Goal: Transaction & Acquisition: Purchase product/service

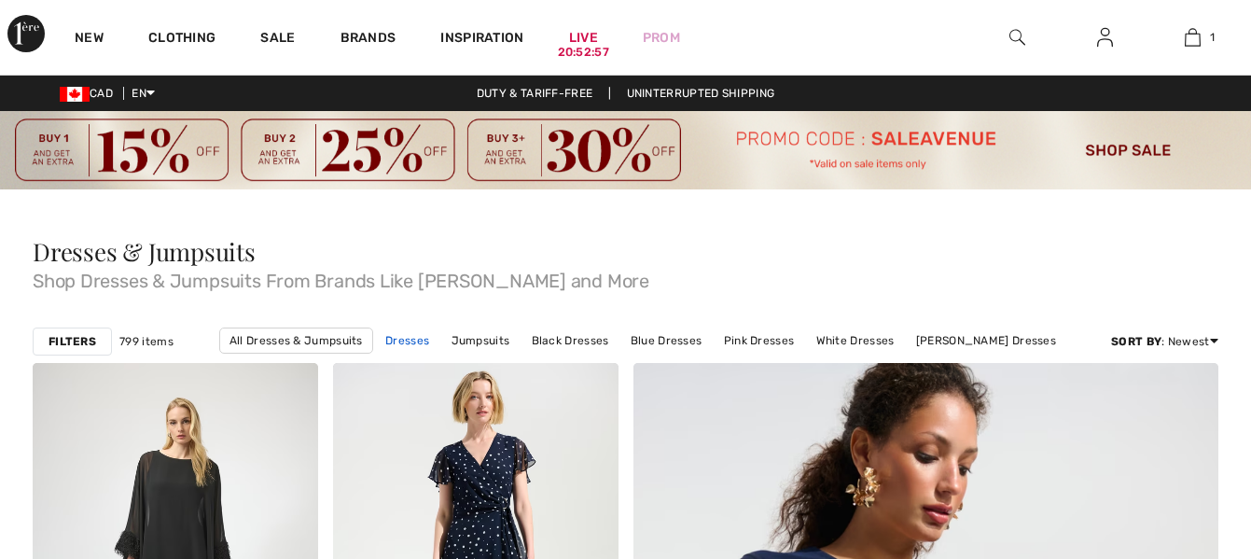
checkbox input "true"
click at [417, 337] on link "Dresses" at bounding box center [407, 340] width 62 height 24
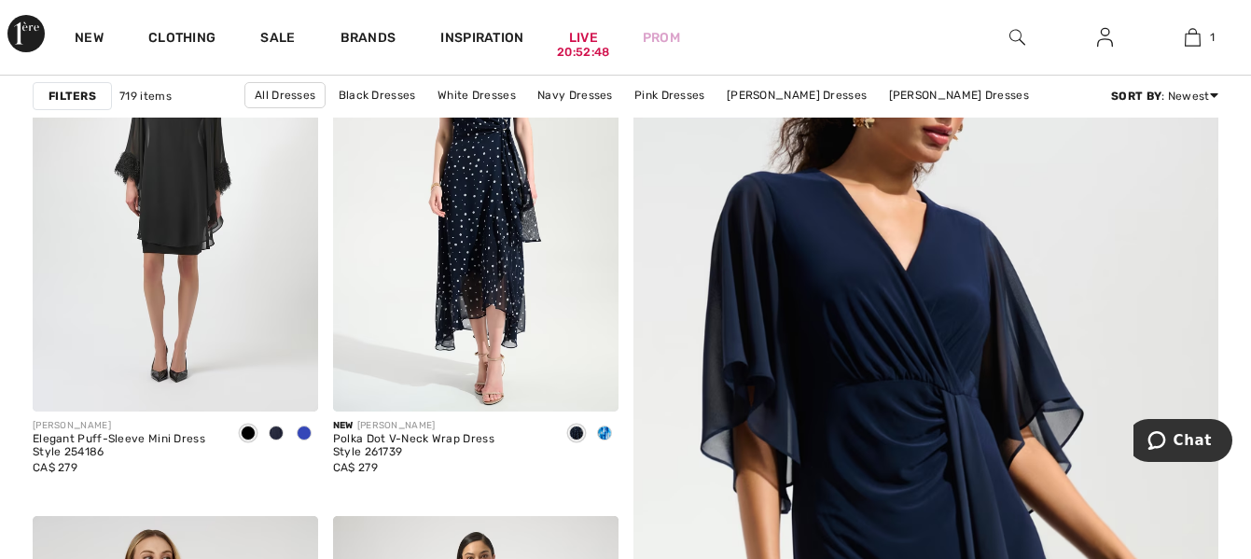
scroll to position [373, 0]
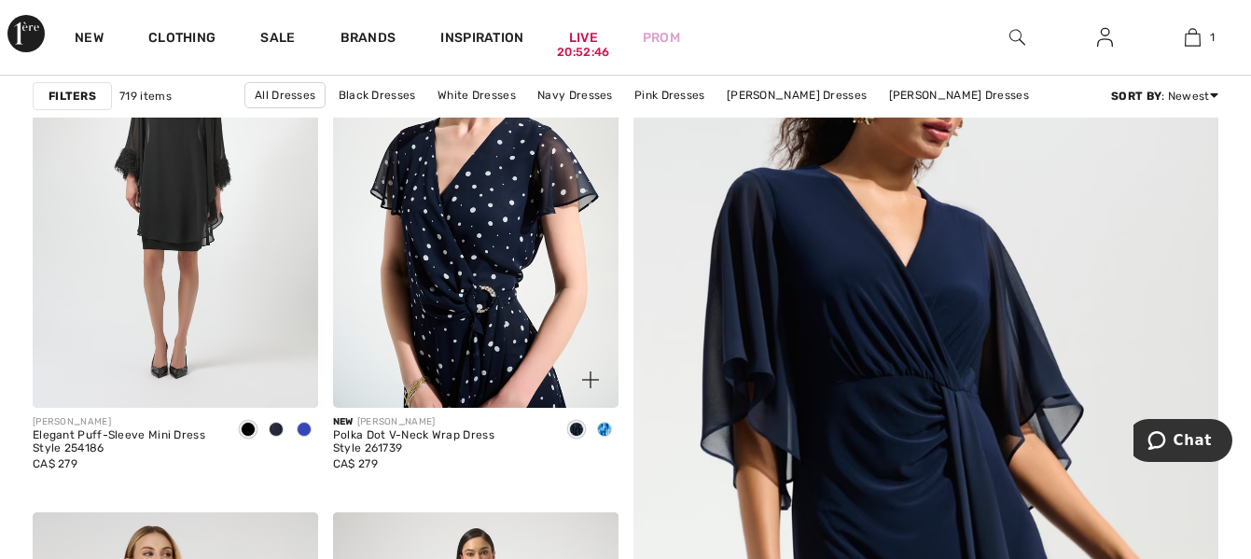
click at [491, 313] on img at bounding box center [475, 194] width 285 height 428
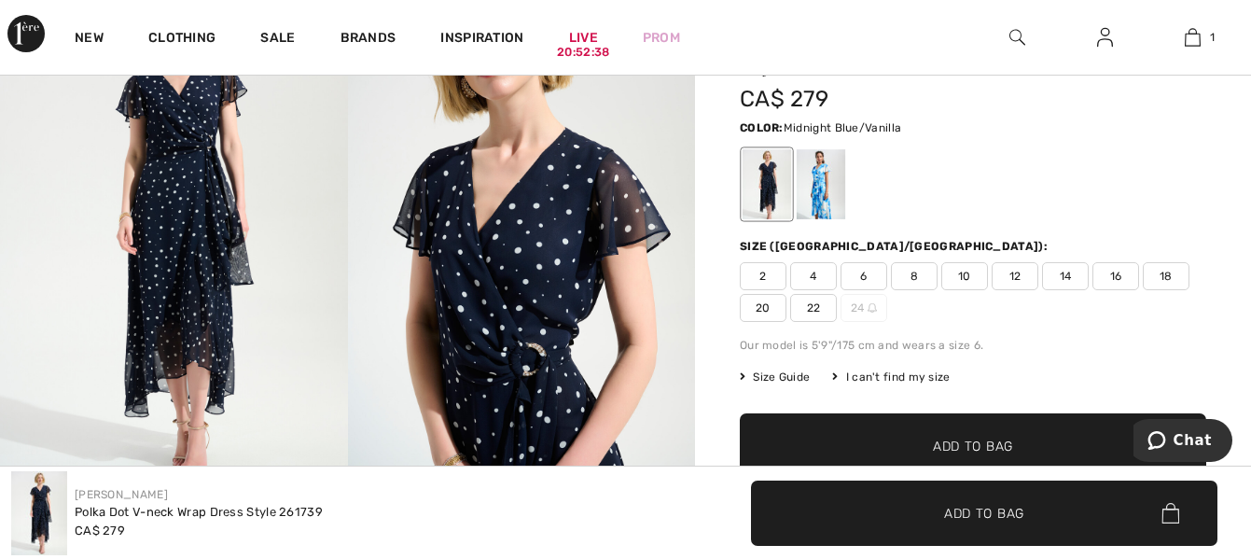
scroll to position [224, 0]
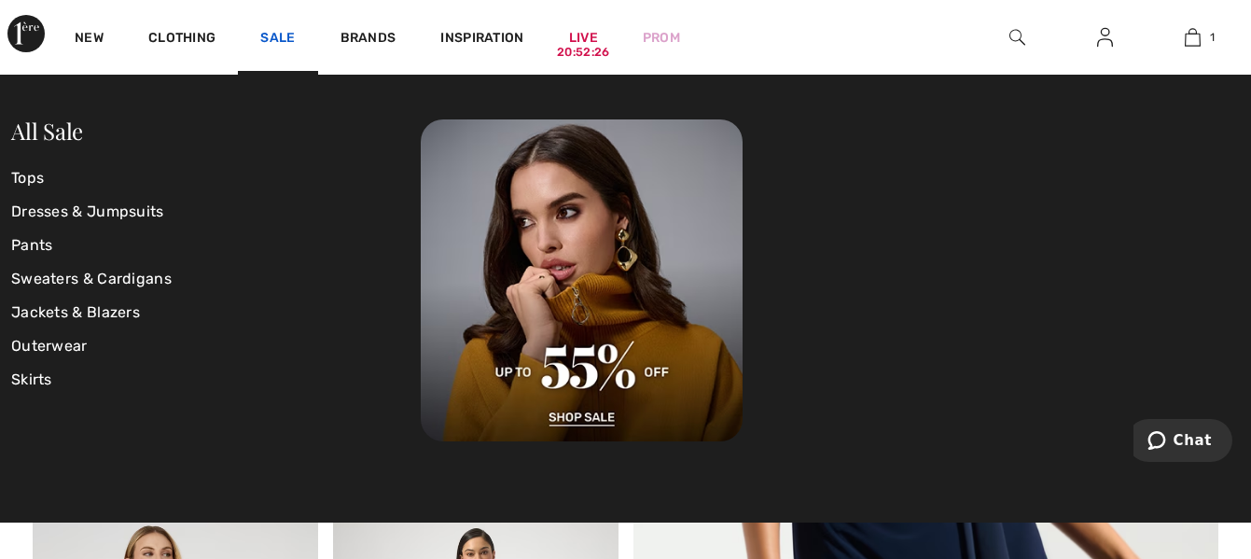
click at [274, 39] on link "Sale" at bounding box center [277, 40] width 35 height 20
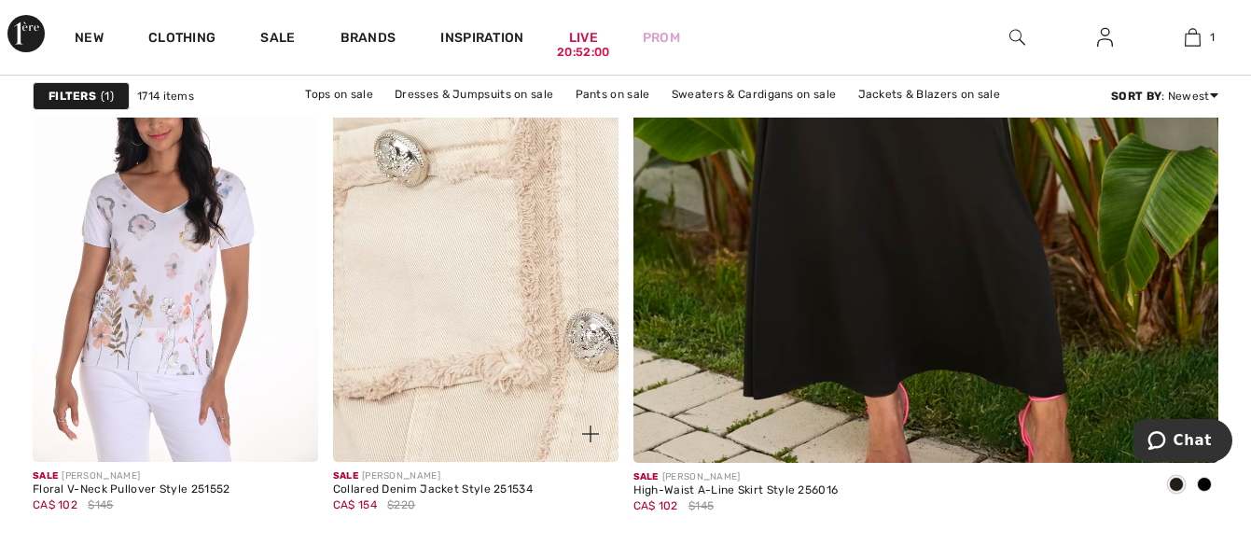
scroll to position [933, 0]
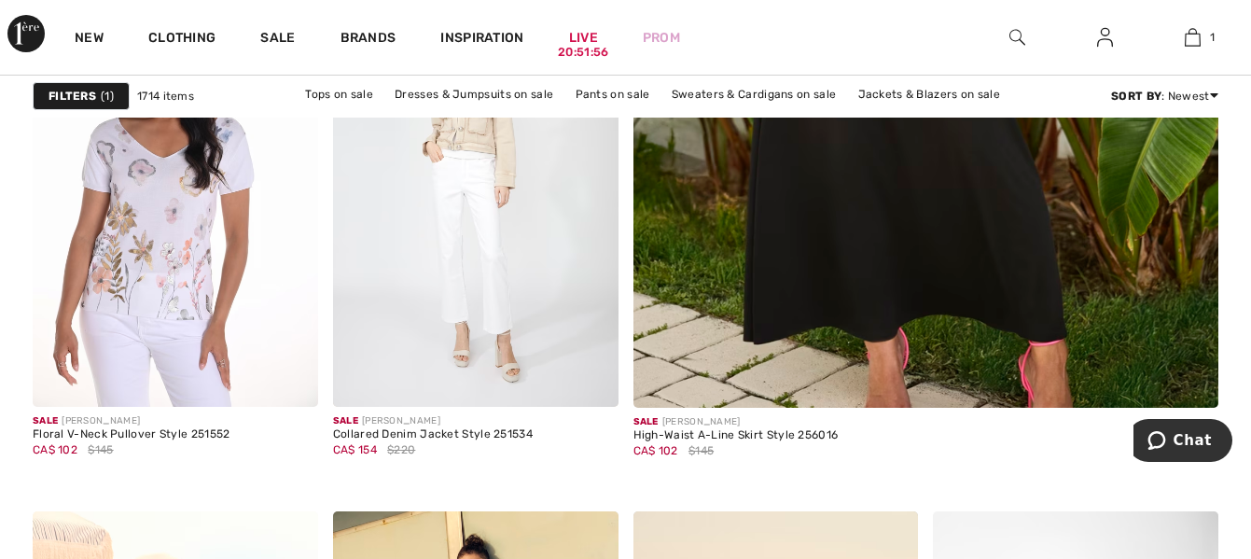
click at [49, 96] on strong "Filters" at bounding box center [73, 96] width 48 height 17
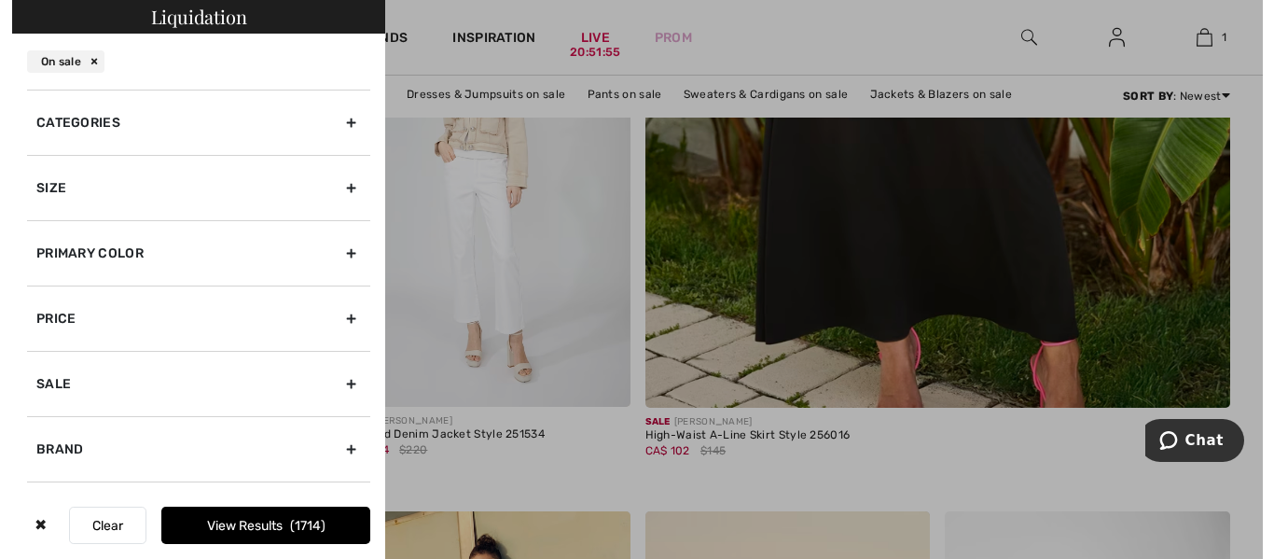
scroll to position [934, 0]
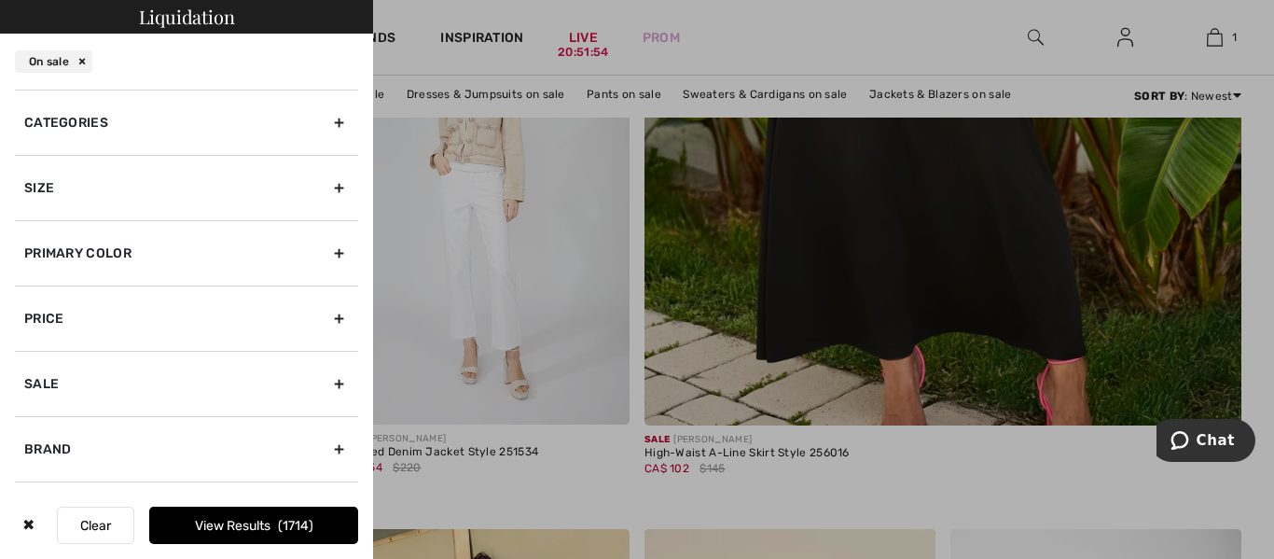
click at [52, 179] on div "Size" at bounding box center [186, 187] width 343 height 65
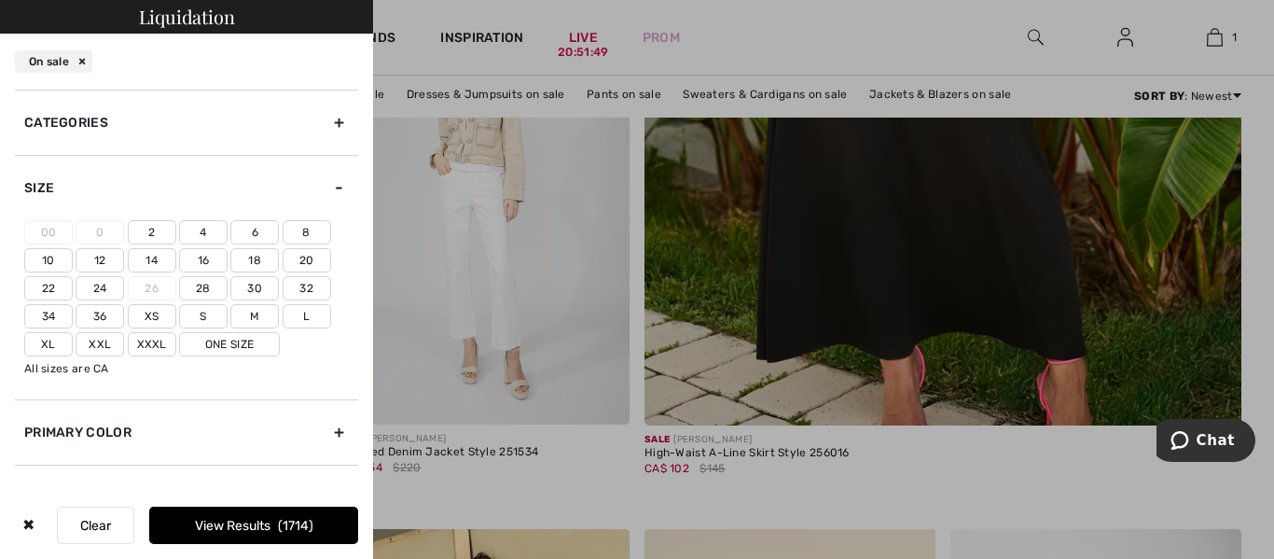
click at [255, 262] on label "18" at bounding box center [254, 260] width 49 height 24
click at [0, 0] on input"] "18" at bounding box center [0, 0] width 0 height 0
click at [103, 345] on label "Xxl" at bounding box center [100, 344] width 49 height 24
click at [0, 0] on input"] "Xxl" at bounding box center [0, 0] width 0 height 0
click at [207, 519] on button "View Results 353" at bounding box center [253, 525] width 209 height 37
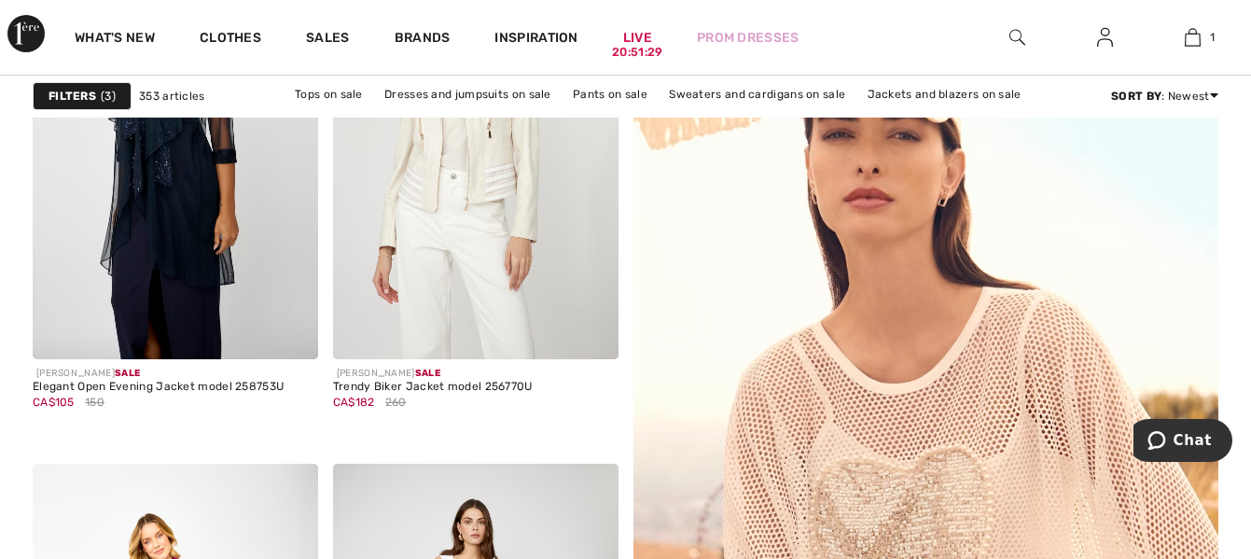
checkbox input "true"
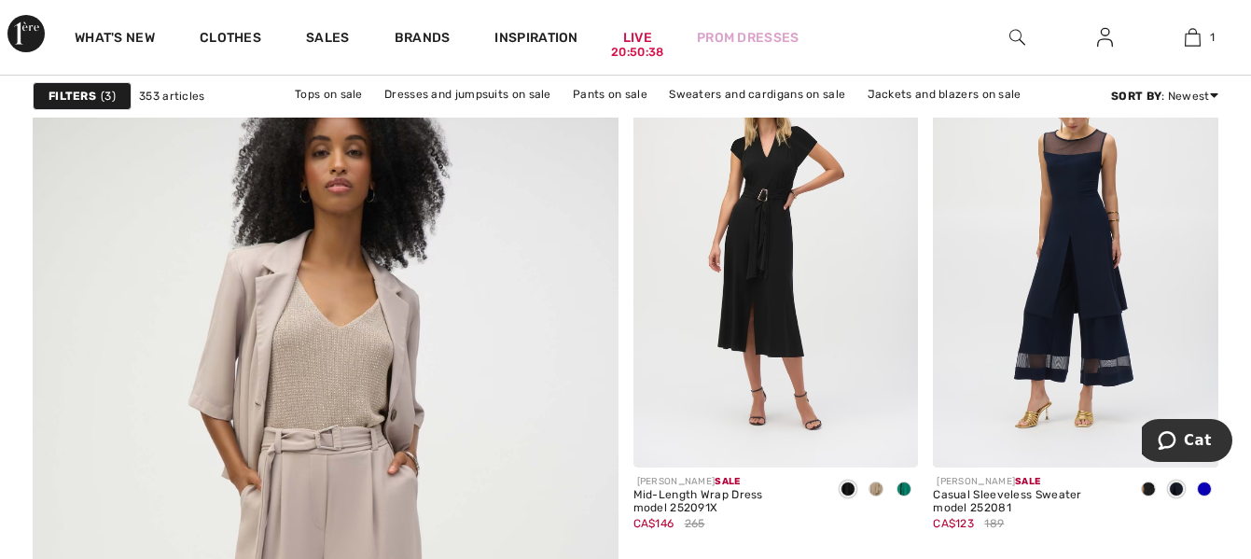
scroll to position [4515, 0]
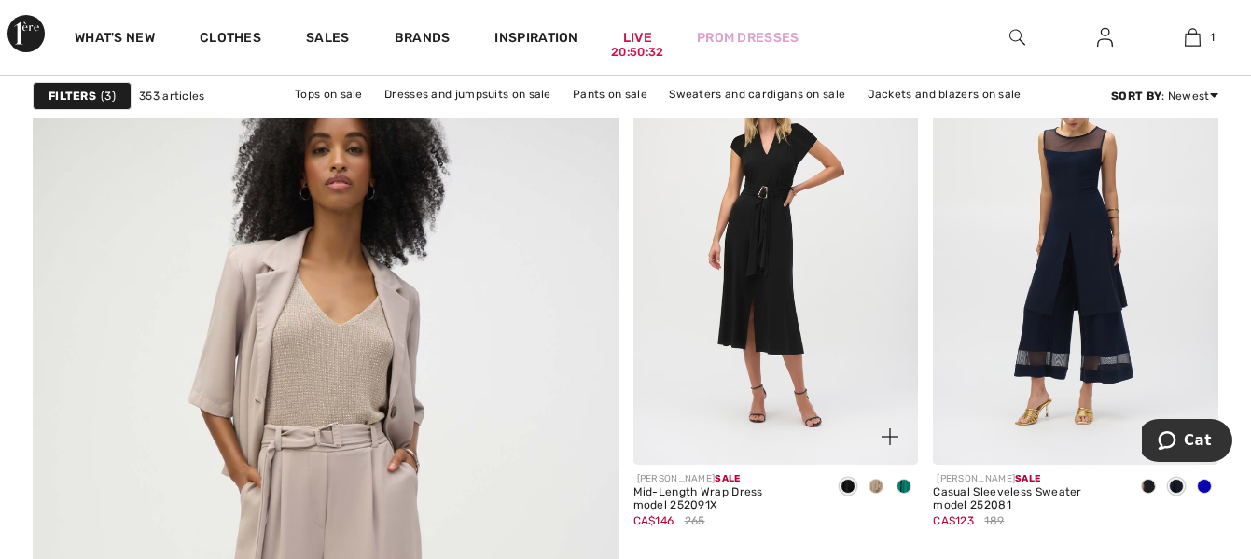
click at [873, 485] on span at bounding box center [875, 486] width 15 height 15
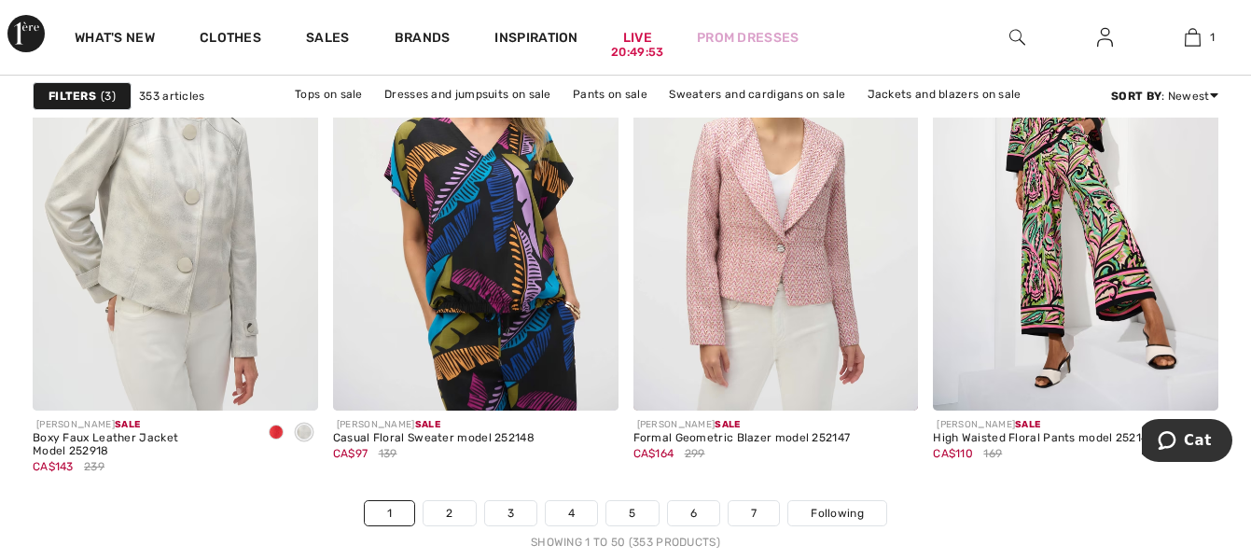
scroll to position [8097, 0]
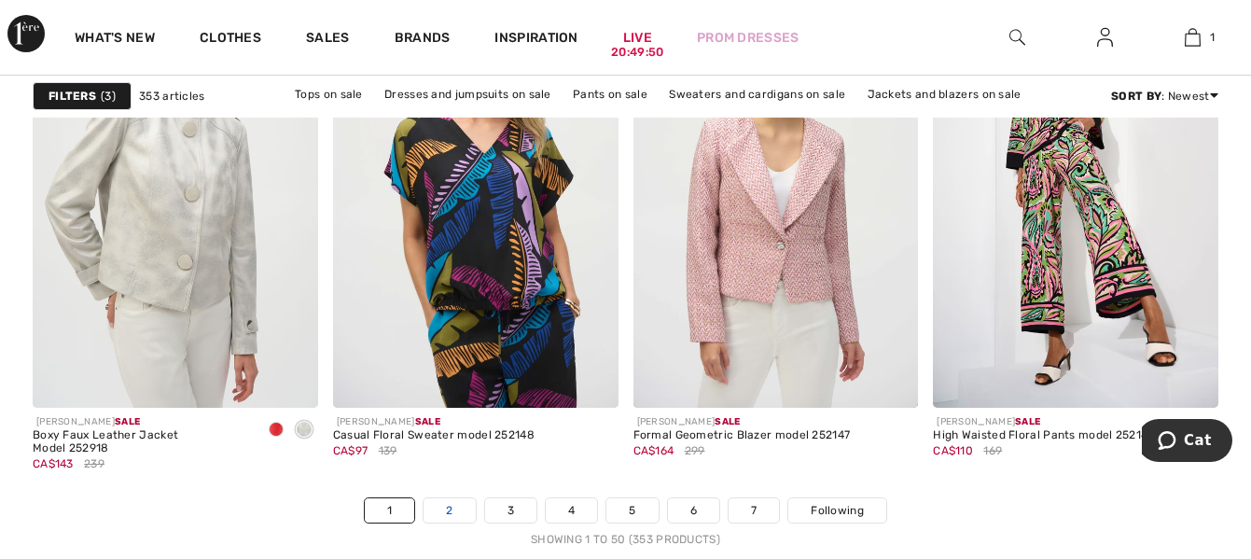
click at [448, 507] on font "2" at bounding box center [449, 510] width 7 height 13
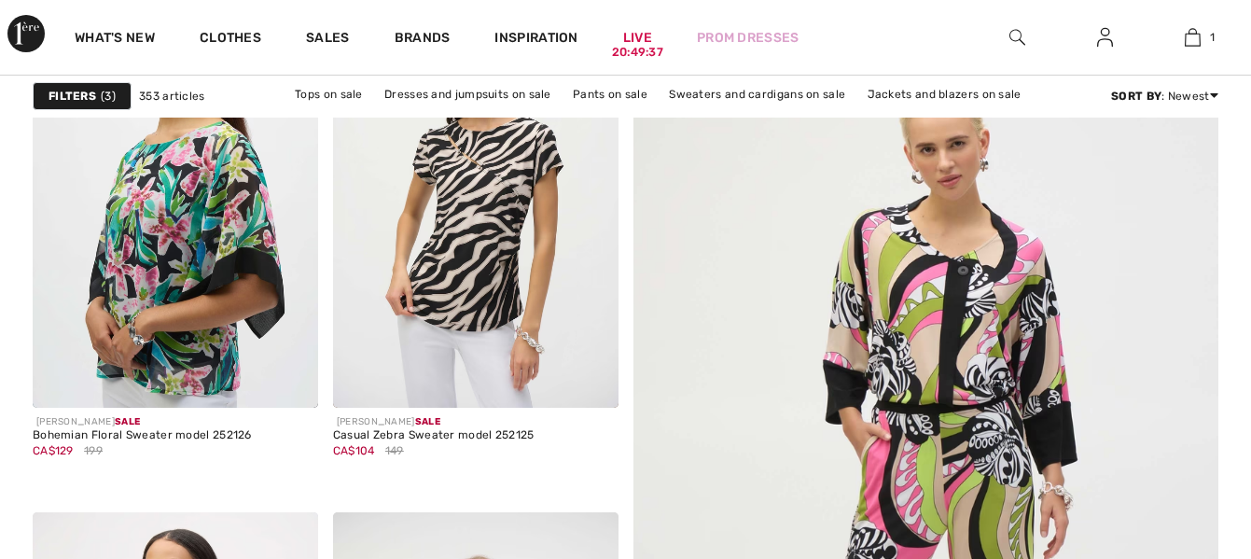
checkbox input "true"
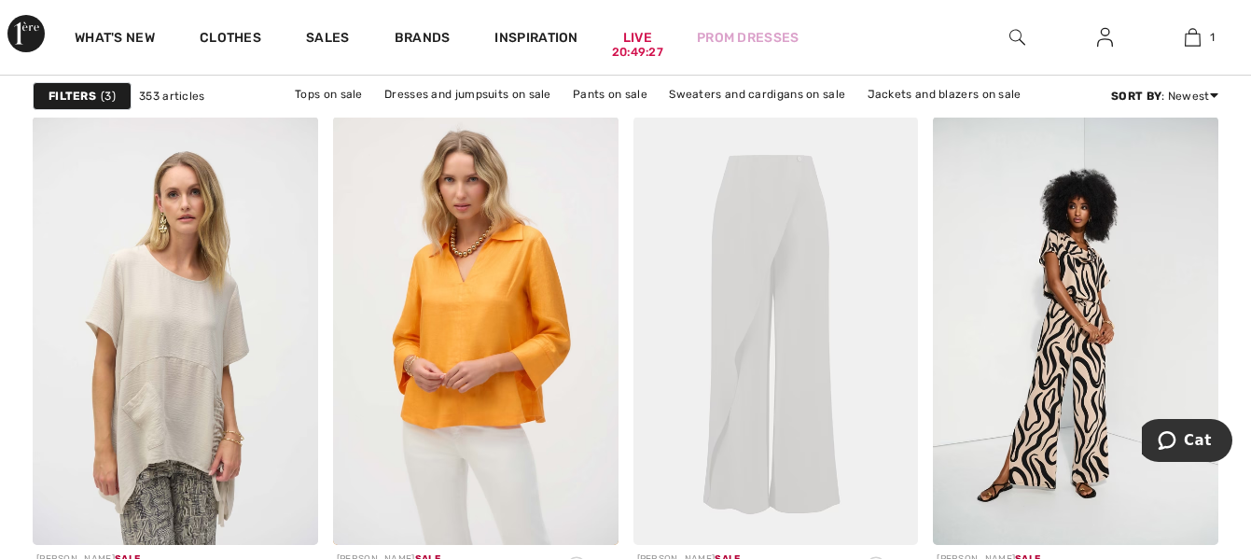
scroll to position [1269, 0]
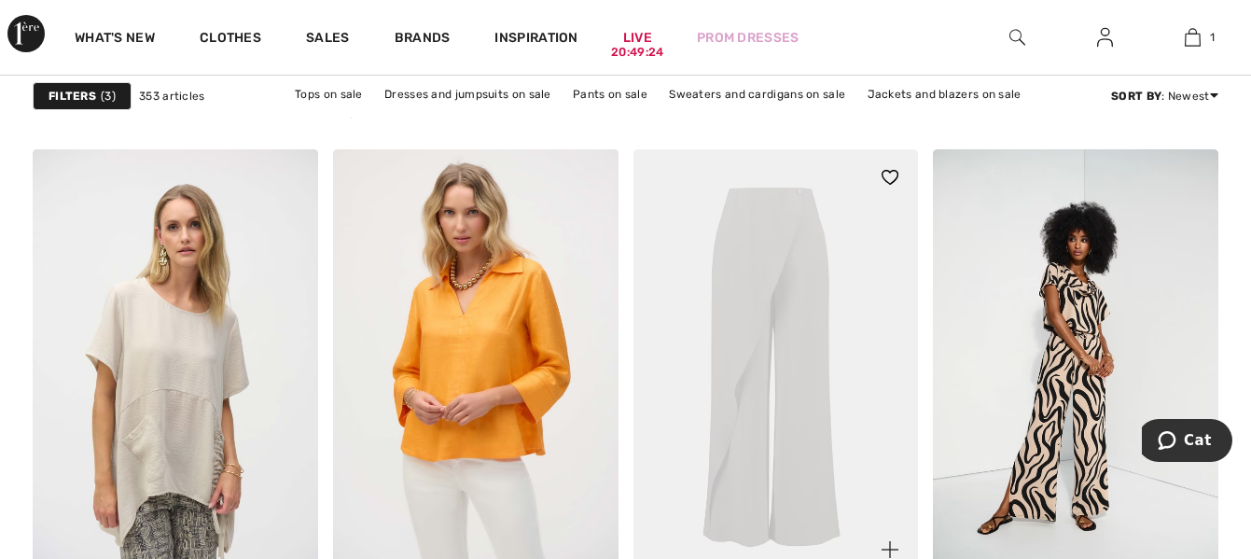
click at [811, 450] on img at bounding box center [775, 363] width 285 height 428
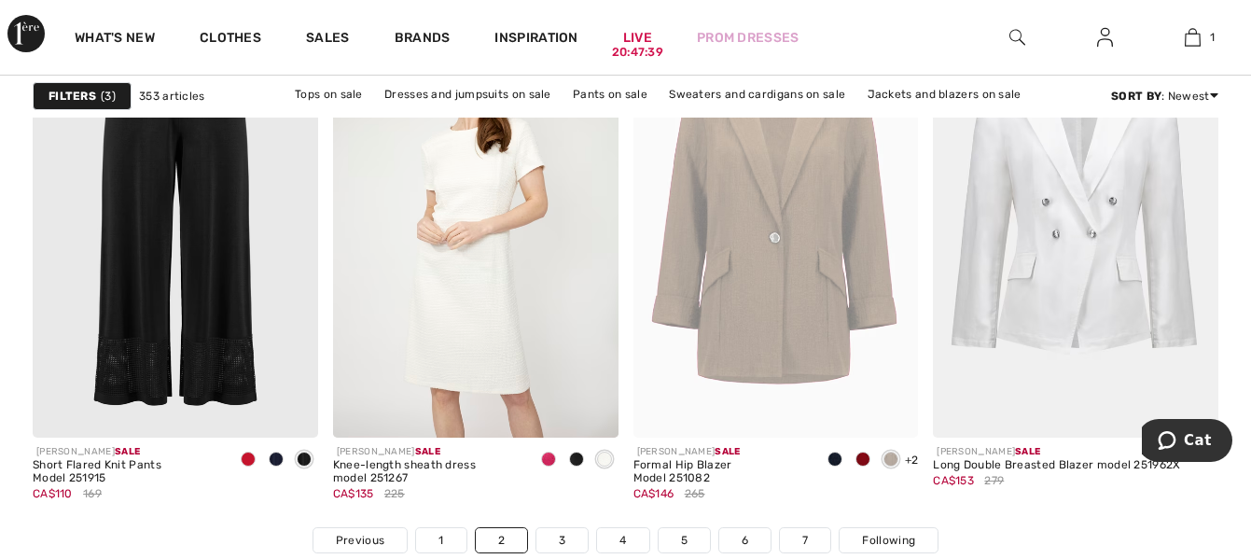
scroll to position [8003, 0]
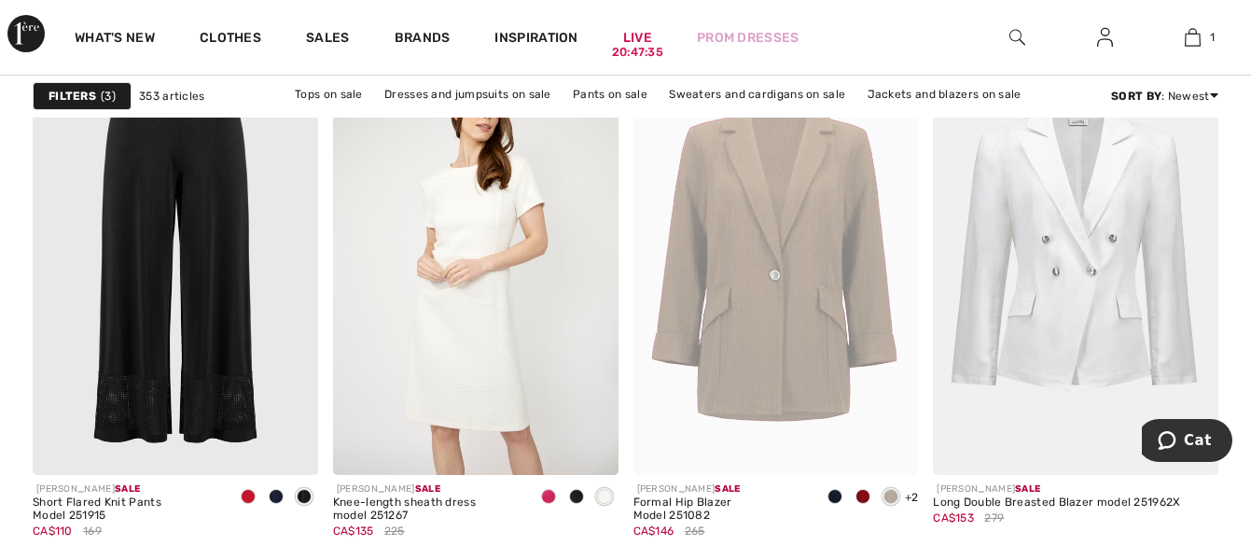
click at [1092, 329] on img at bounding box center [1075, 261] width 285 height 428
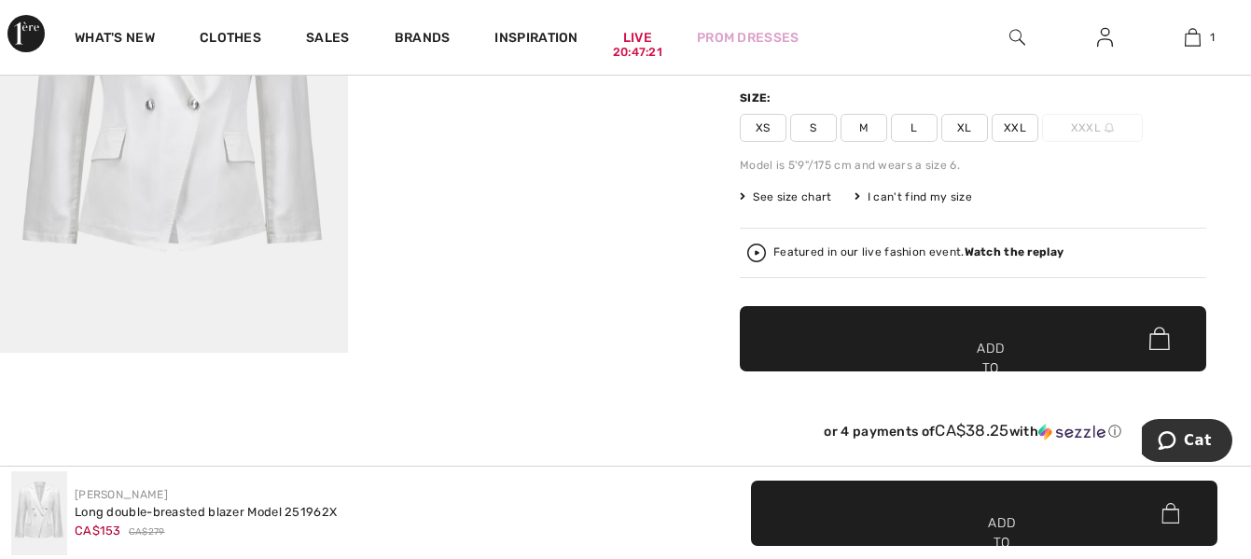
scroll to position [373, 0]
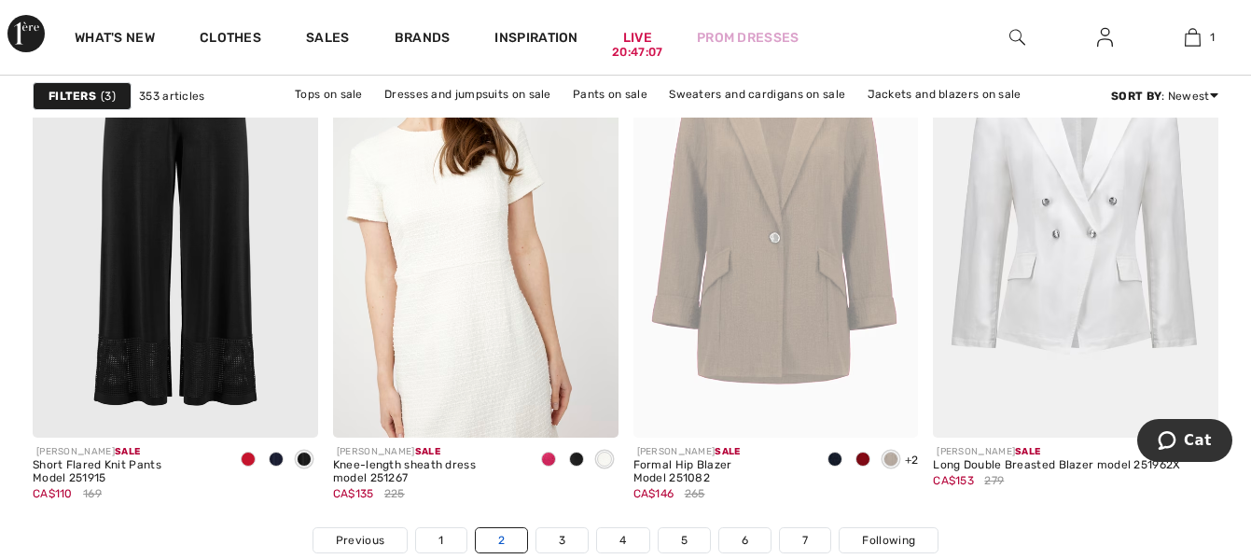
checkbox input "true"
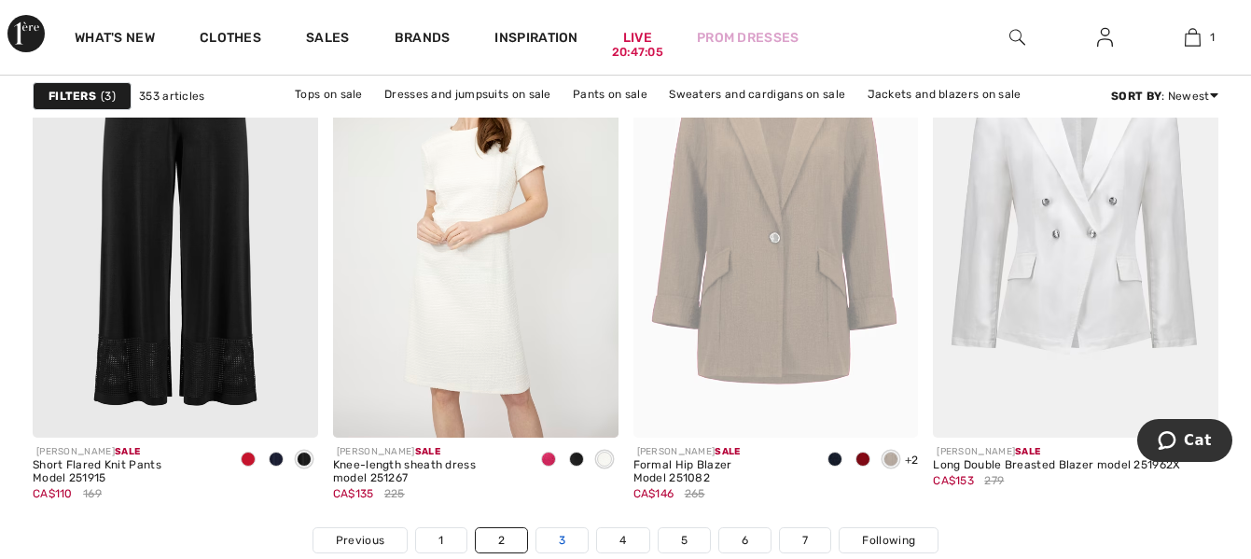
click at [560, 536] on font "3" at bounding box center [562, 540] width 7 height 13
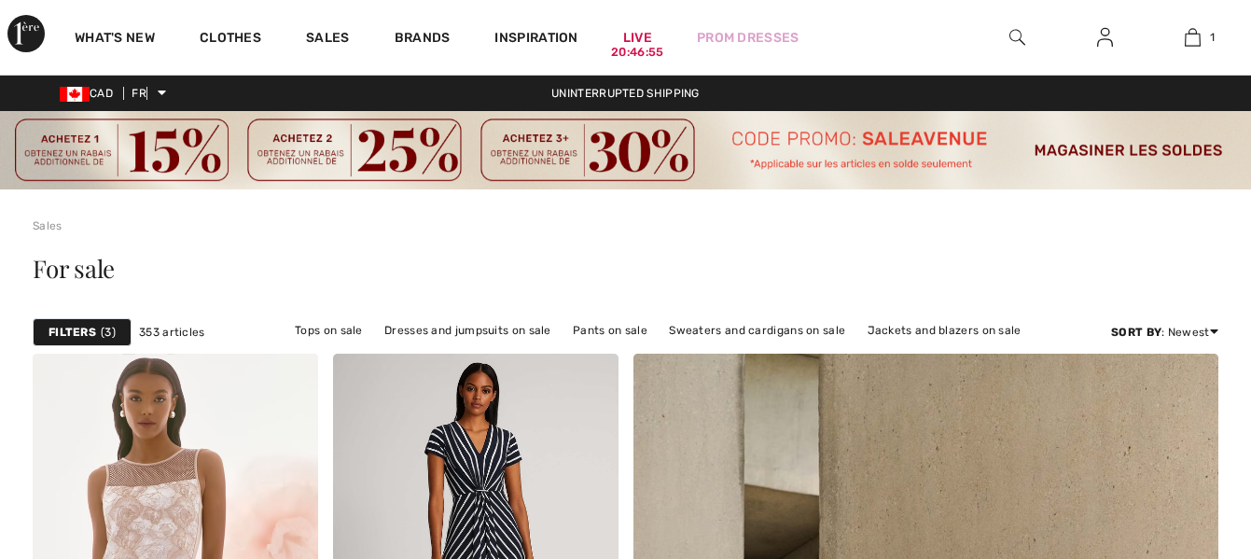
checkbox input "true"
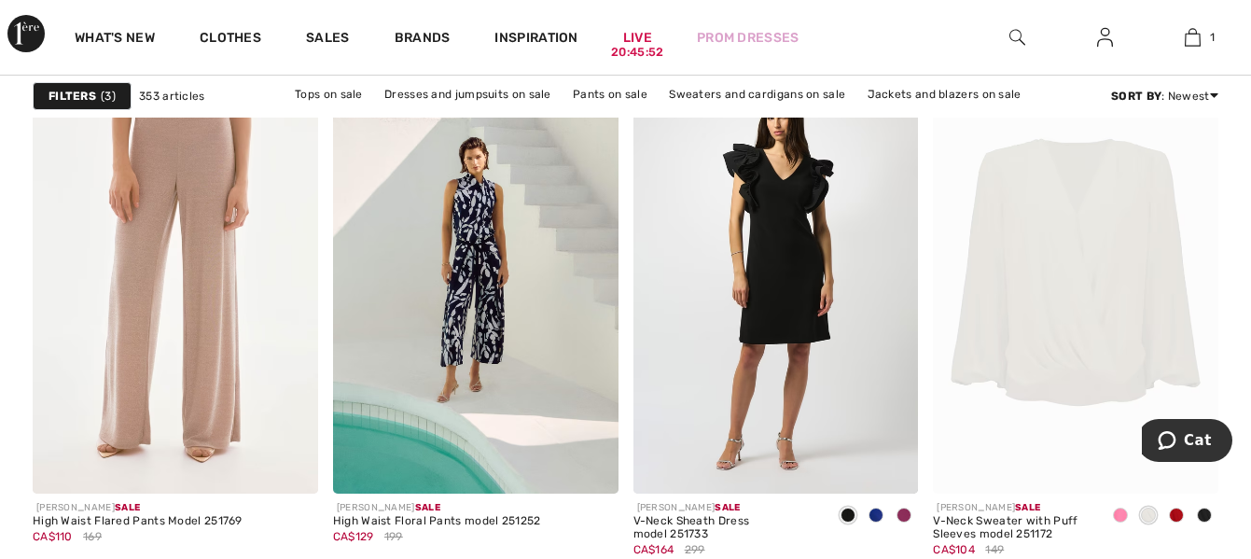
scroll to position [8022, 0]
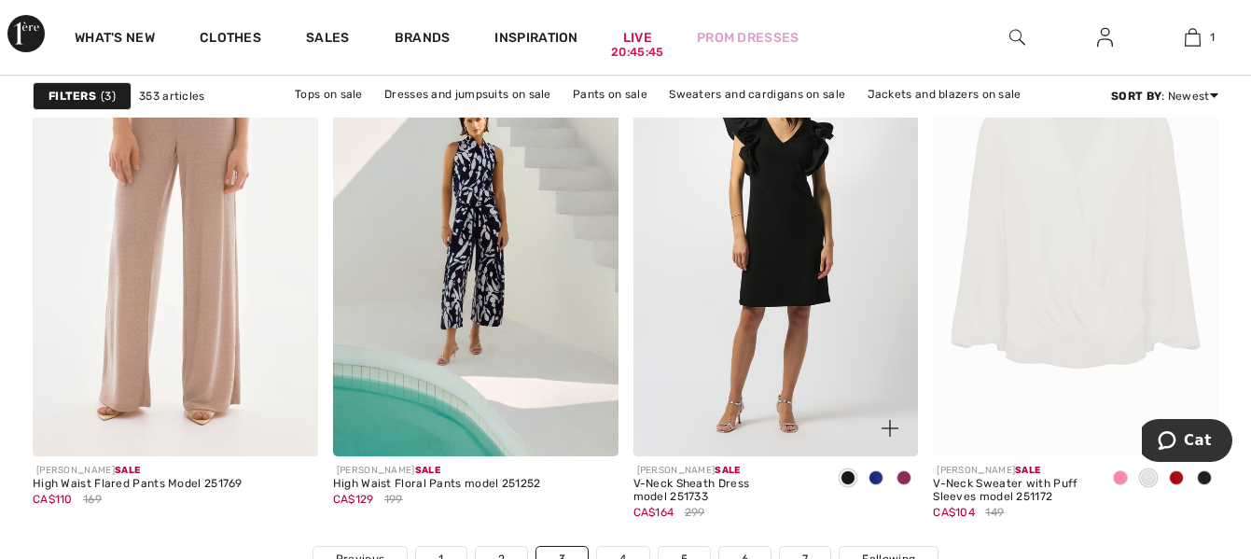
click at [907, 481] on span at bounding box center [903, 477] width 15 height 15
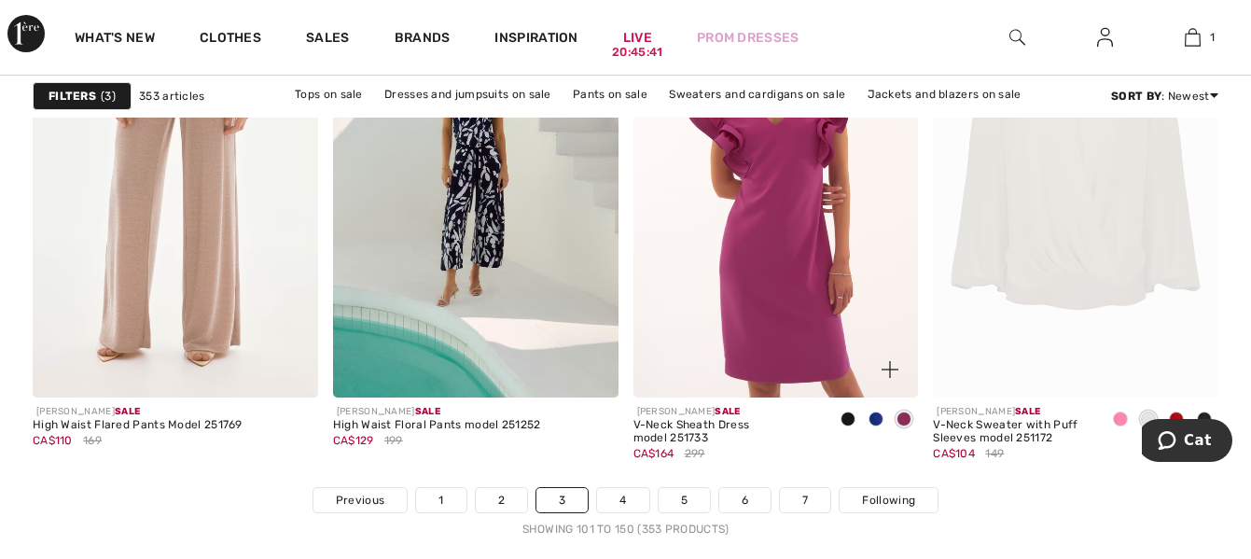
scroll to position [8171, 0]
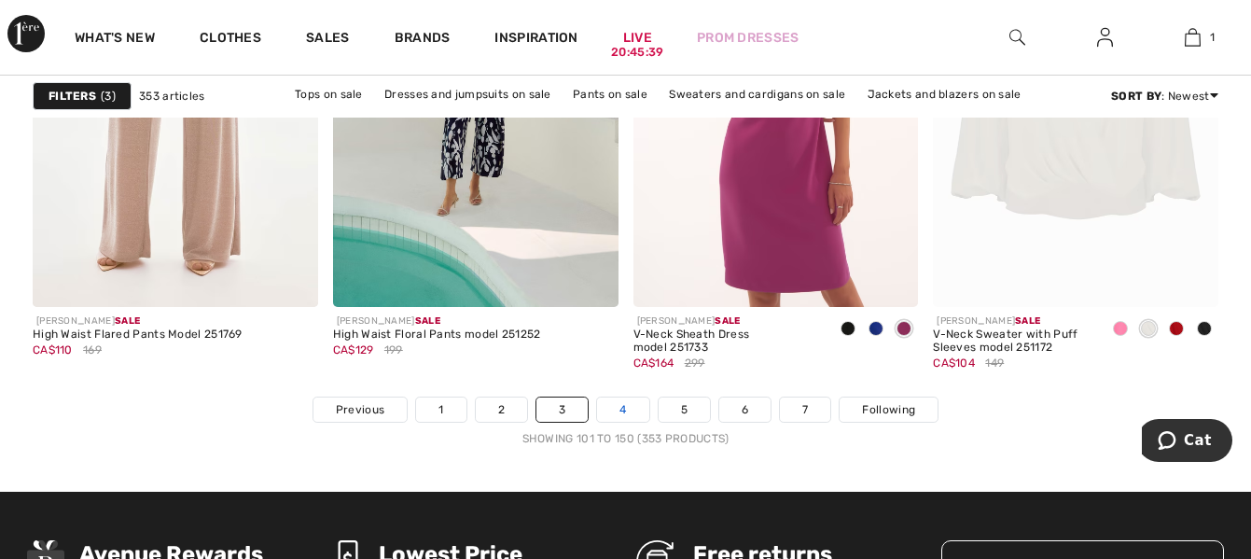
click at [617, 409] on link "4" at bounding box center [622, 409] width 51 height 24
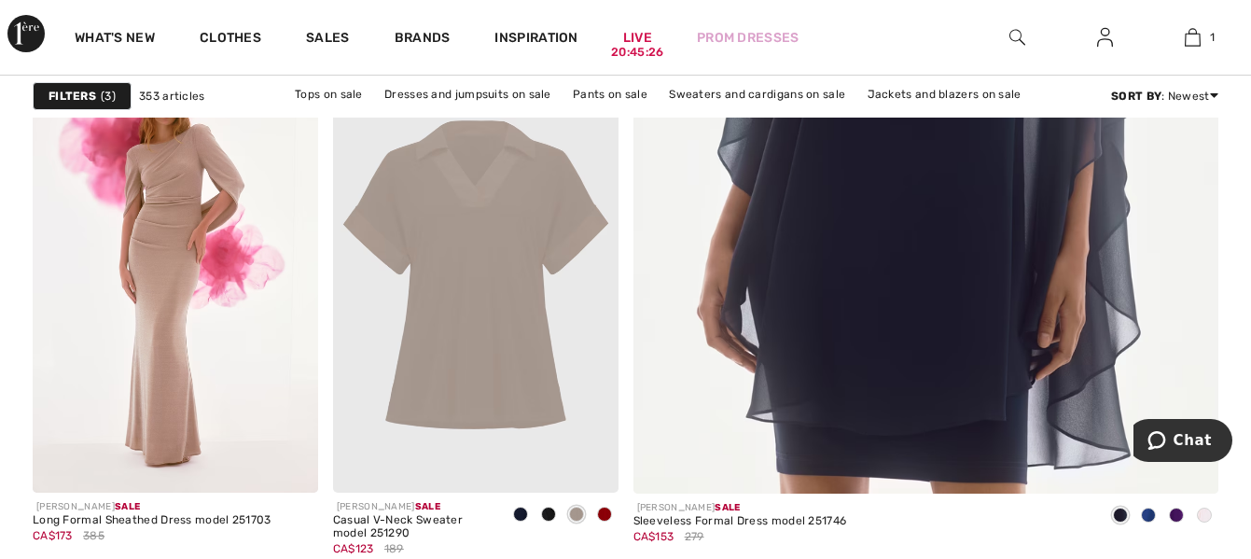
checkbox input "true"
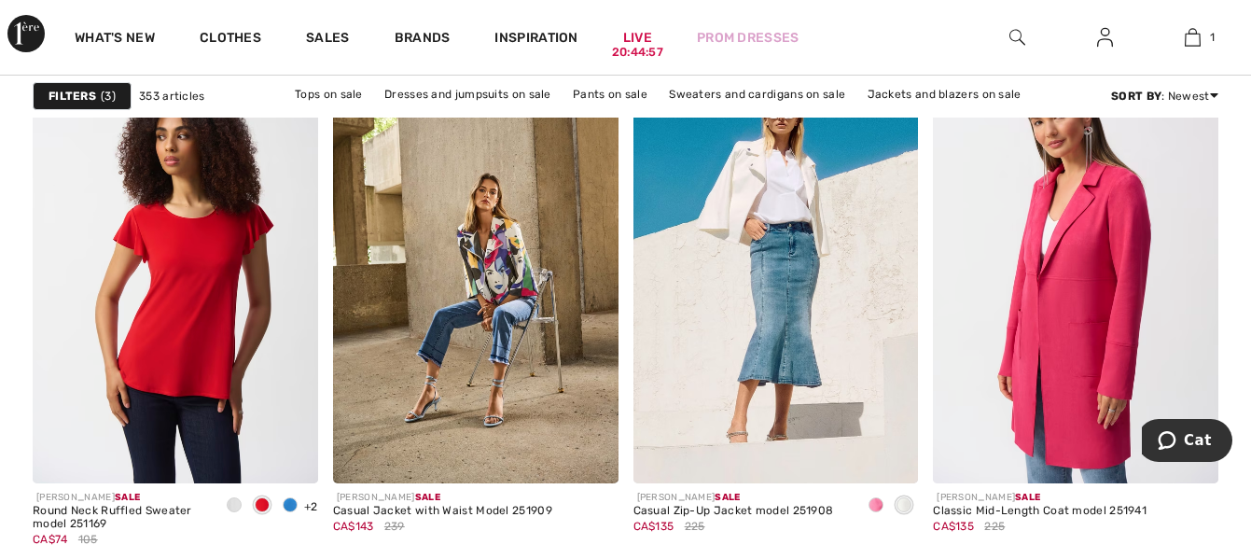
scroll to position [3694, 0]
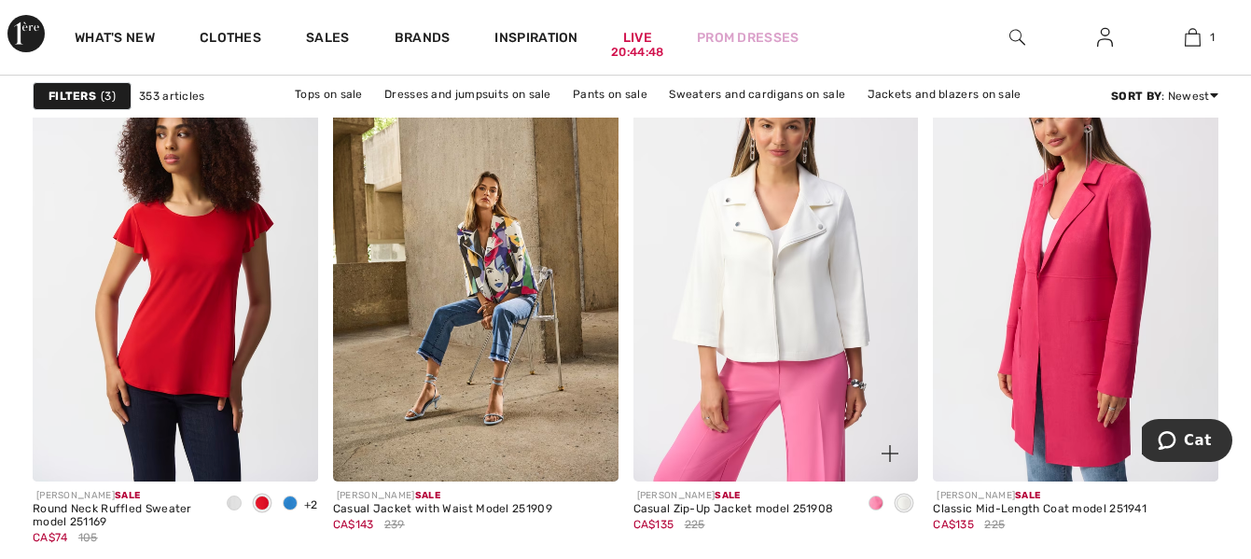
click at [798, 340] on img at bounding box center [775, 268] width 285 height 428
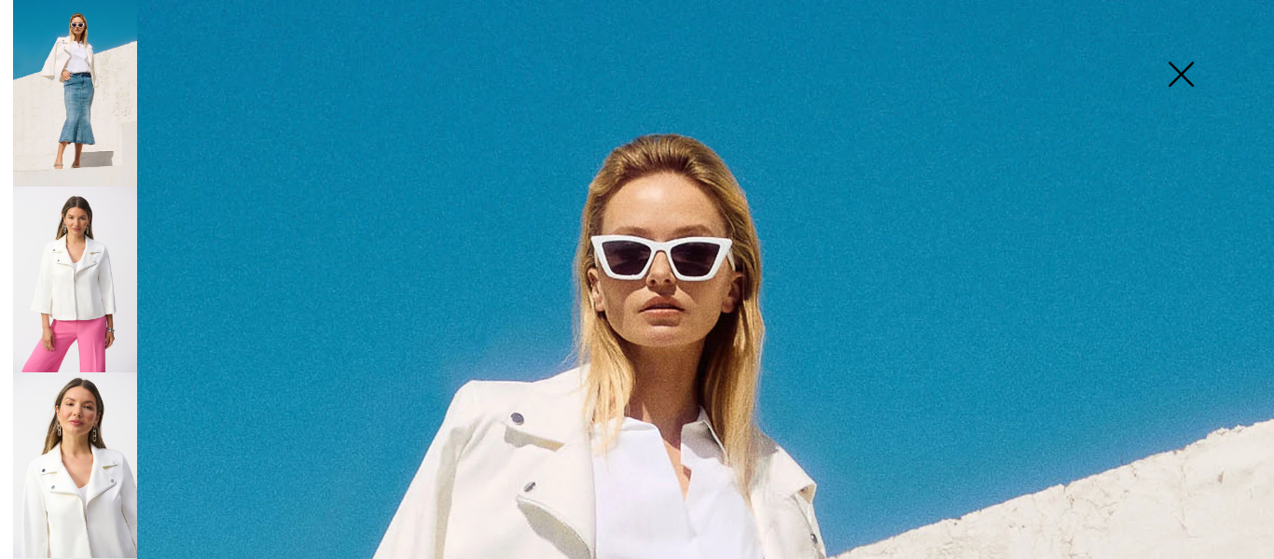
click at [1179, 69] on img at bounding box center [1180, 76] width 93 height 96
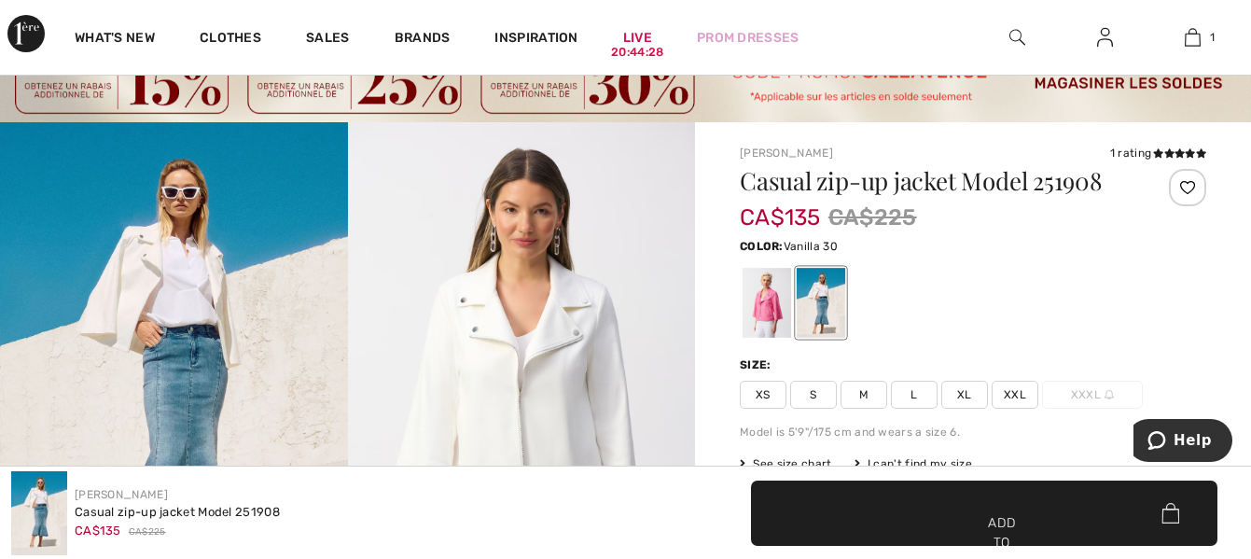
scroll to position [187, 0]
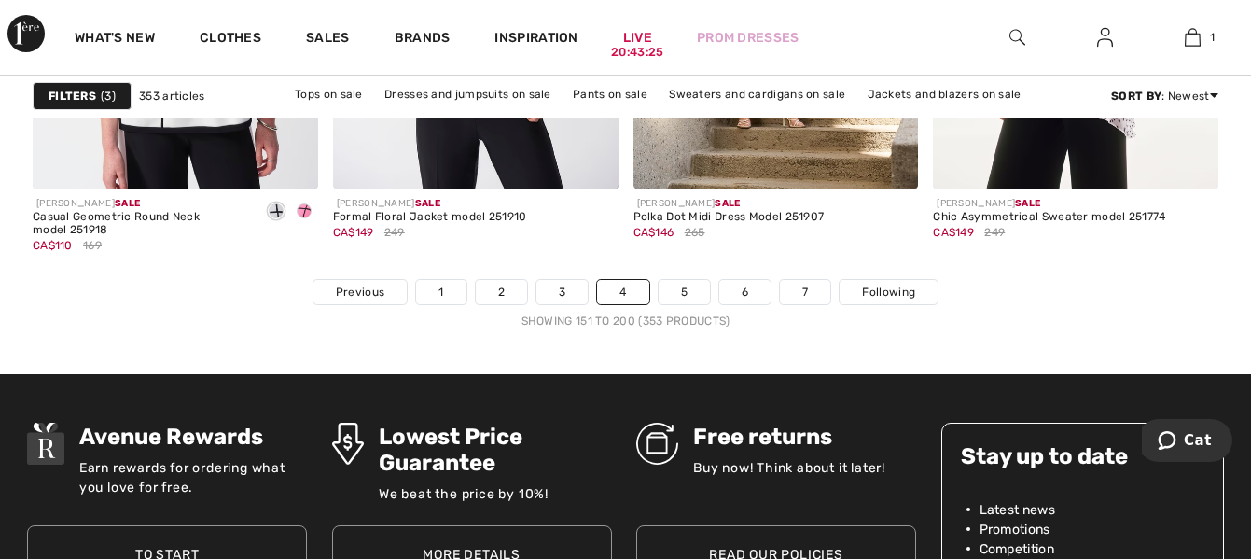
scroll to position [8283, 0]
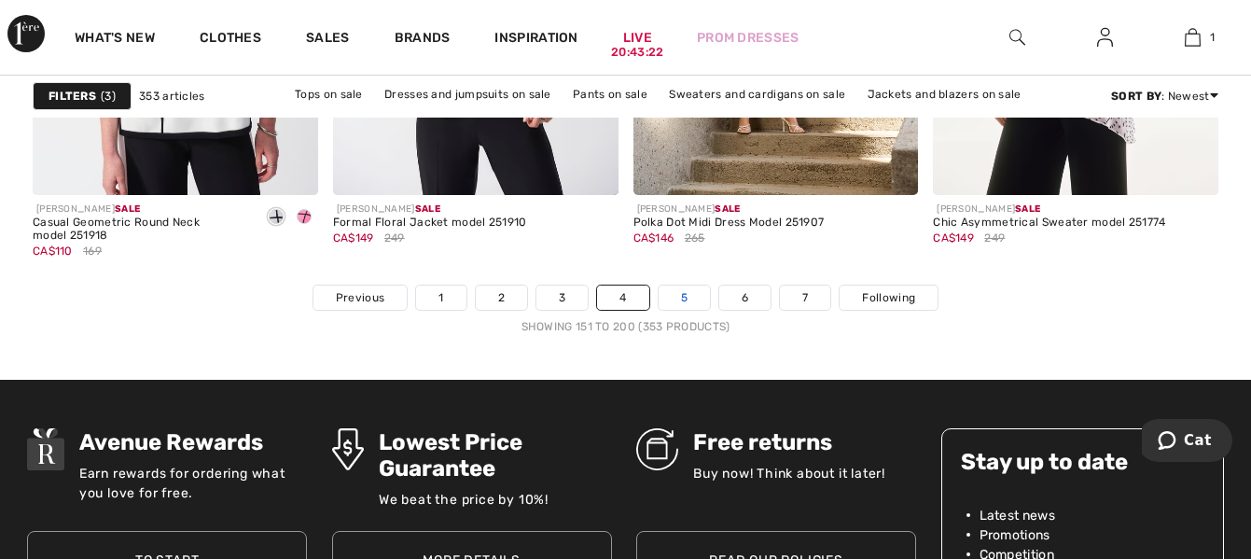
click at [682, 298] on font "5" at bounding box center [684, 297] width 7 height 13
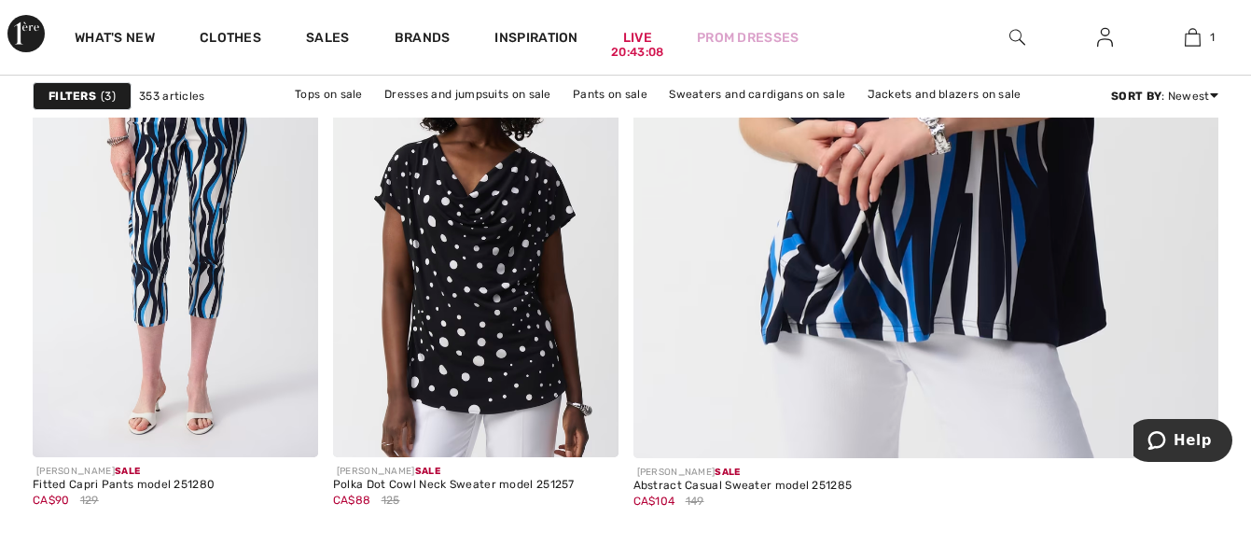
scroll to position [858, 0]
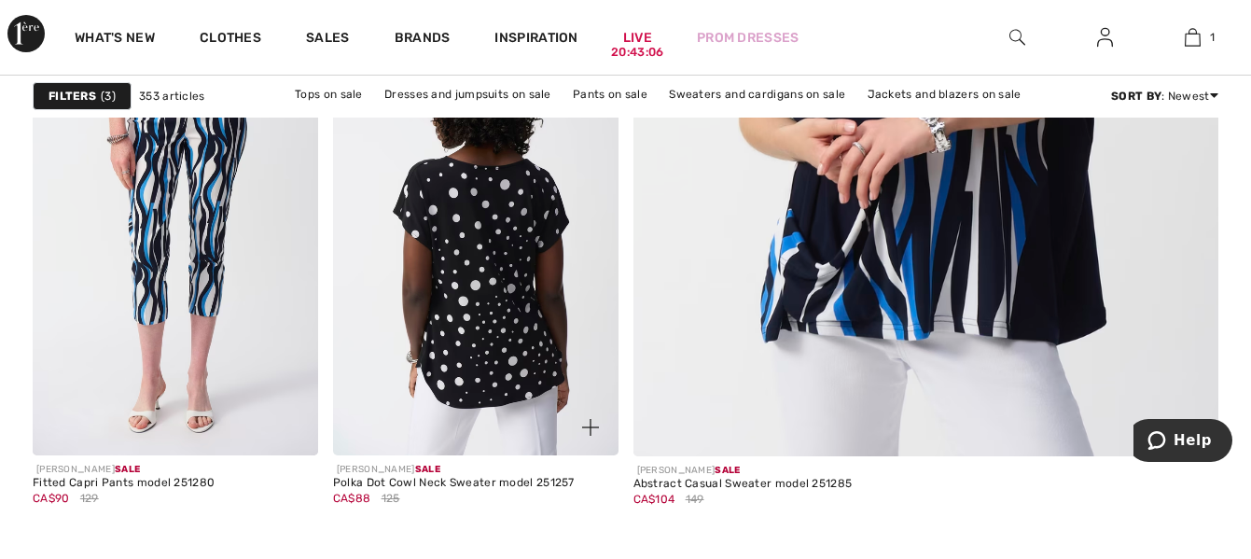
click at [462, 323] on img at bounding box center [475, 241] width 285 height 428
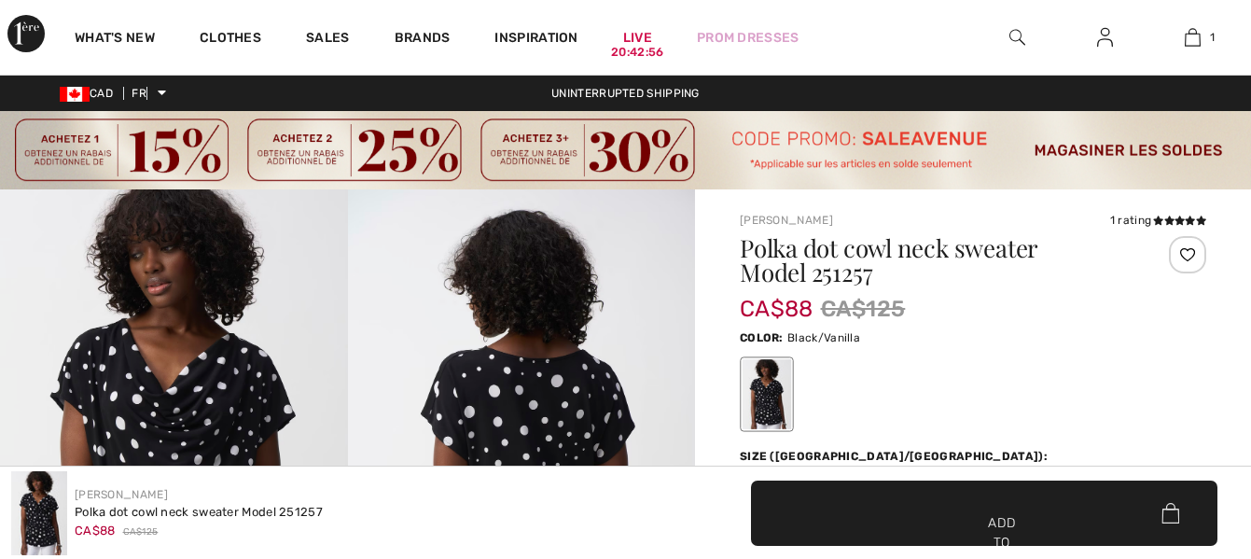
checkbox input "true"
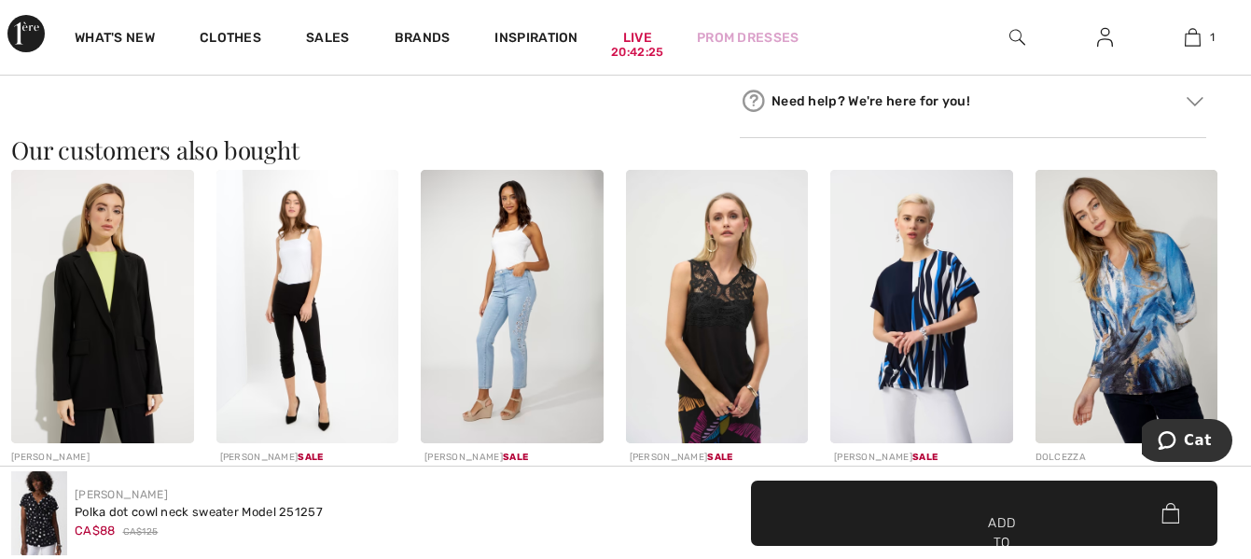
scroll to position [1791, 0]
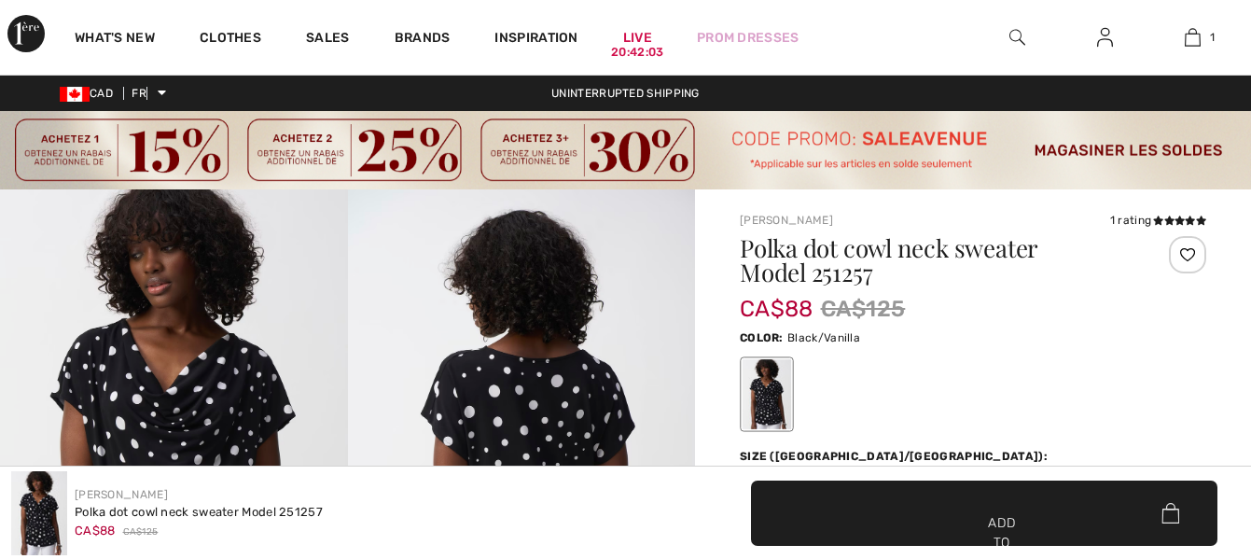
click at [1012, 516] on font "Add to cart" at bounding box center [1001, 542] width 35 height 59
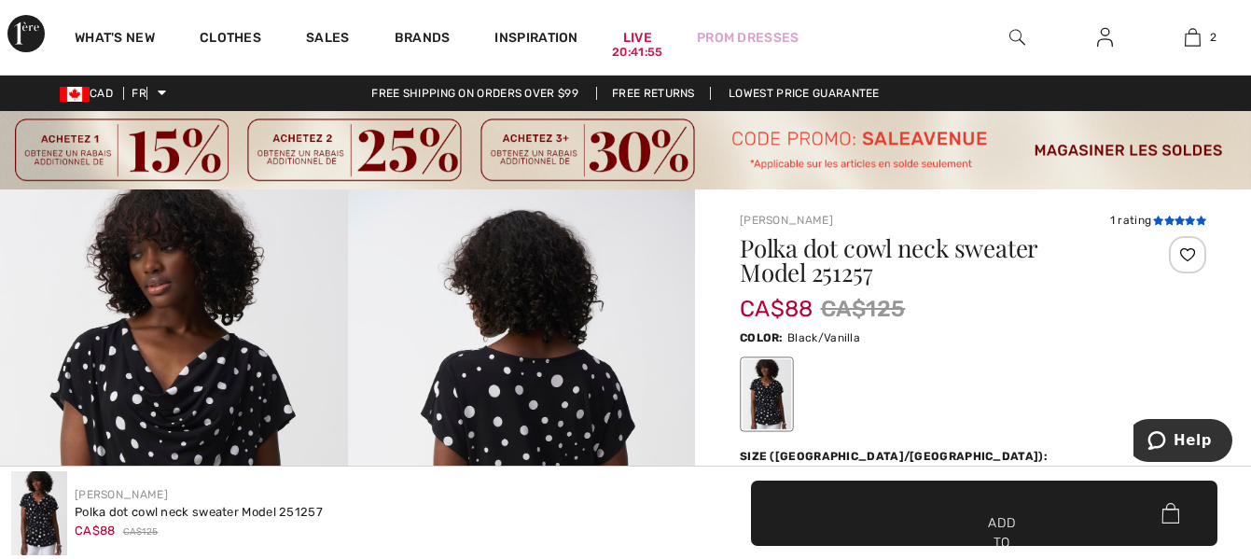
click at [1167, 219] on icon at bounding box center [1169, 219] width 10 height 9
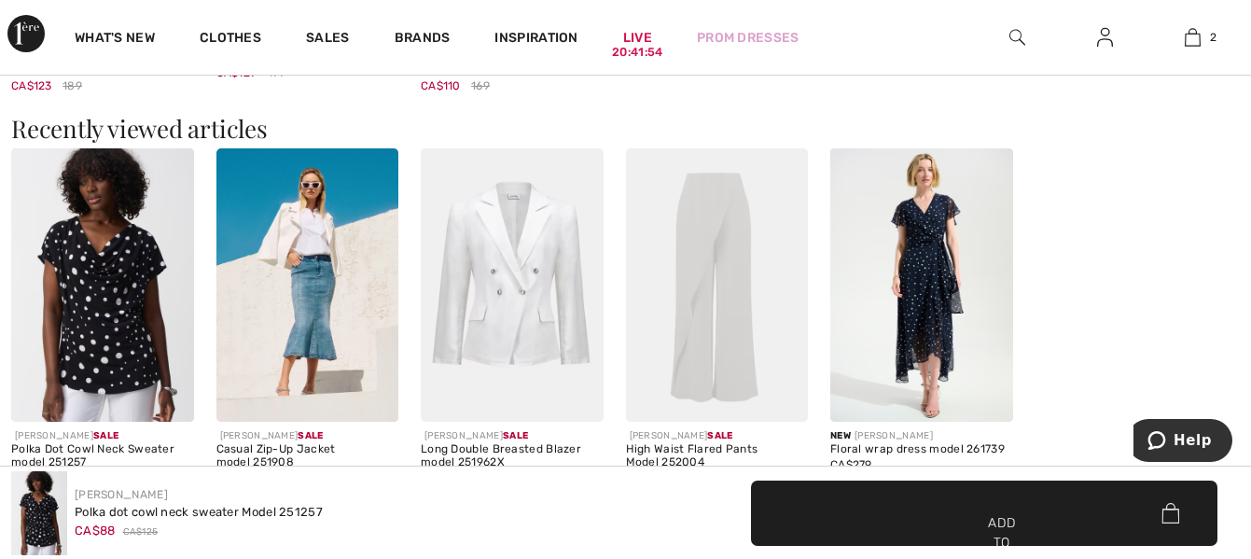
scroll to position [3069, 0]
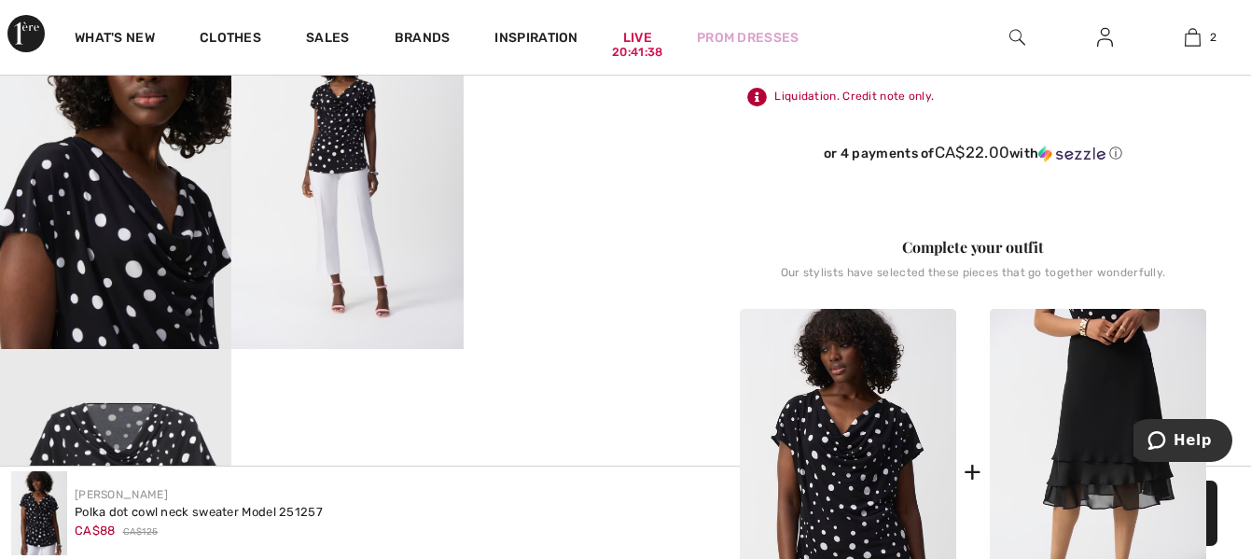
scroll to position [746, 0]
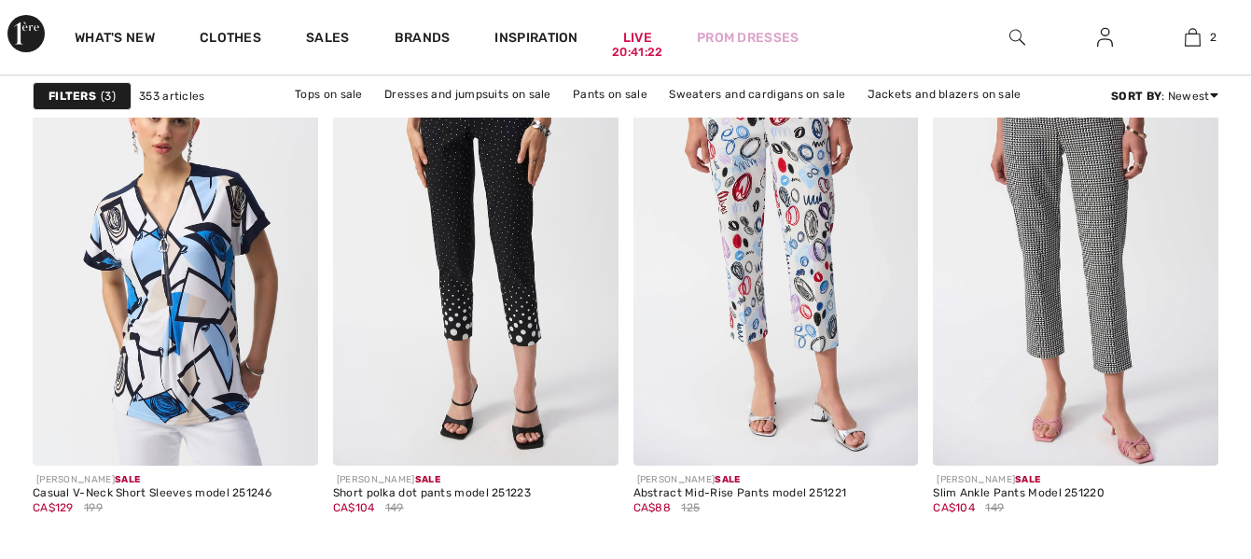
checkbox input "true"
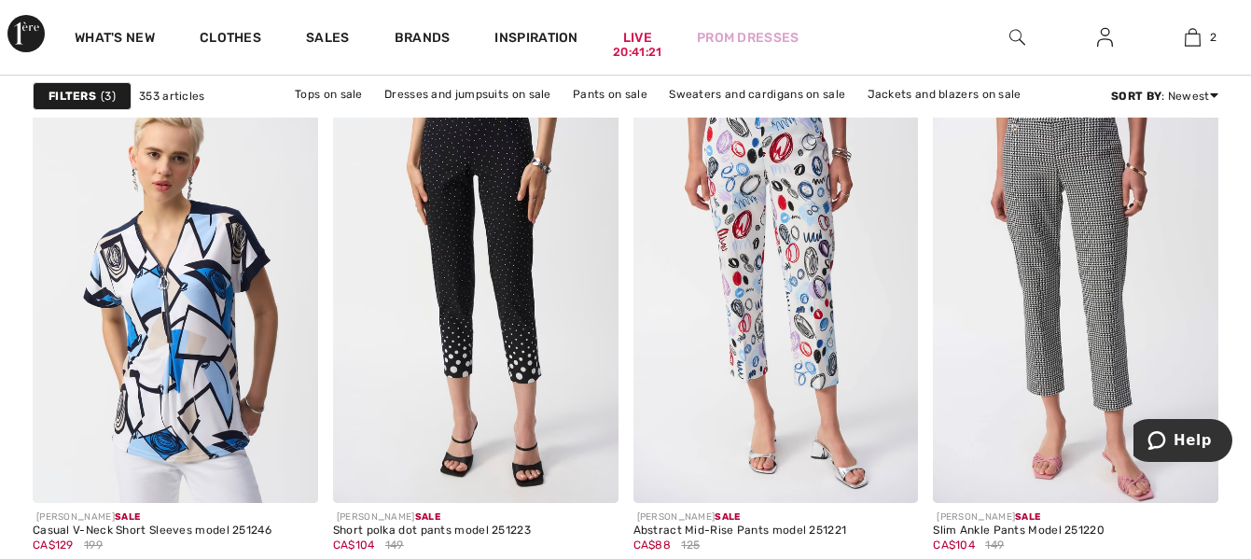
scroll to position [1306, 0]
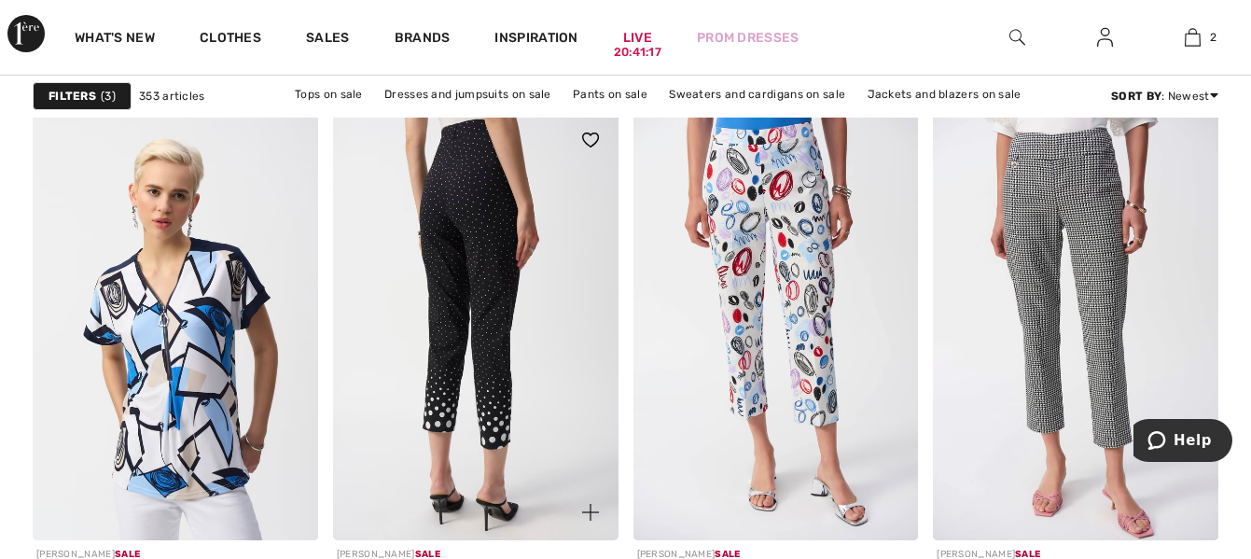
click at [499, 354] on img at bounding box center [475, 326] width 285 height 428
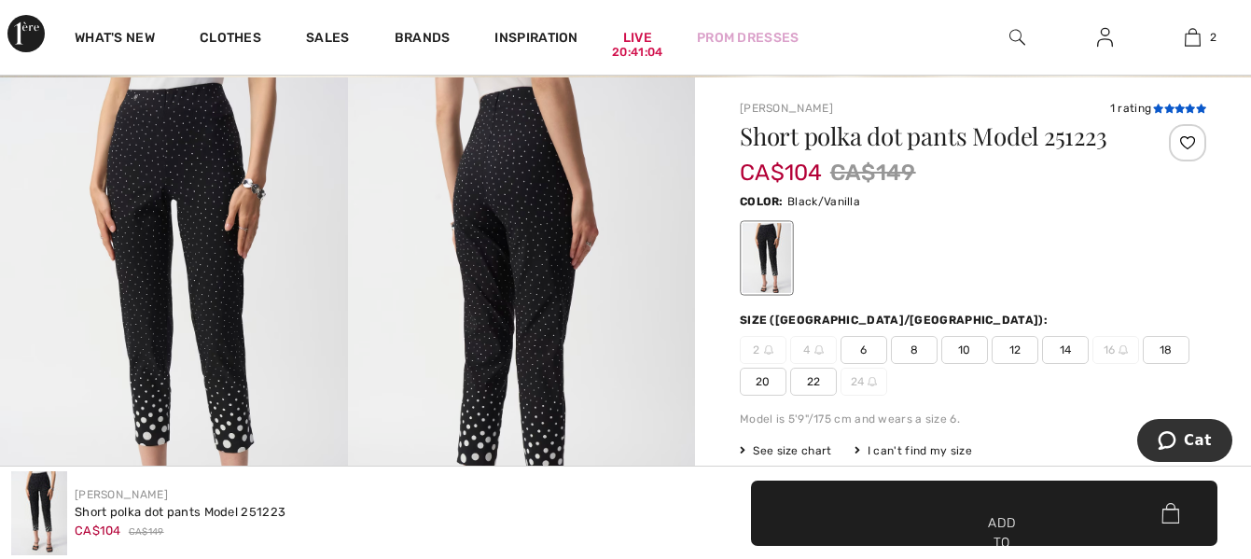
click at [1181, 106] on icon at bounding box center [1179, 108] width 10 height 9
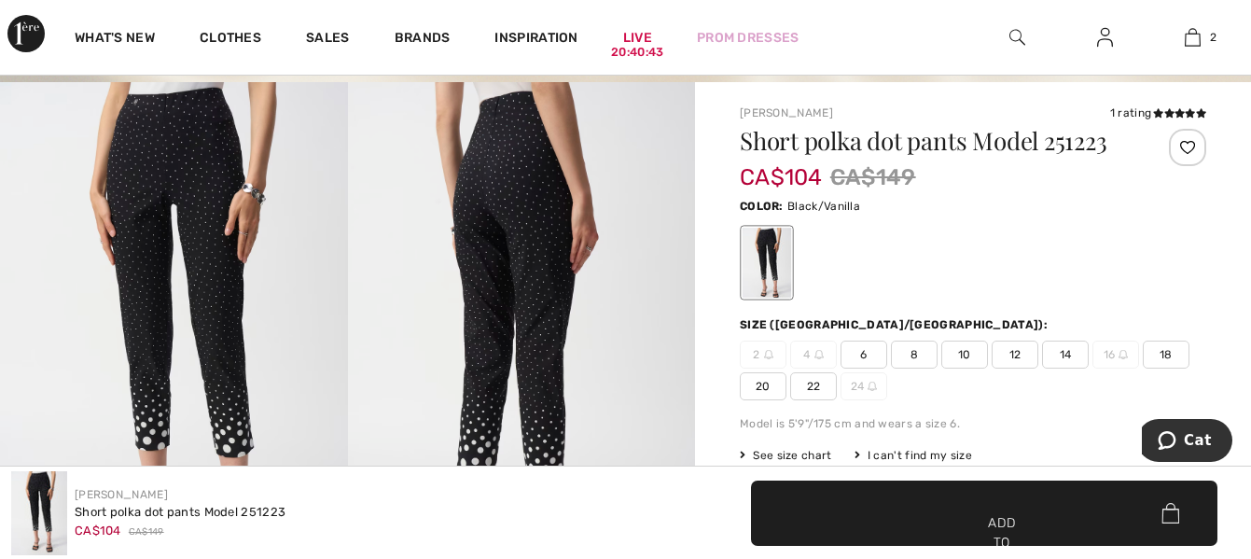
scroll to position [215, 0]
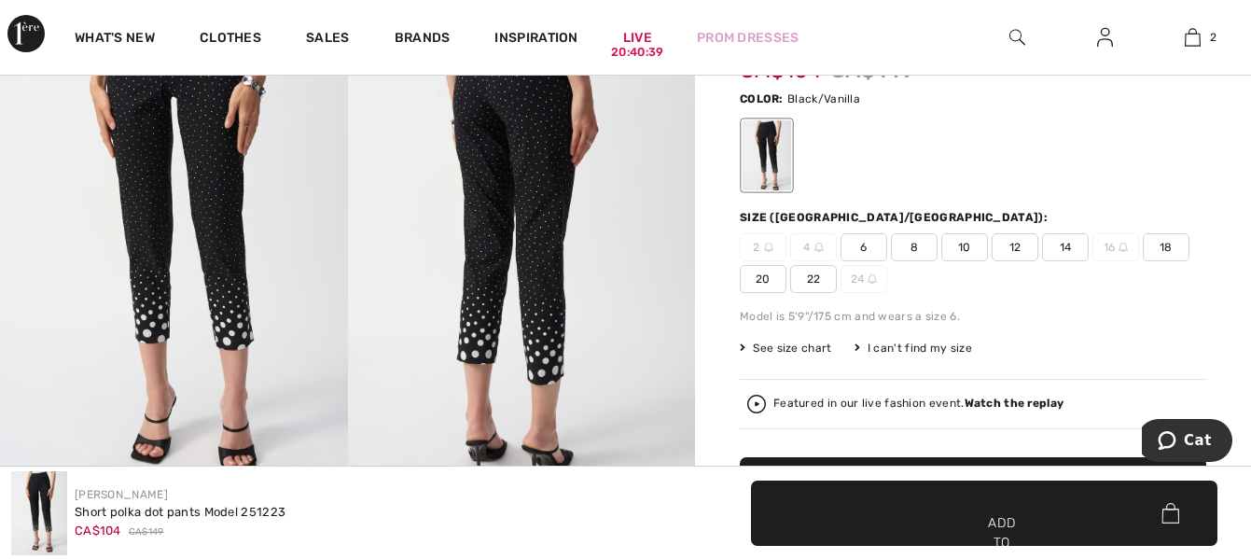
click at [1166, 246] on font "18" at bounding box center [1165, 247] width 13 height 13
click at [1015, 516] on font "Add to cart" at bounding box center [1001, 542] width 35 height 59
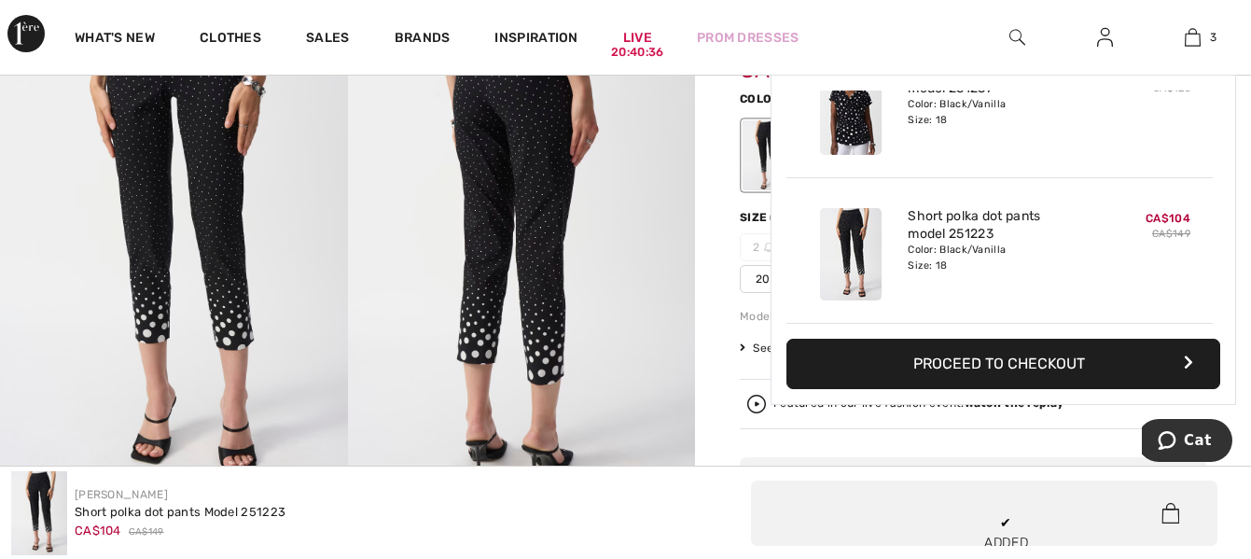
scroll to position [0, 0]
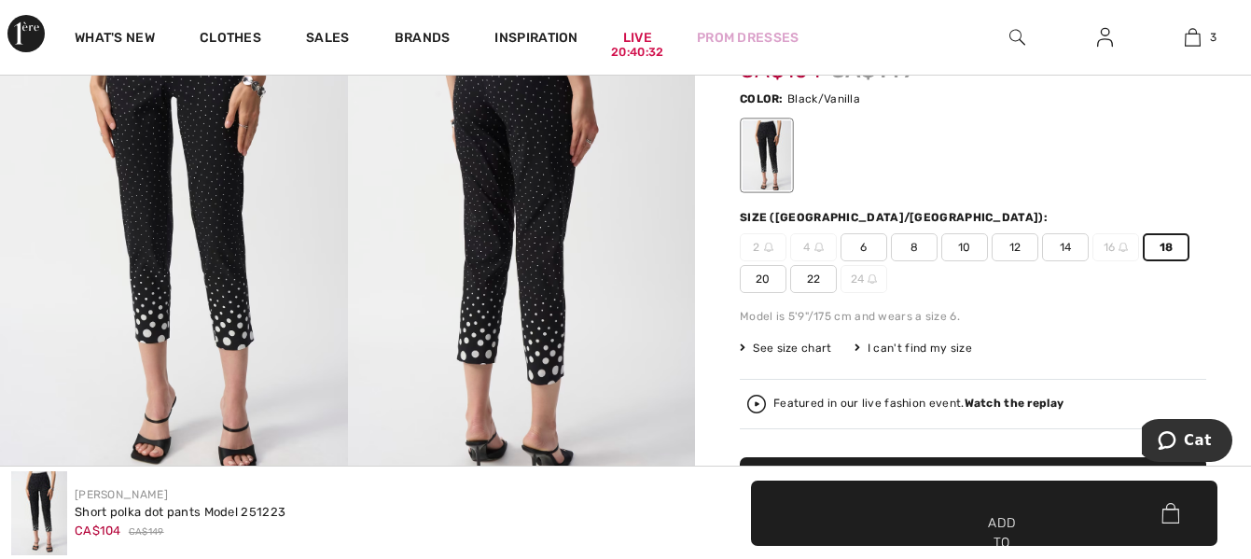
scroll to position [112, 0]
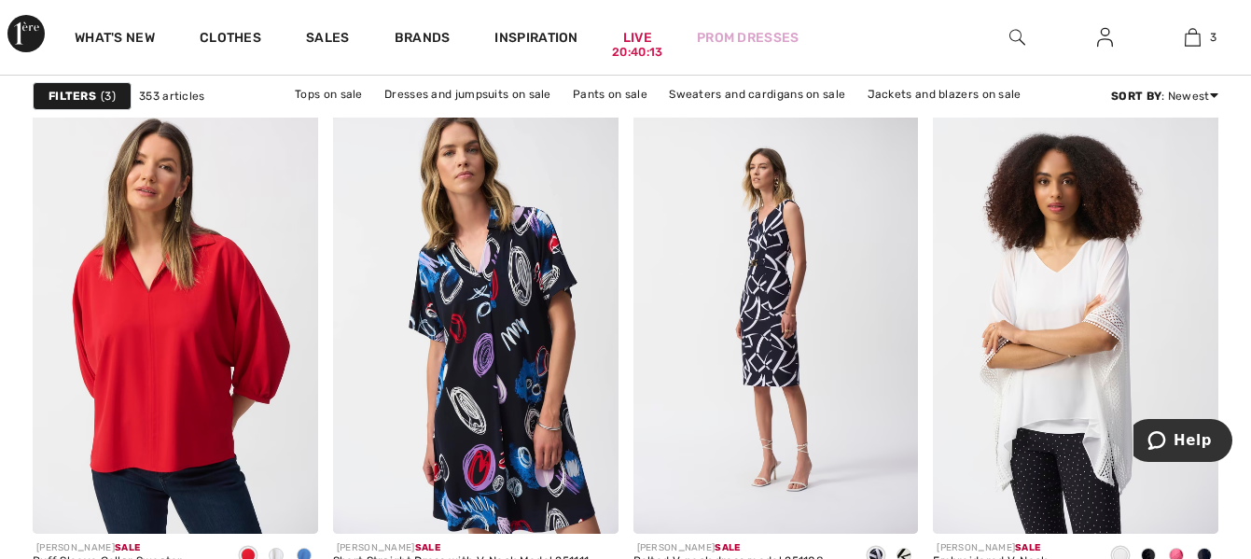
checkbox input "true"
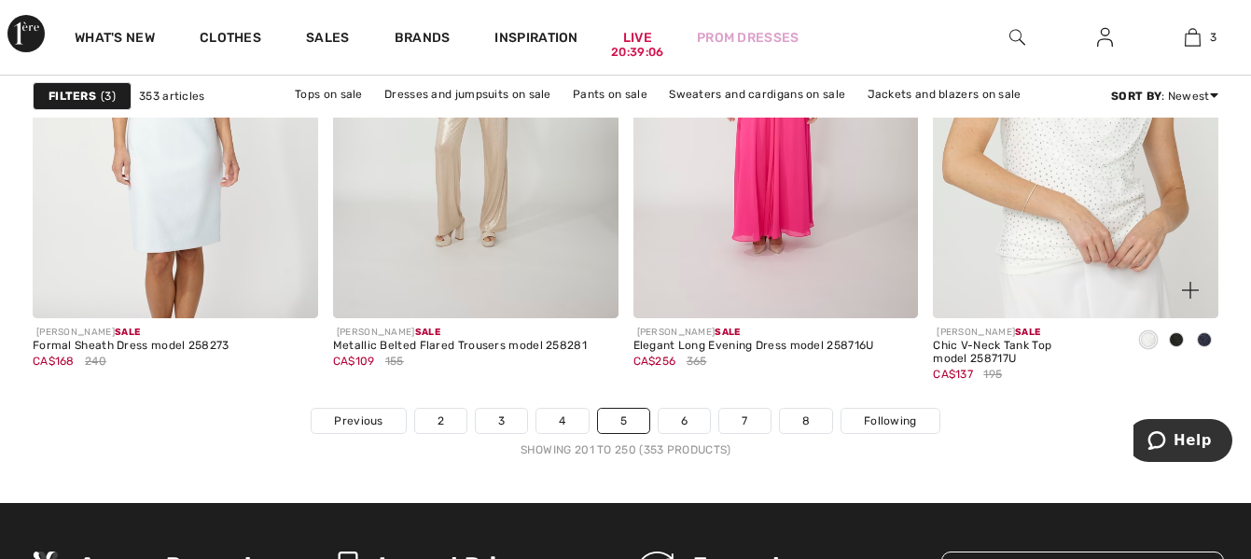
scroll to position [8283, 0]
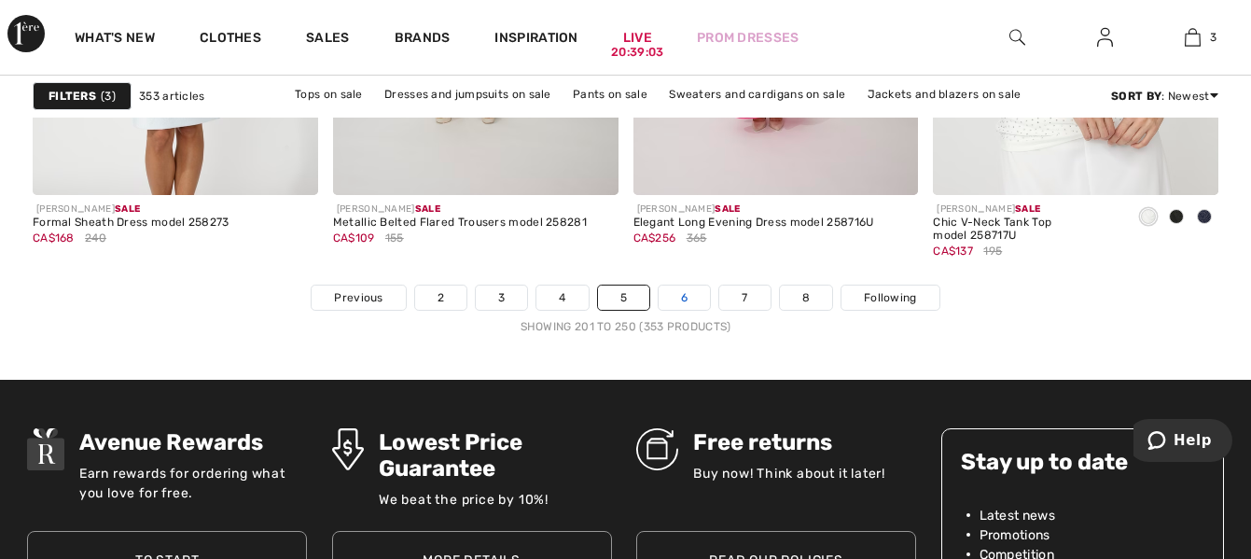
click at [694, 298] on link "6" at bounding box center [684, 297] width 51 height 24
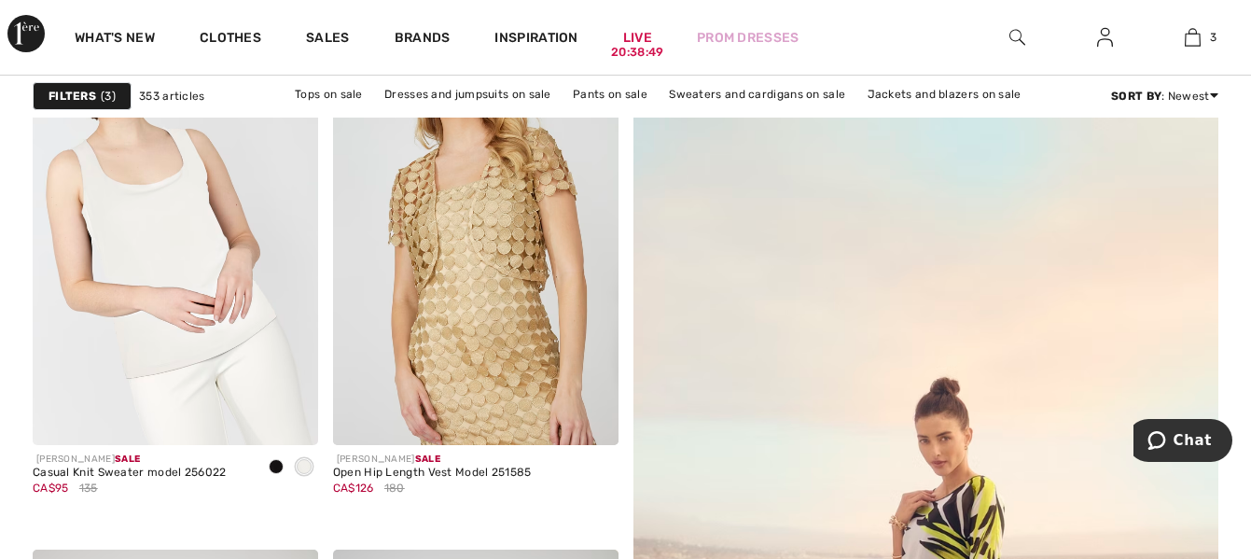
checkbox input "true"
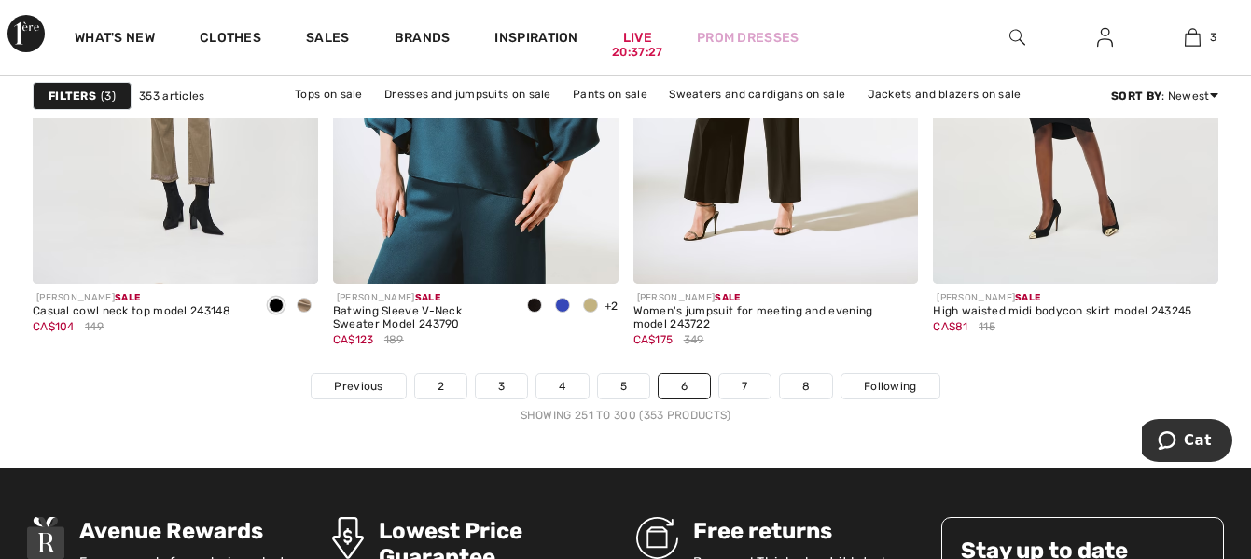
scroll to position [8246, 0]
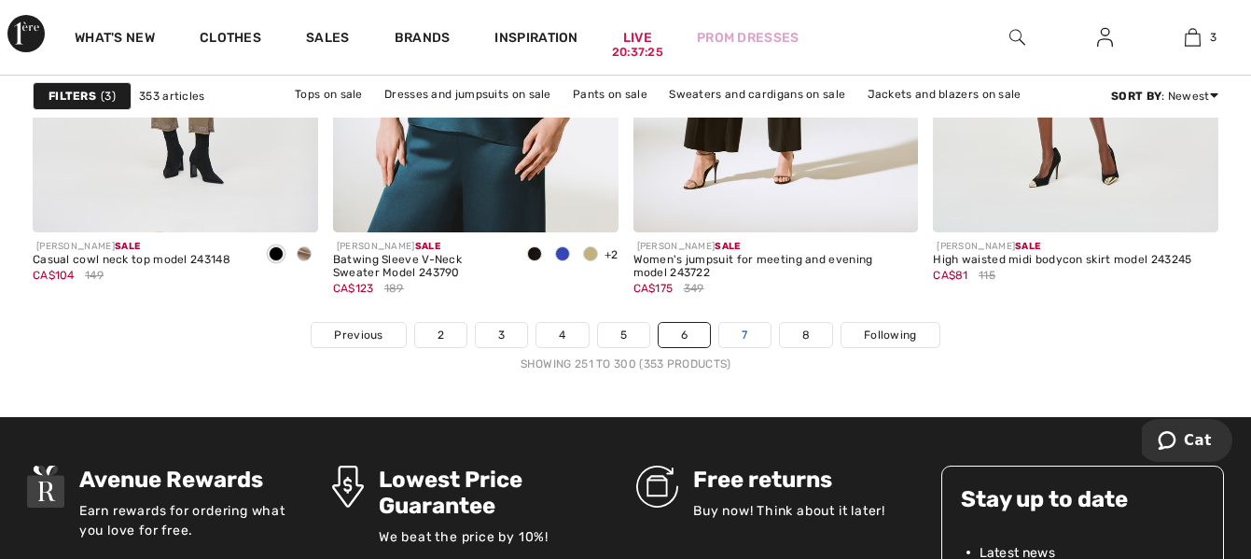
click at [742, 330] on font "7" at bounding box center [745, 334] width 6 height 13
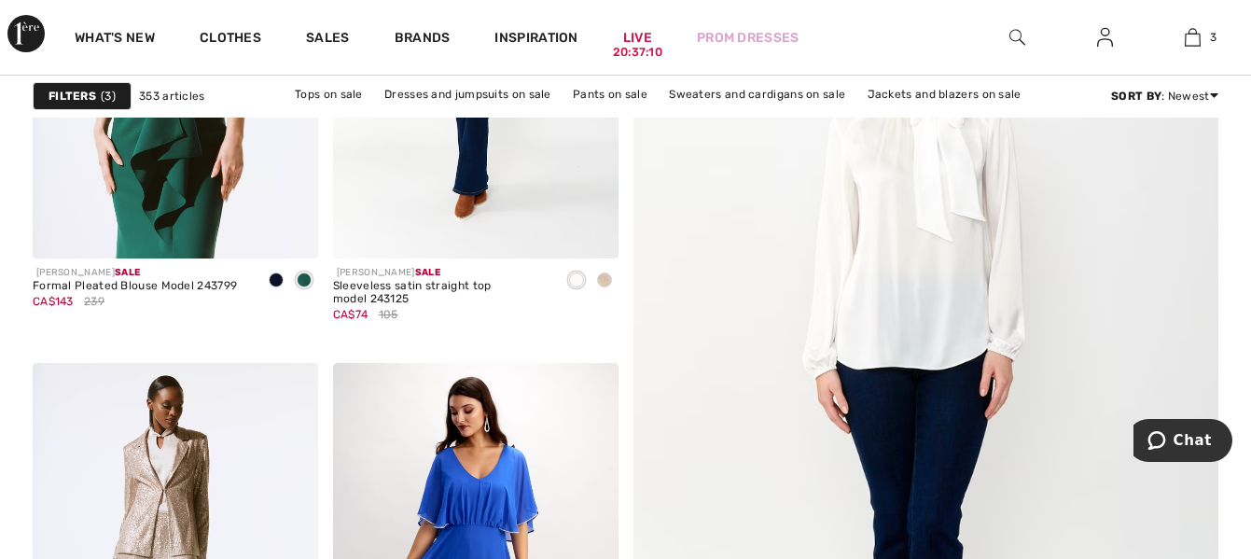
checkbox input "true"
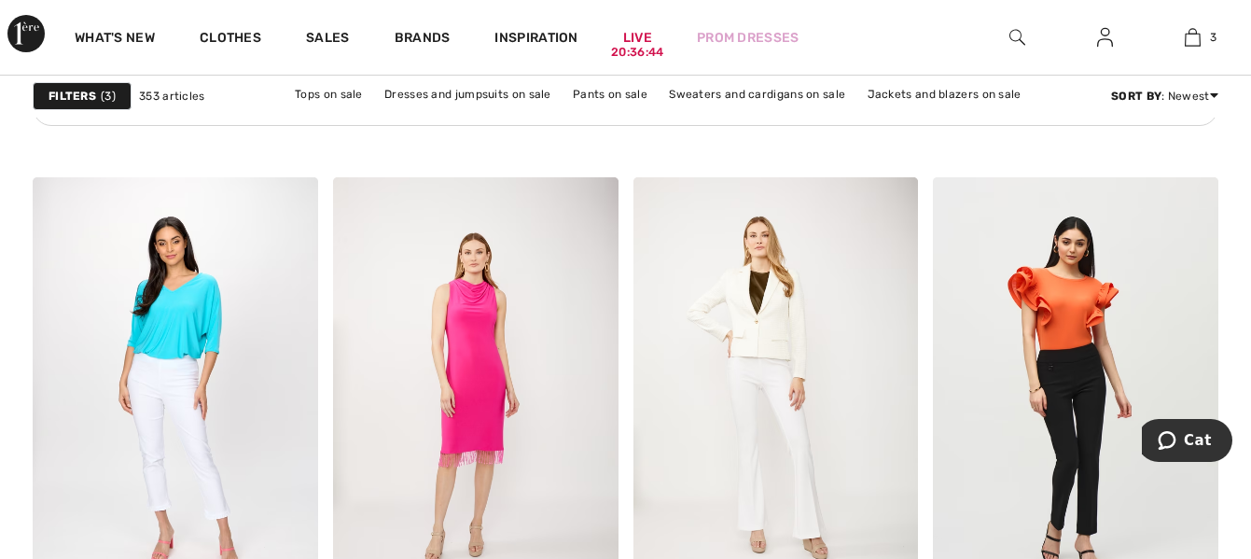
scroll to position [2463, 0]
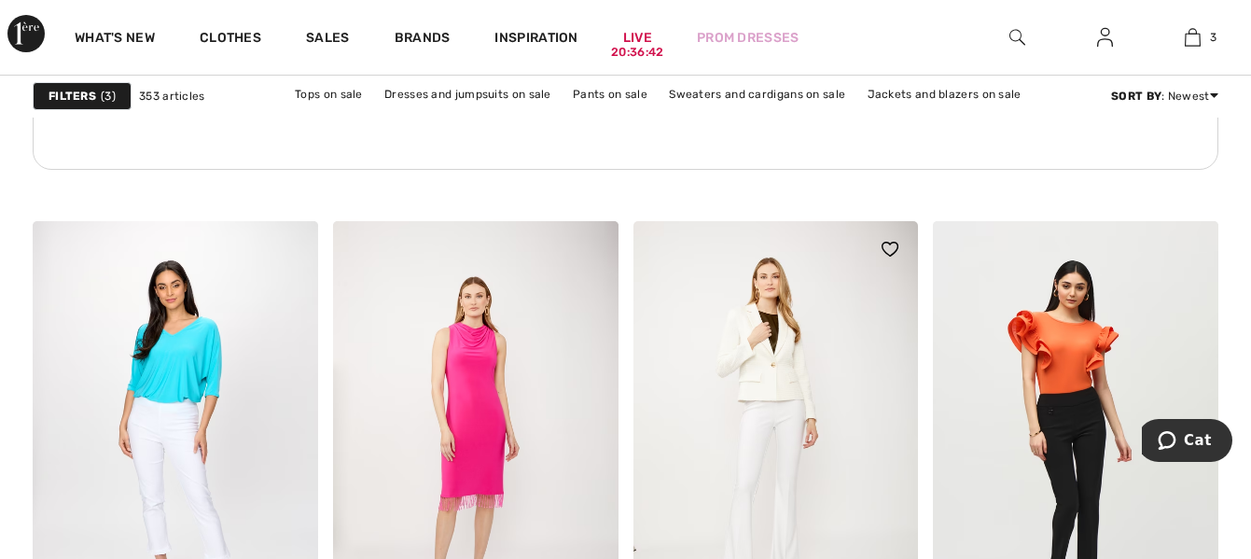
click at [749, 380] on img at bounding box center [775, 435] width 285 height 428
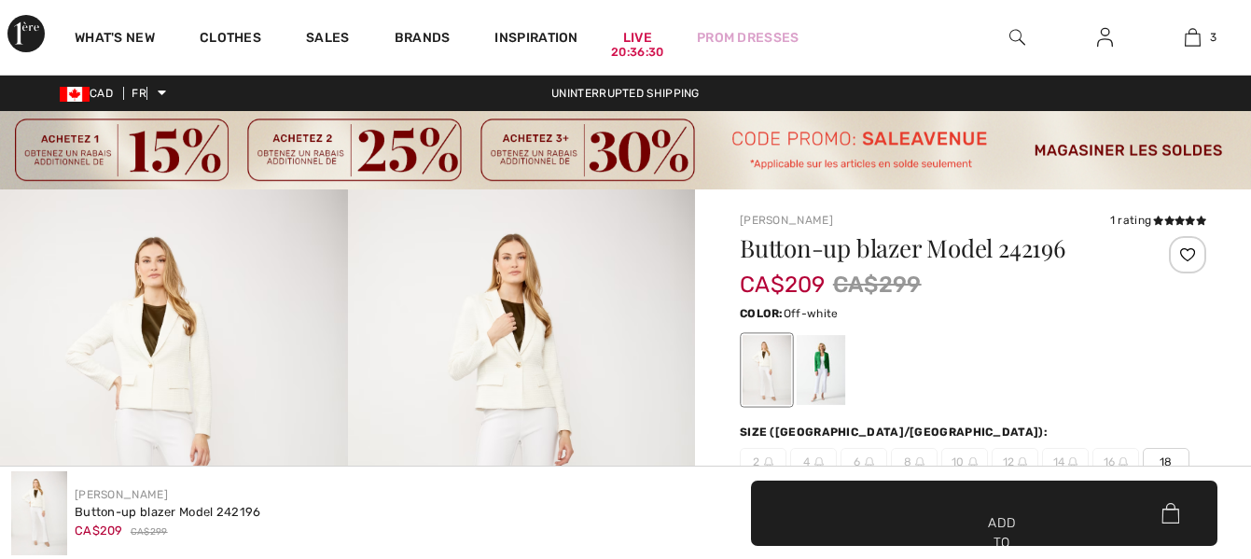
scroll to position [75, 0]
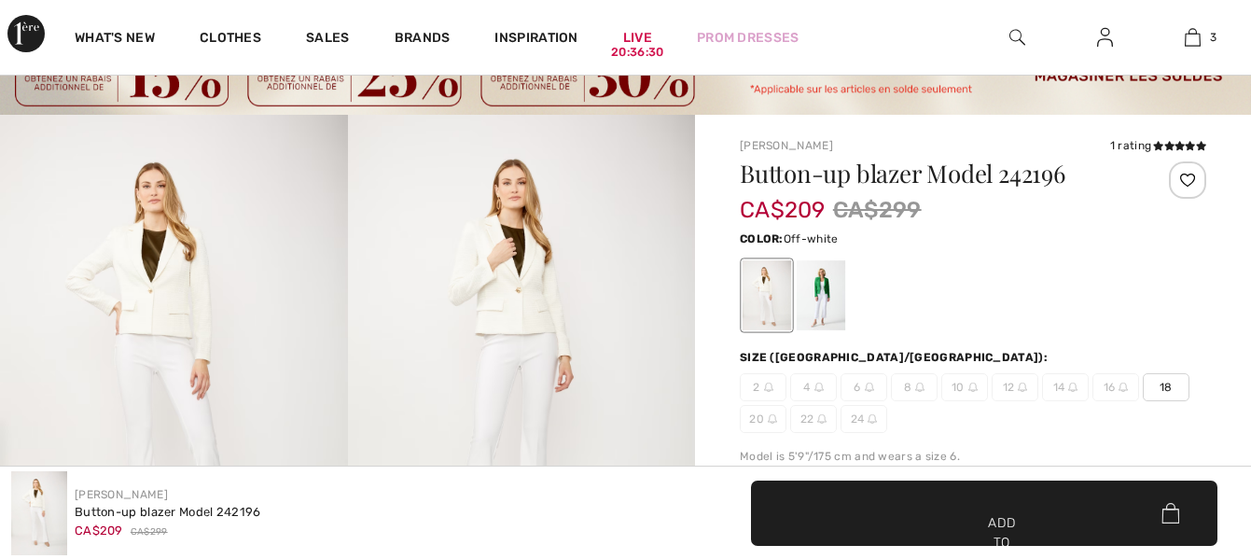
click at [160, 310] on img at bounding box center [174, 375] width 348 height 521
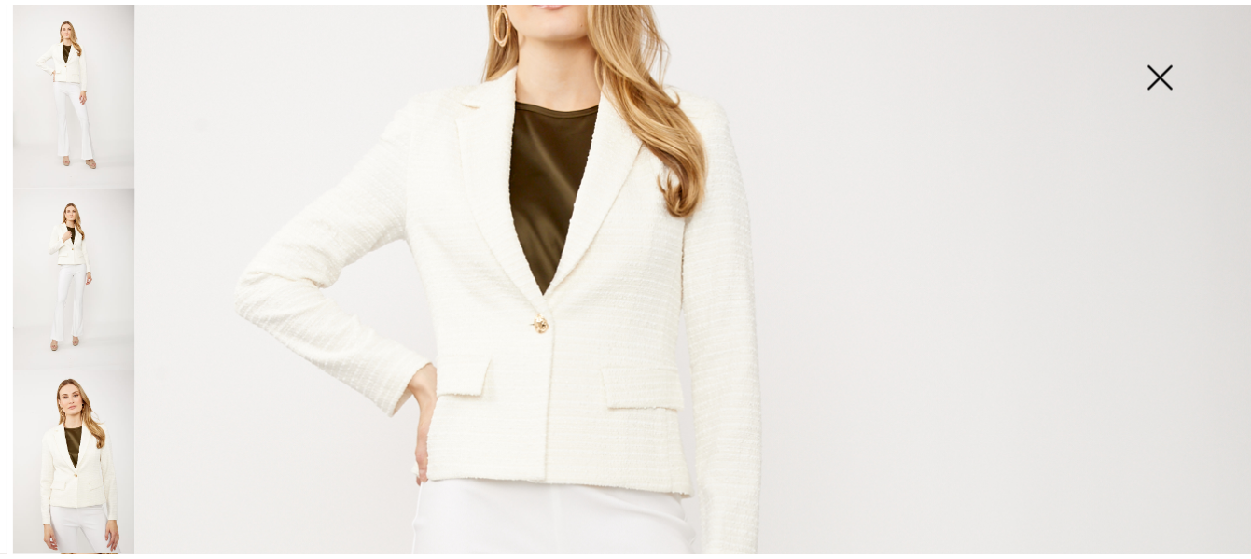
scroll to position [323, 0]
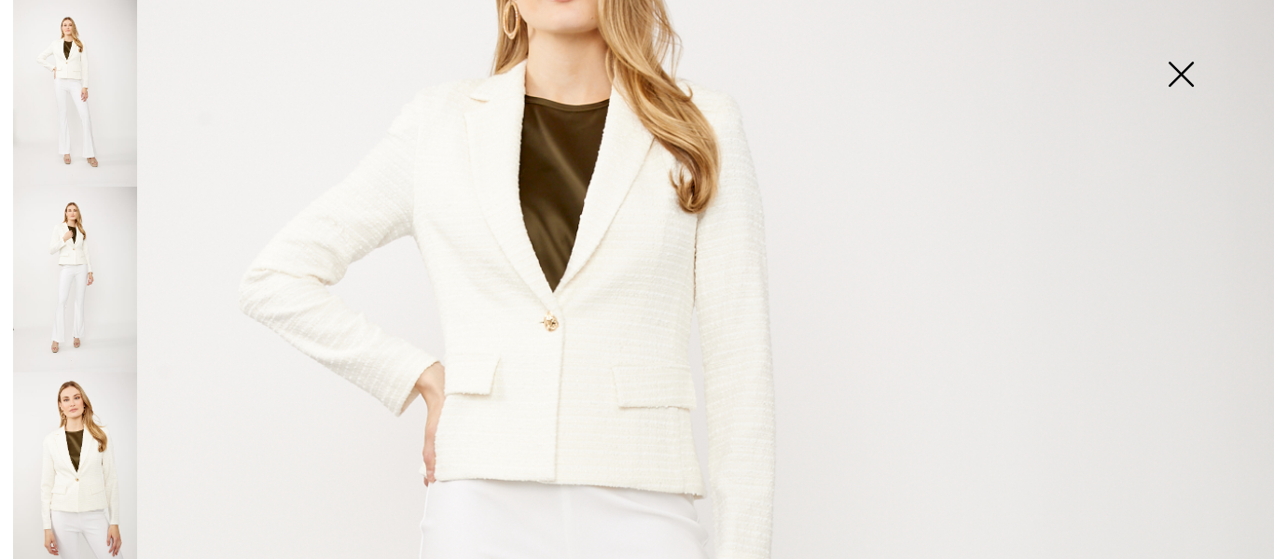
click at [90, 372] on img at bounding box center [75, 465] width 124 height 187
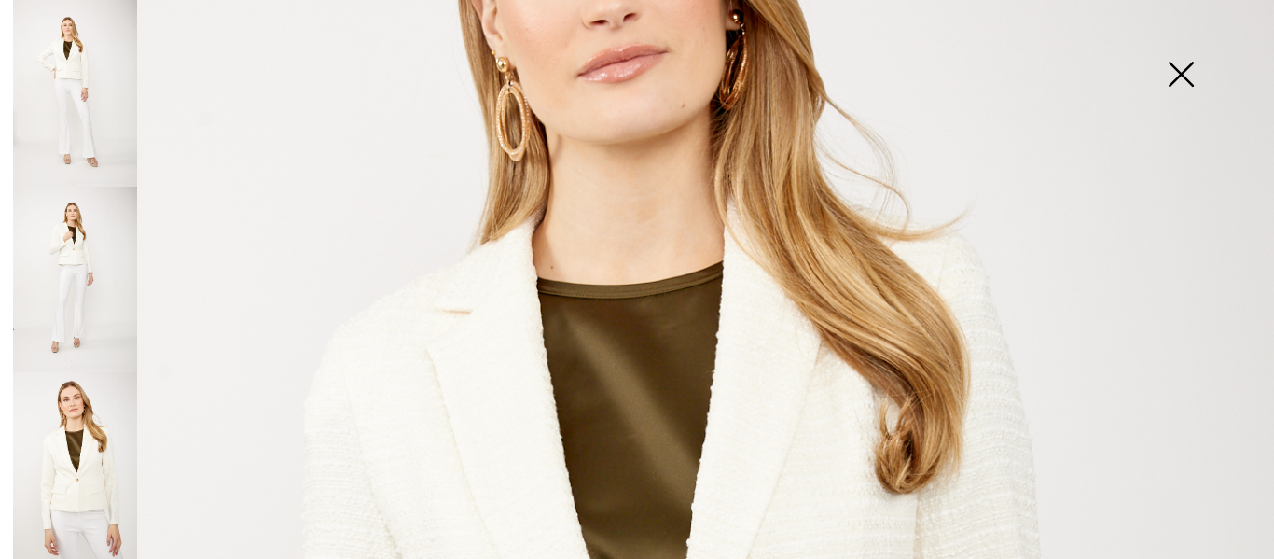
click at [1180, 68] on img at bounding box center [1180, 76] width 93 height 96
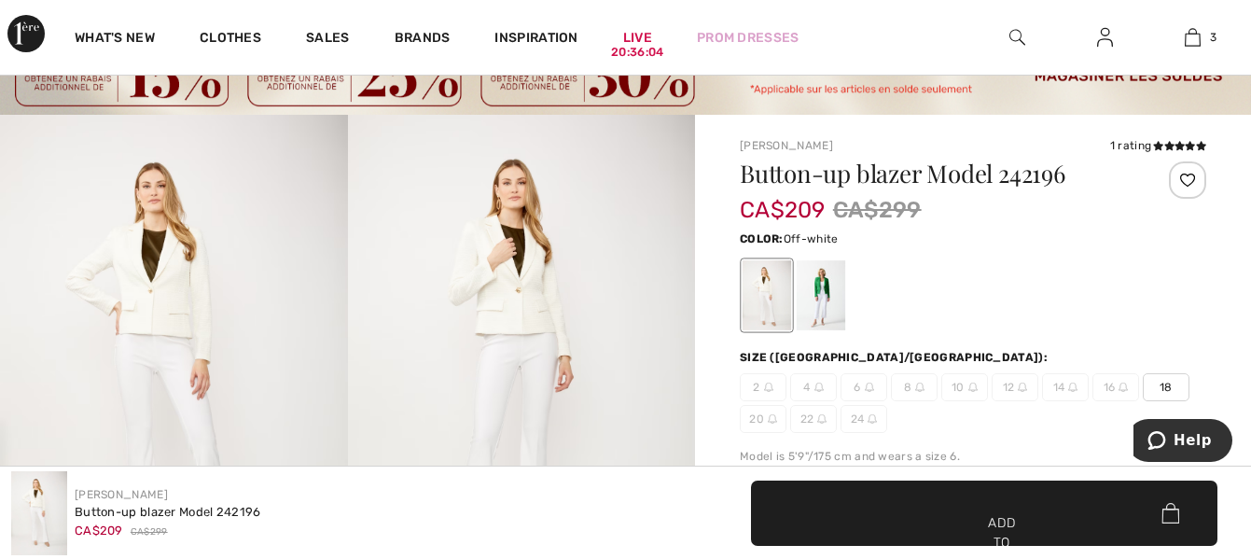
drag, startPoint x: 1242, startPoint y: 201, endPoint x: 1251, endPoint y: 204, distance: 9.7
click at [1250, 204] on html "We value your privacy We use cookies to enhance your browsing experience, serve…" at bounding box center [625, 204] width 1251 height 559
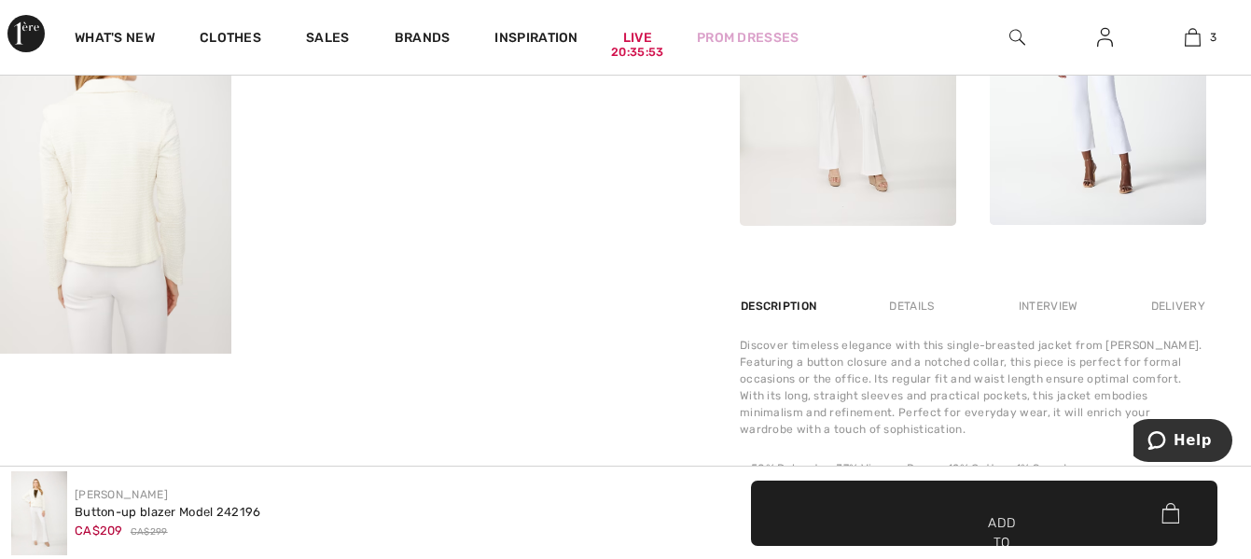
scroll to position [1541, 0]
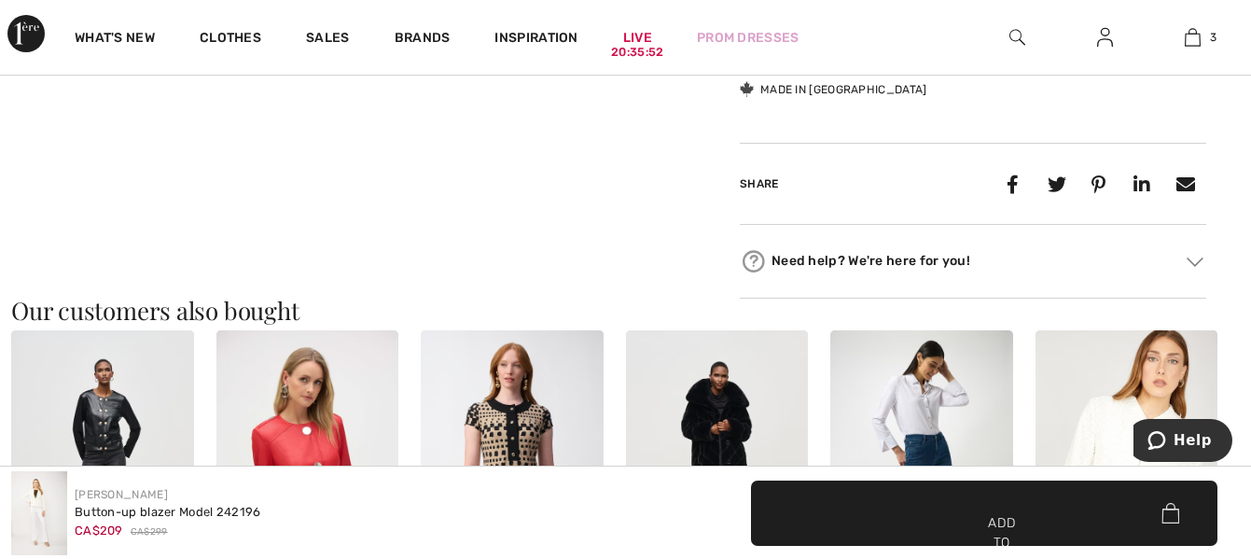
drag, startPoint x: 1251, startPoint y: 204, endPoint x: 1258, endPoint y: 239, distance: 35.3
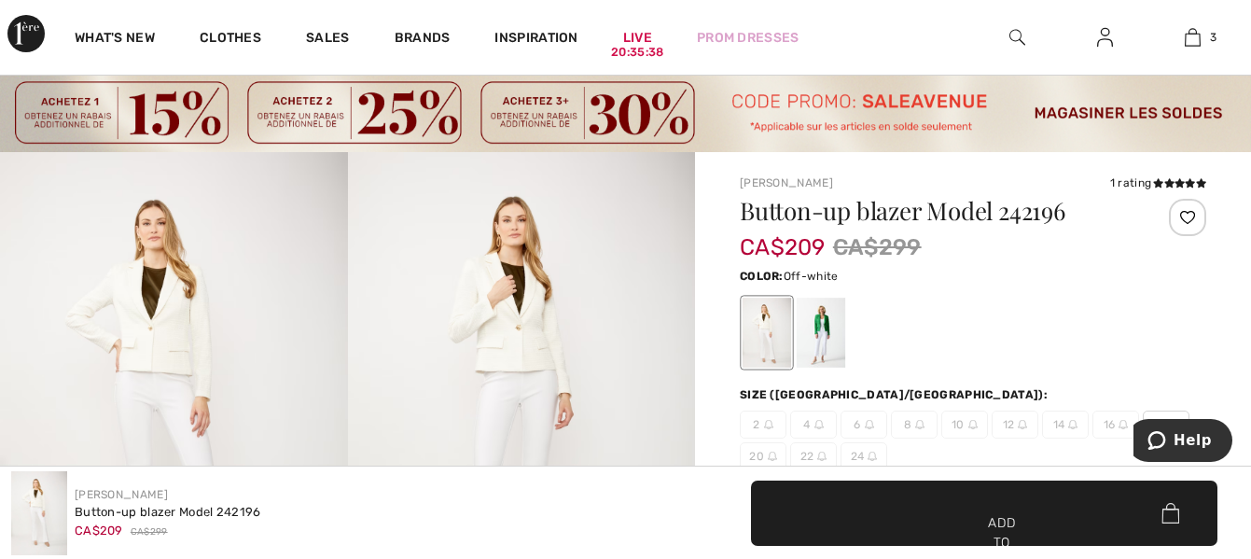
scroll to position [45, 0]
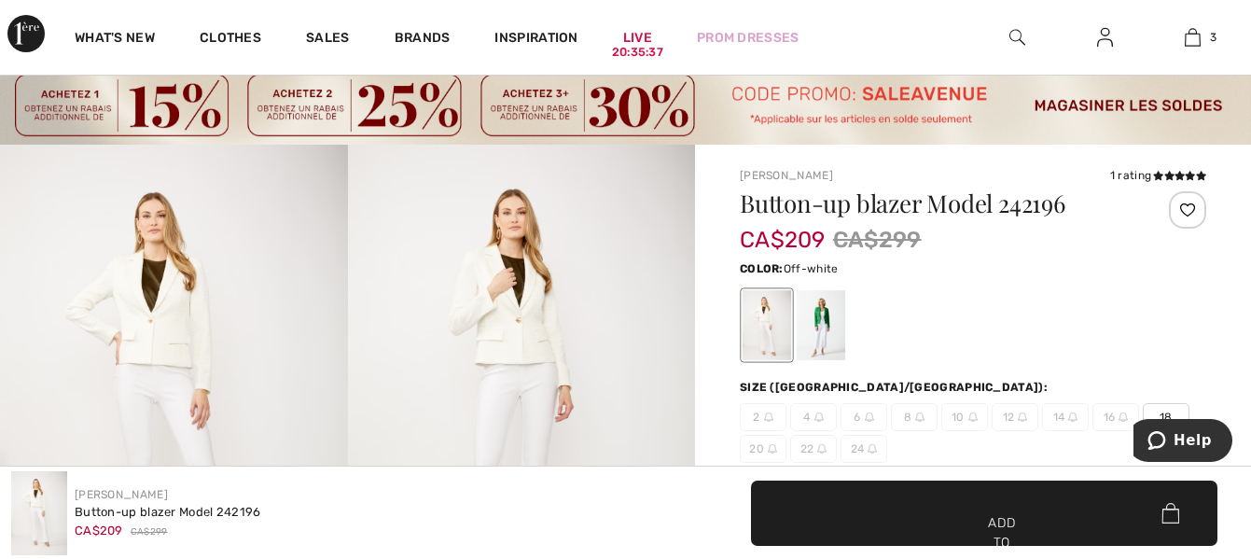
drag, startPoint x: 1240, startPoint y: 58, endPoint x: 1214, endPoint y: 137, distance: 83.5
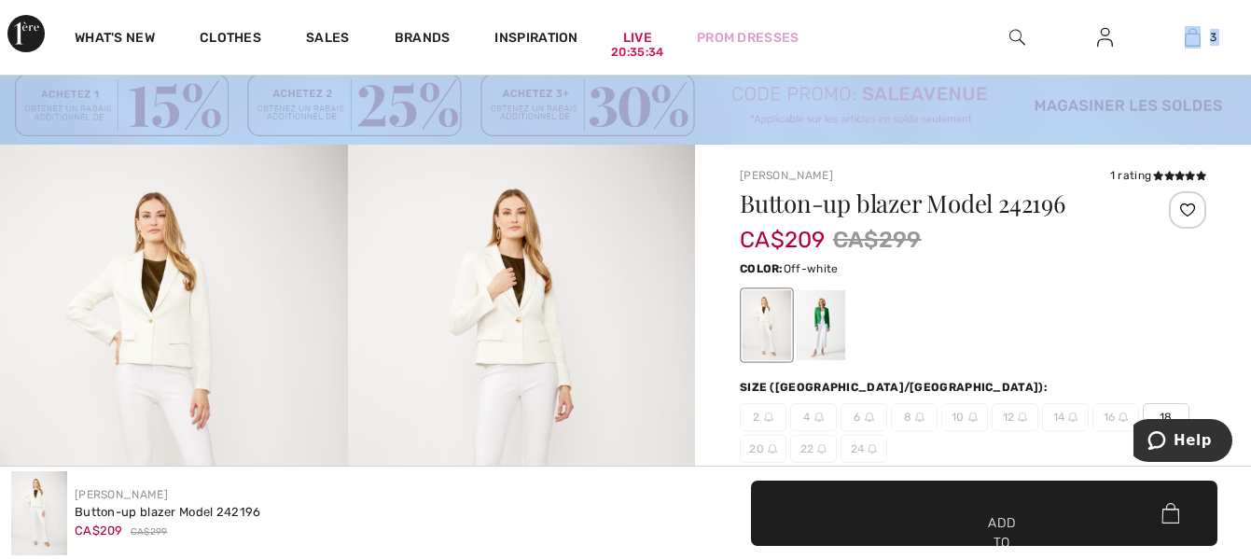
drag, startPoint x: 1214, startPoint y: 137, endPoint x: 881, endPoint y: 380, distance: 412.0
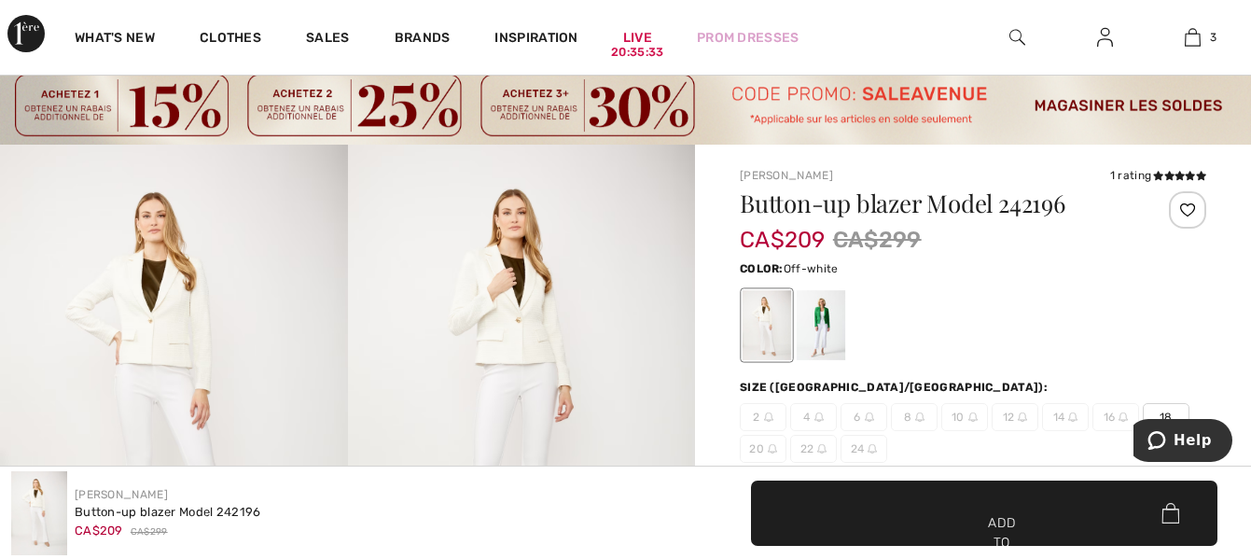
click at [771, 393] on font "Size (CA/US):" at bounding box center [894, 387] width 308 height 13
click at [1155, 174] on icon at bounding box center [1158, 175] width 10 height 9
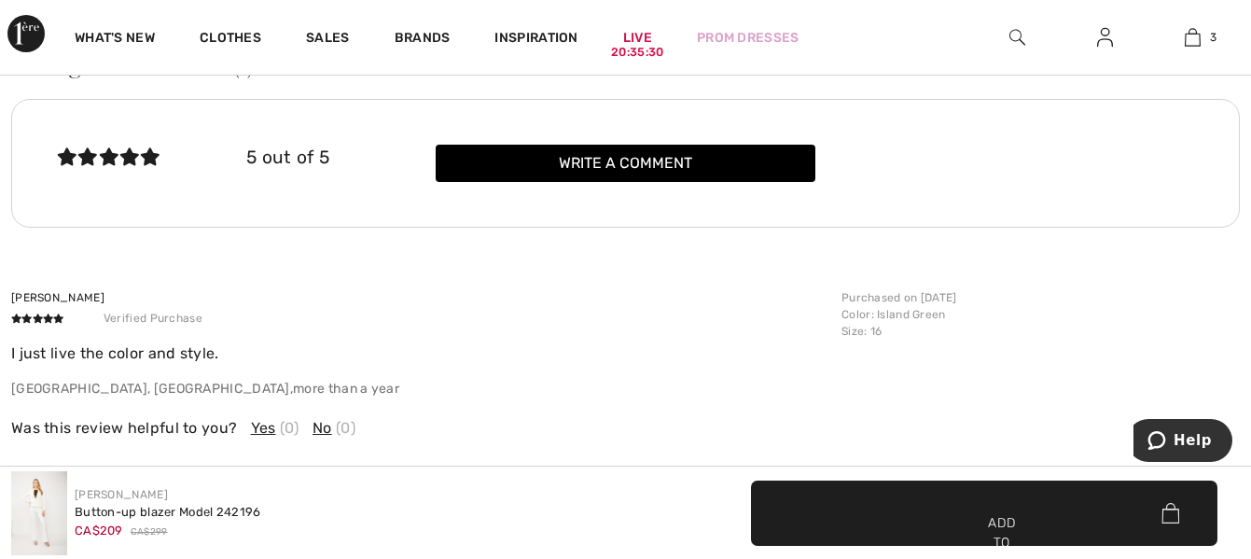
scroll to position [2975, 0]
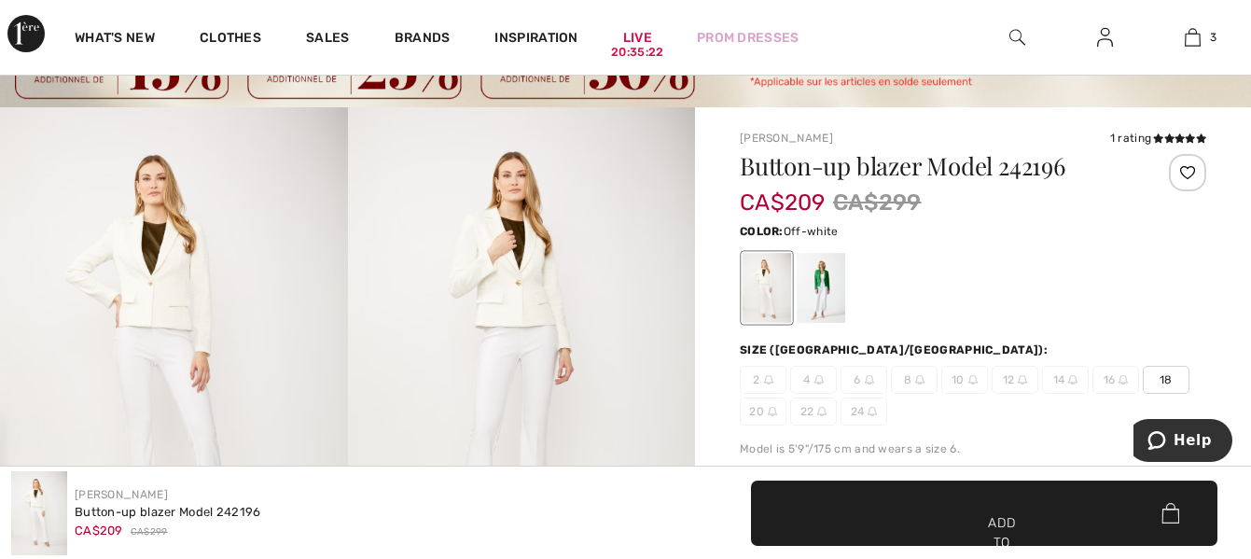
scroll to position [157, 0]
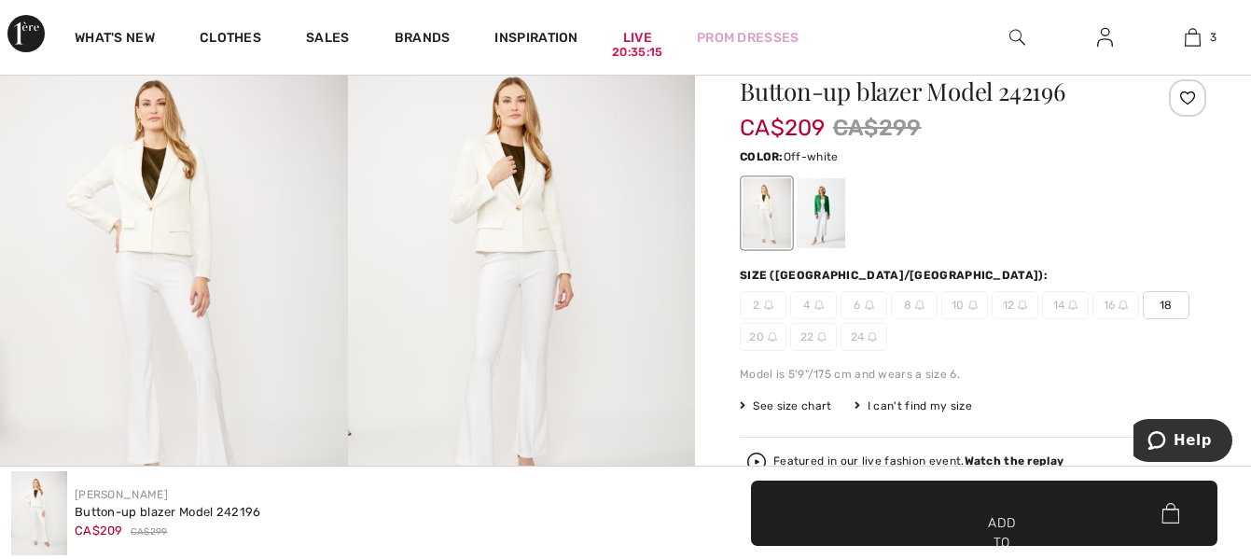
click at [867, 509] on span "✔ Added to cart Add to cart" at bounding box center [984, 512] width 466 height 65
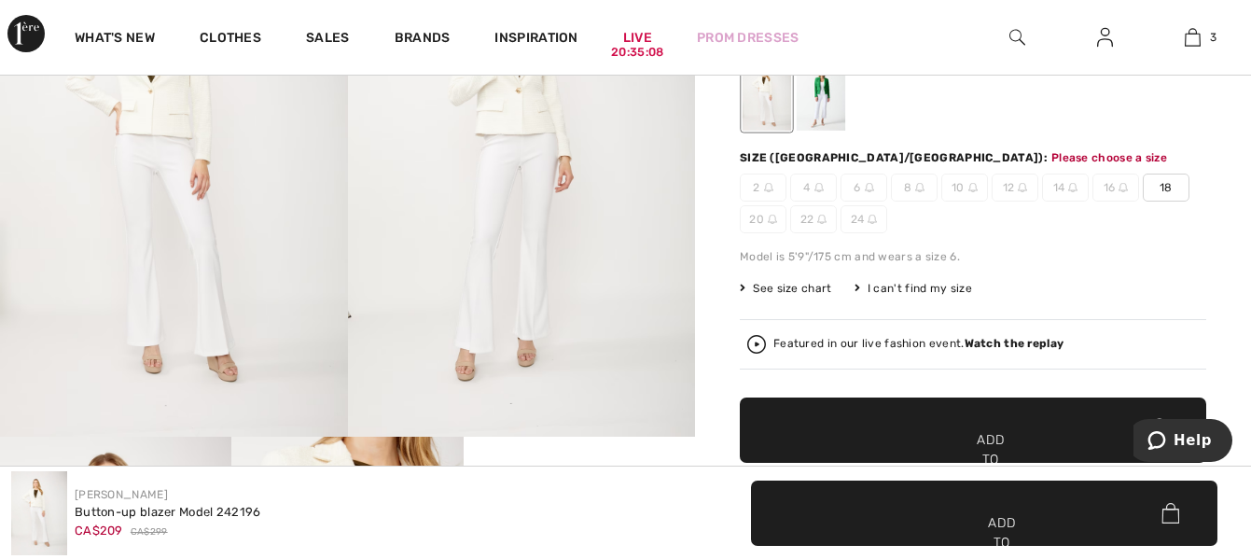
click at [1167, 186] on font "18" at bounding box center [1165, 187] width 13 height 13
click at [992, 423] on span "✔ Added to cart Add to cart" at bounding box center [973, 429] width 466 height 65
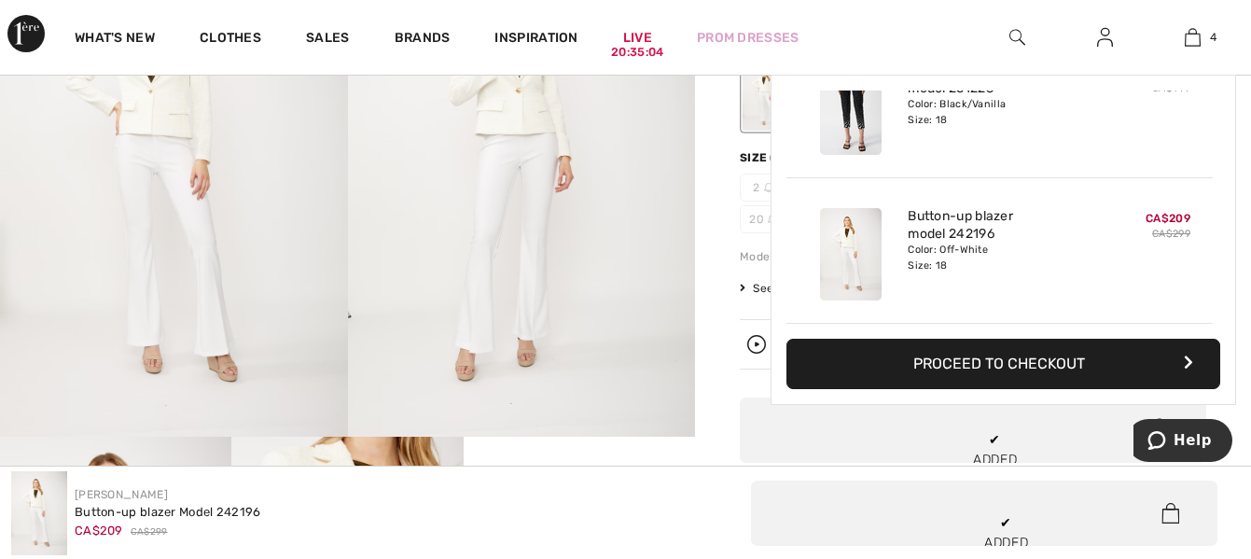
scroll to position [0, 0]
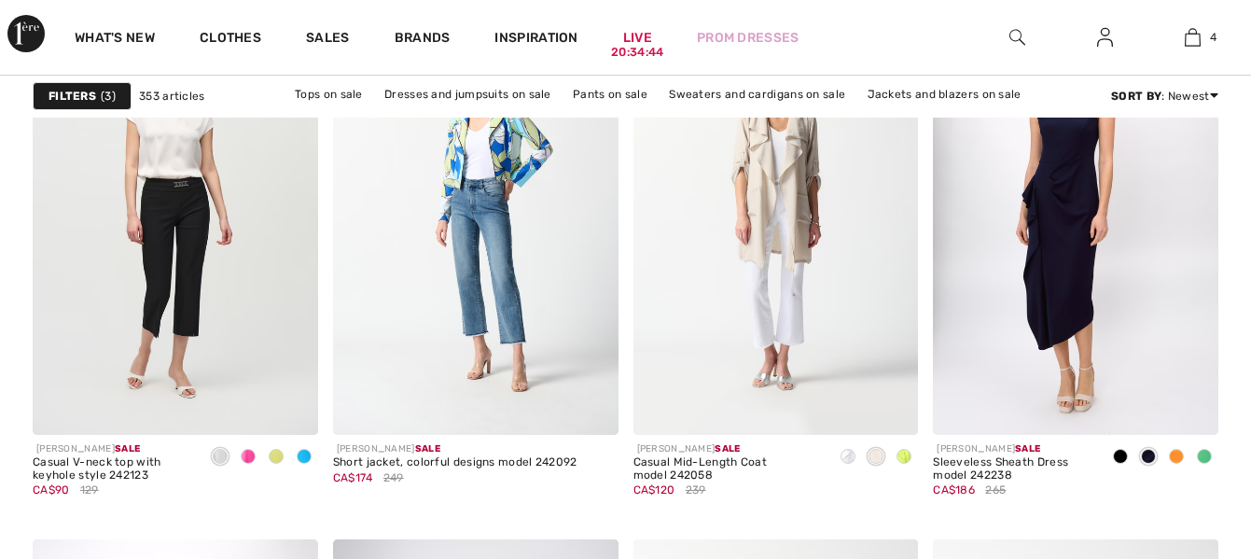
scroll to position [3172, 0]
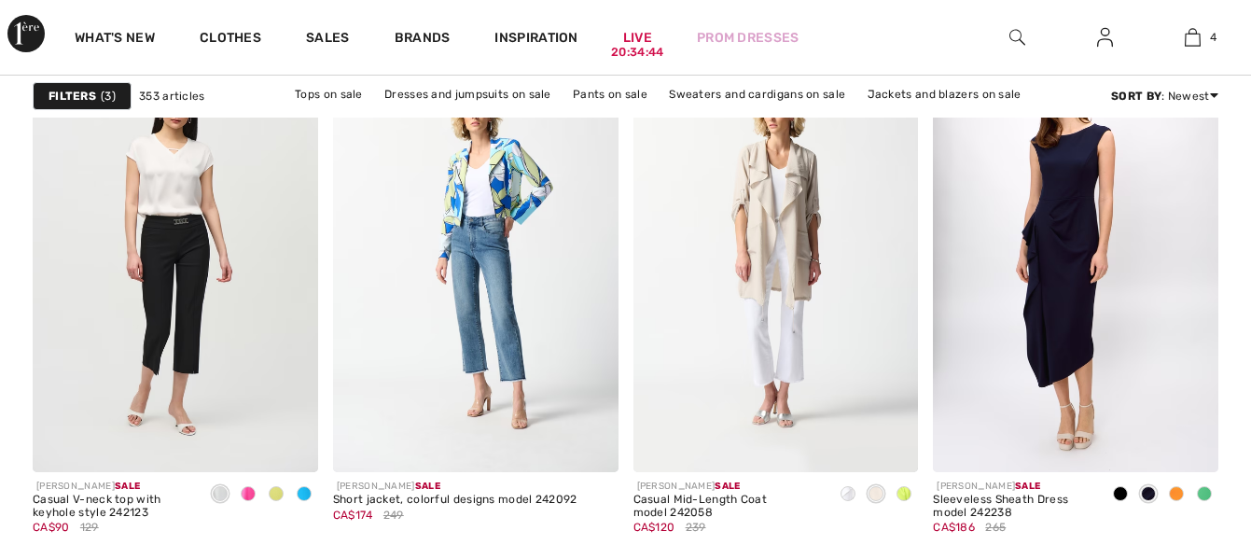
checkbox input "true"
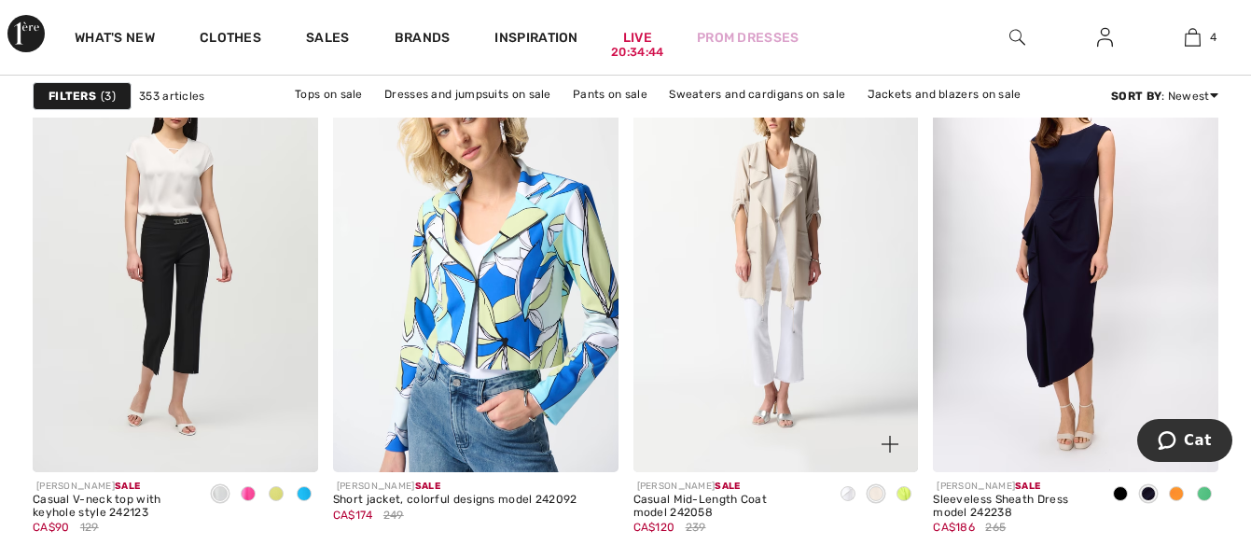
scroll to position [0, 0]
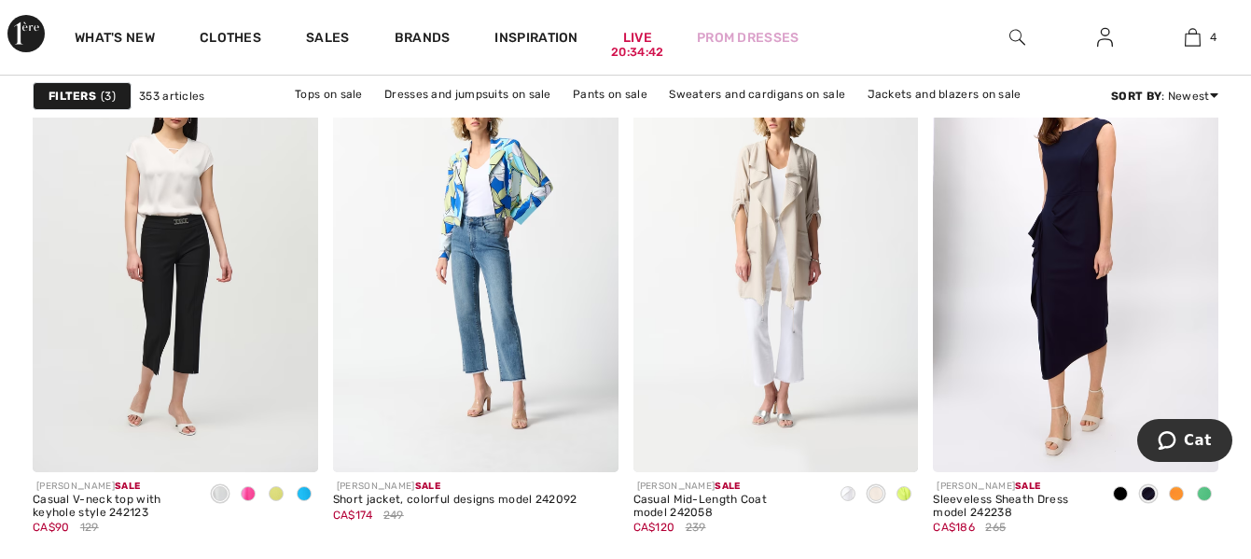
click at [1082, 312] on img at bounding box center [1075, 258] width 285 height 428
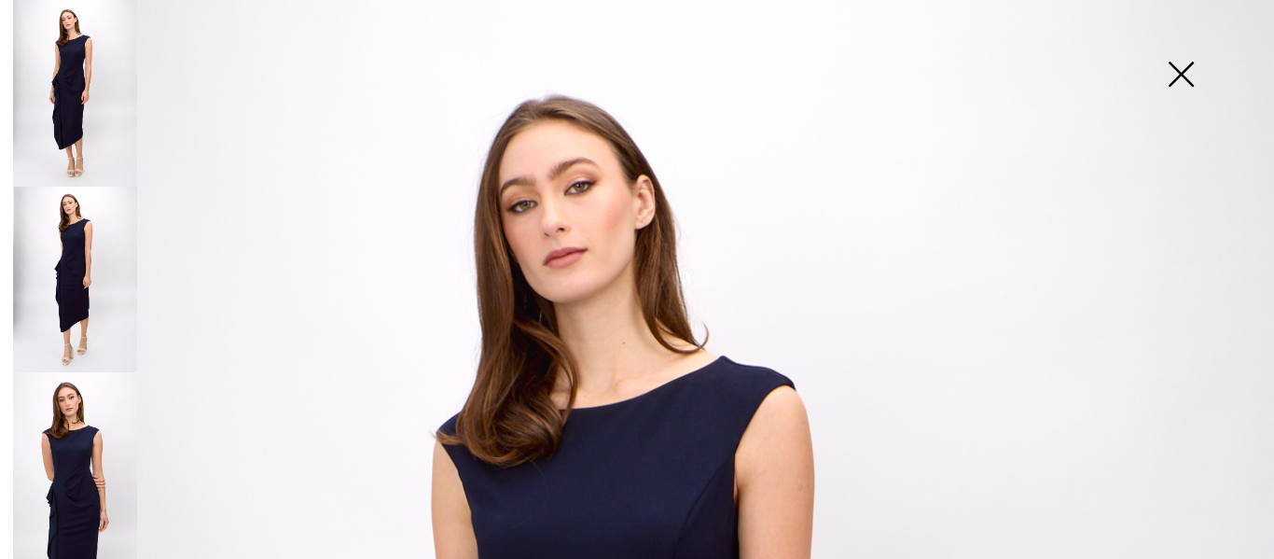
scroll to position [75, 0]
checkbox input "true"
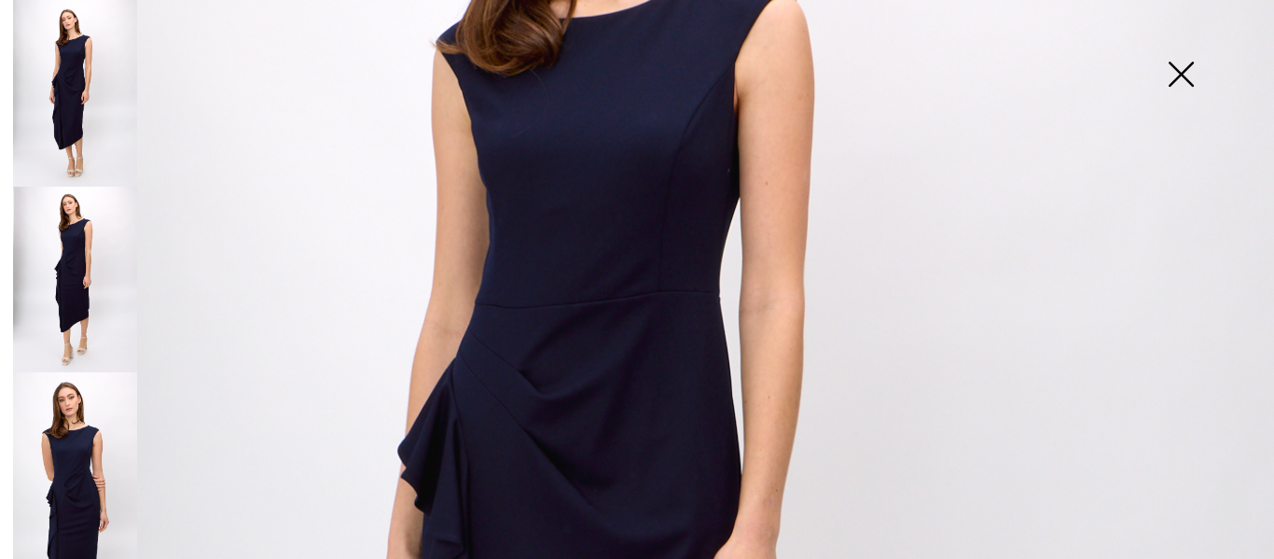
scroll to position [295, 0]
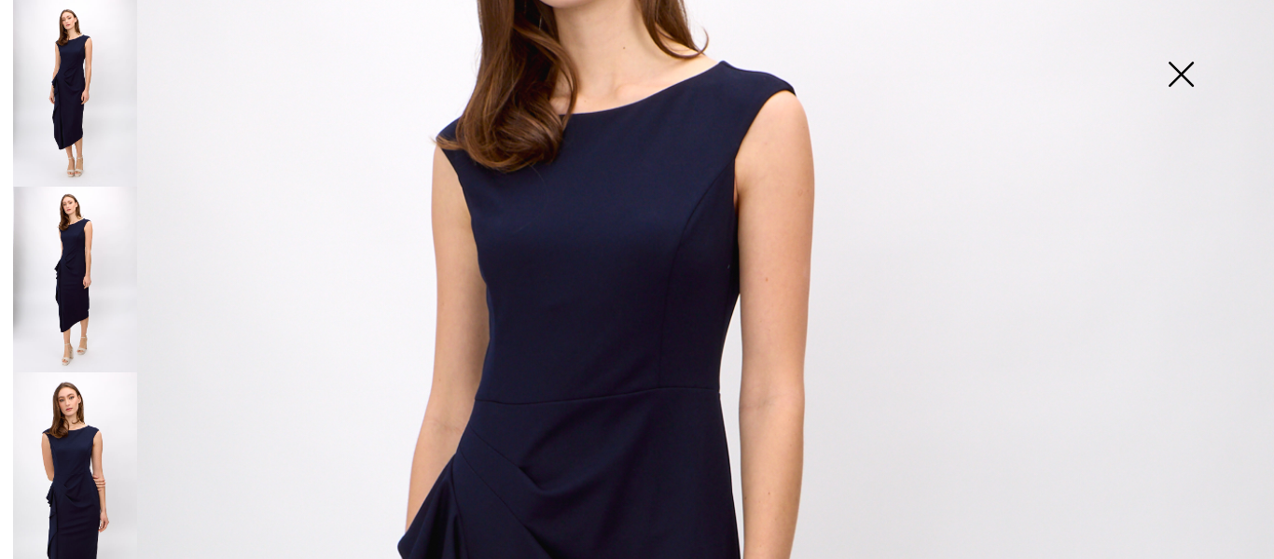
click at [76, 375] on img at bounding box center [75, 465] width 124 height 187
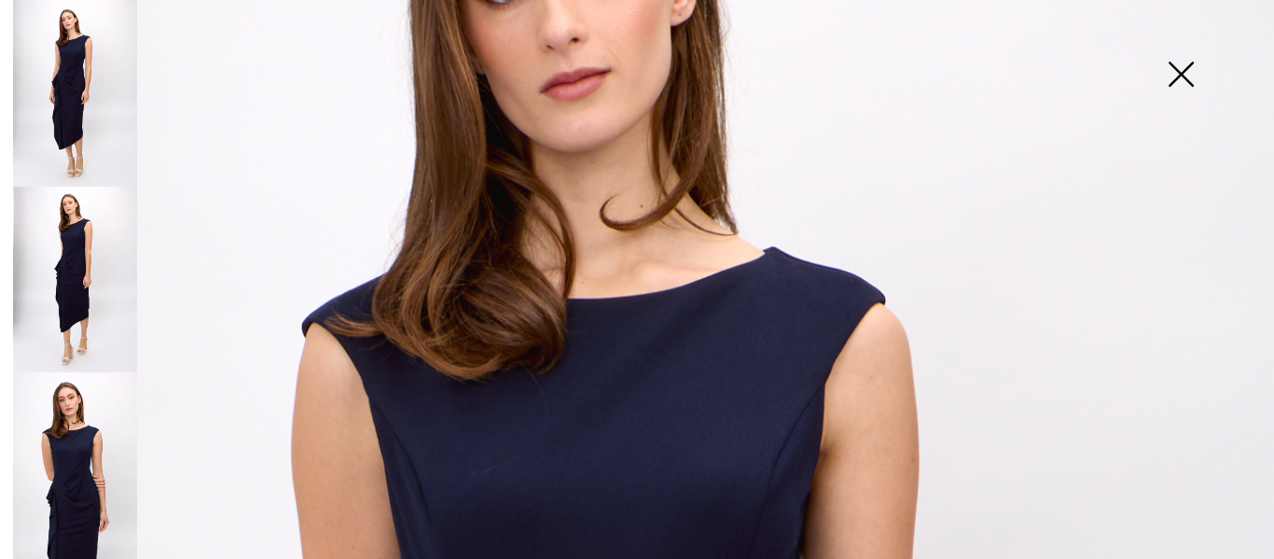
click at [79, 240] on img at bounding box center [75, 280] width 124 height 187
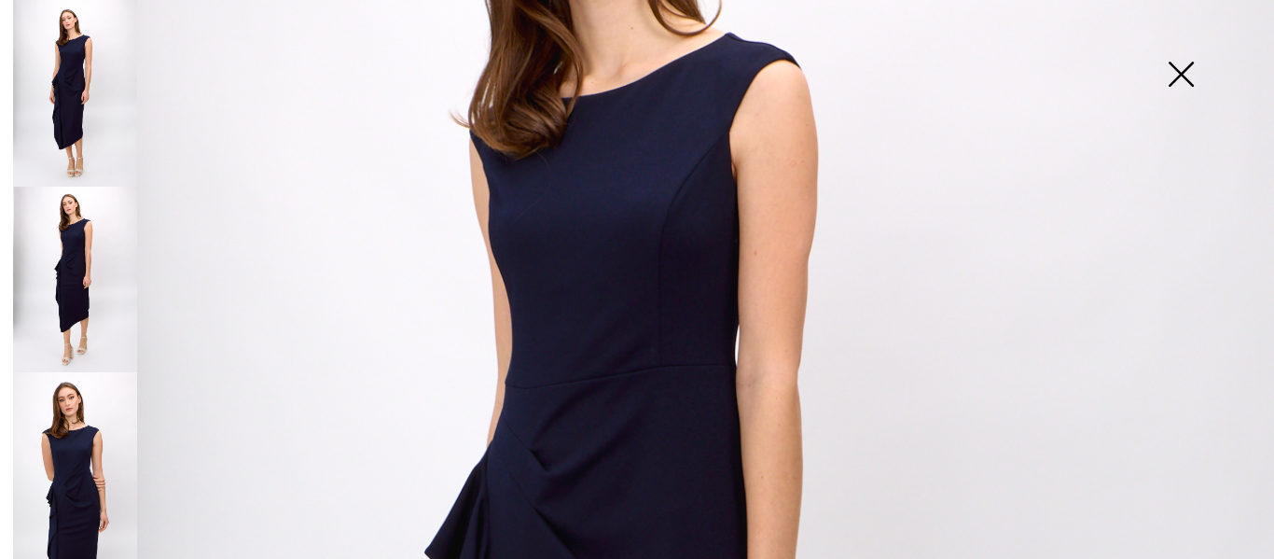
click at [84, 81] on img at bounding box center [75, 93] width 124 height 187
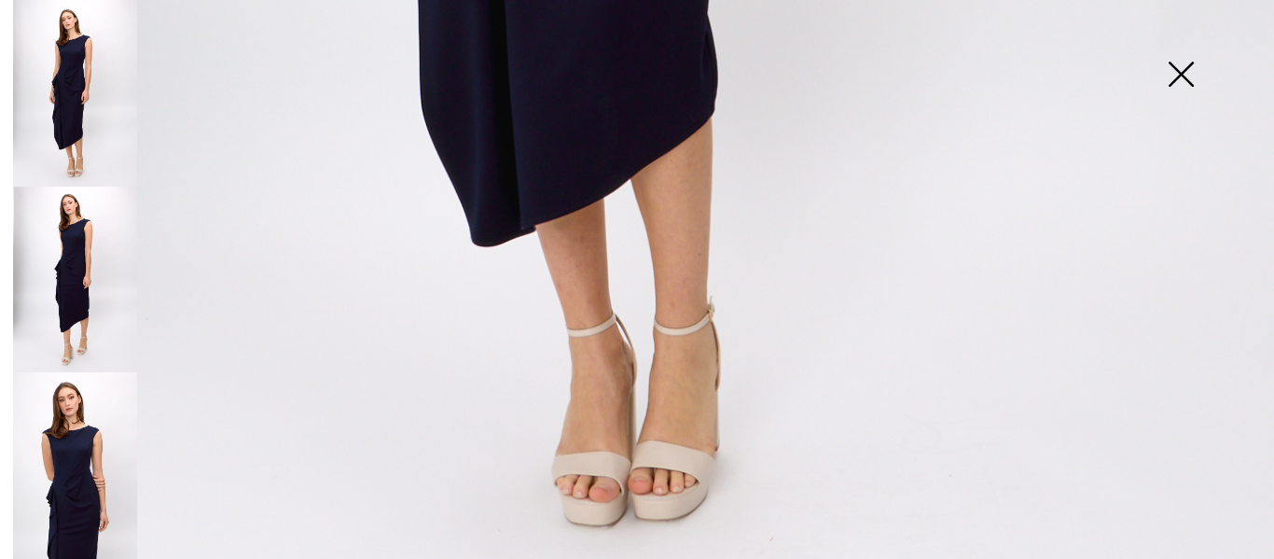
scroll to position [1318, 0]
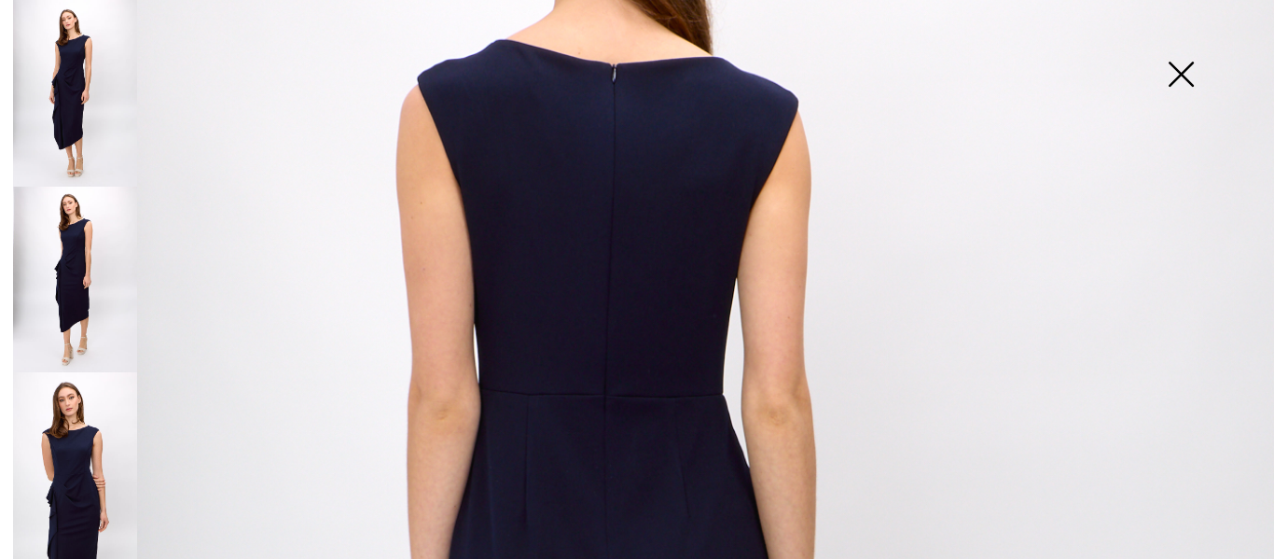
scroll to position [213, 0]
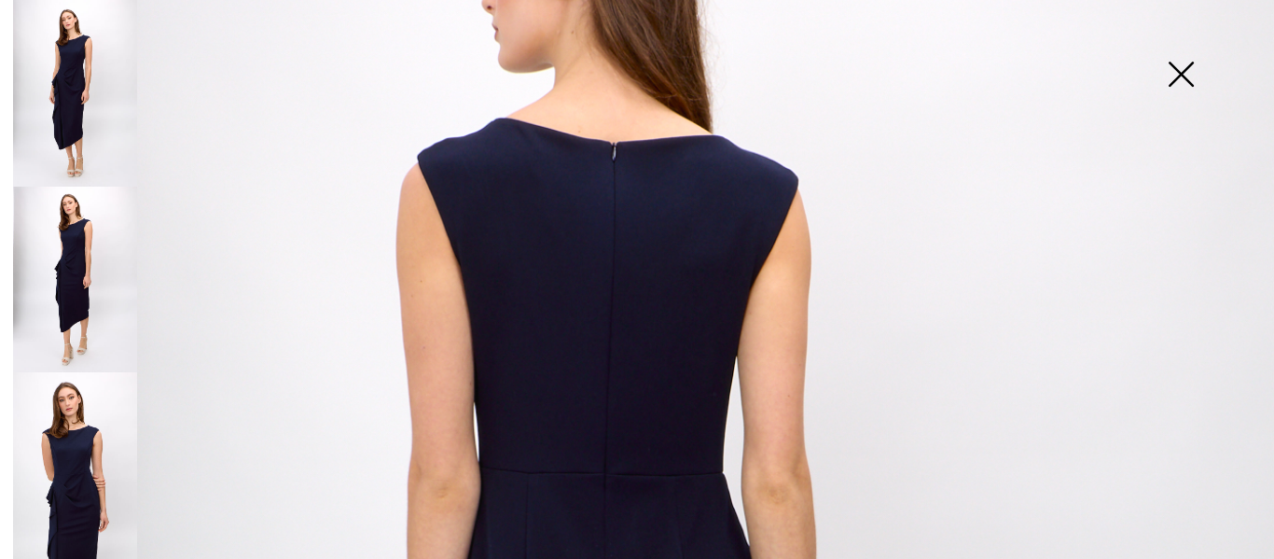
click at [77, 69] on img at bounding box center [75, 93] width 124 height 187
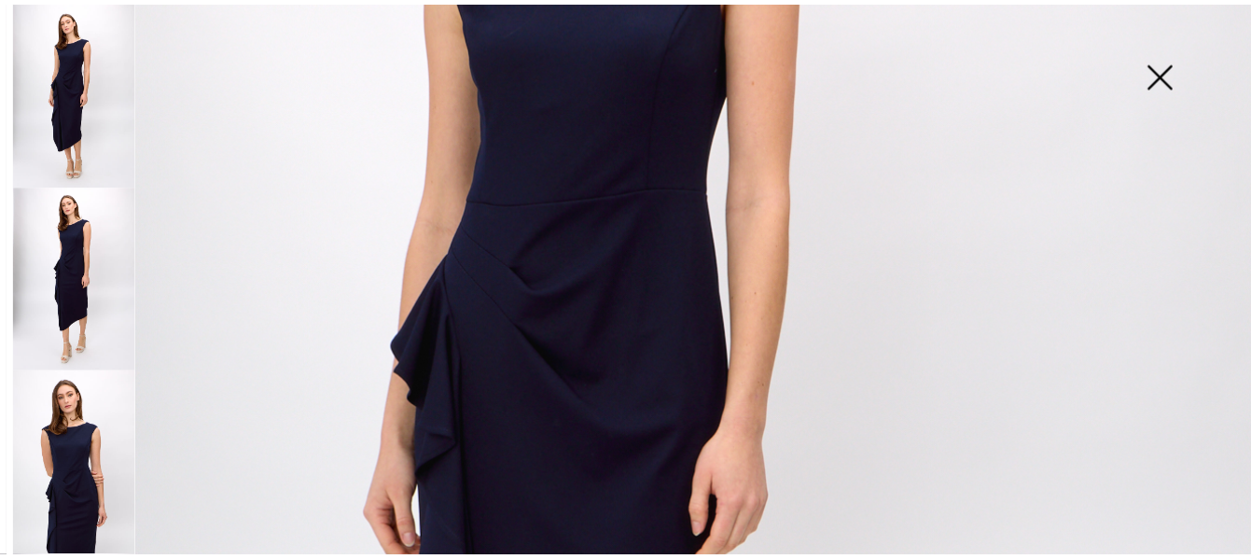
scroll to position [498, 0]
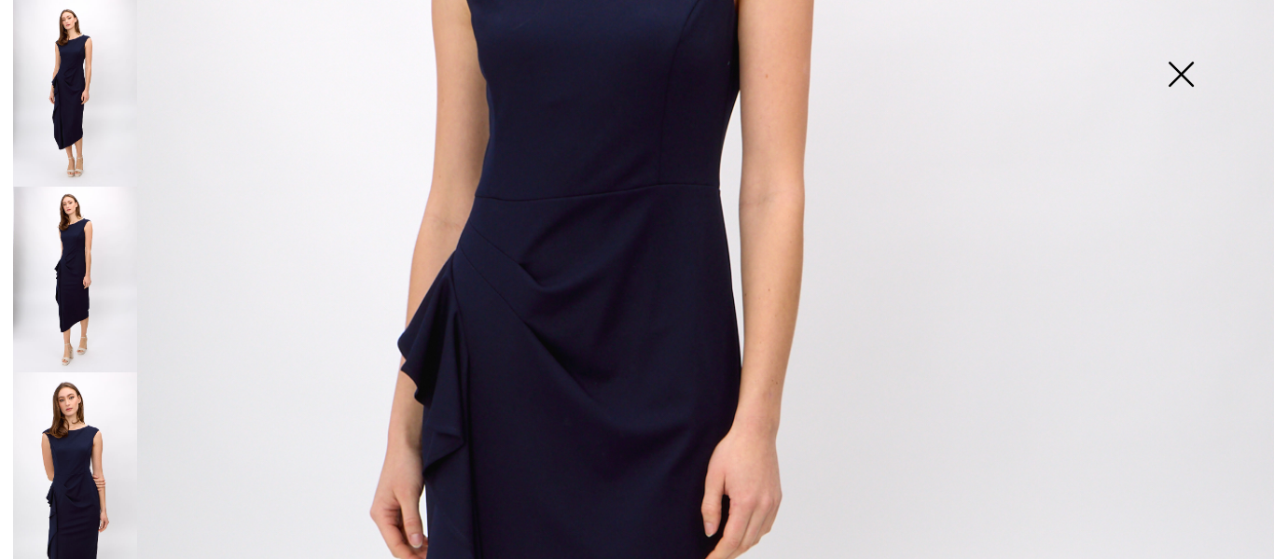
click at [1184, 74] on img at bounding box center [1180, 76] width 93 height 96
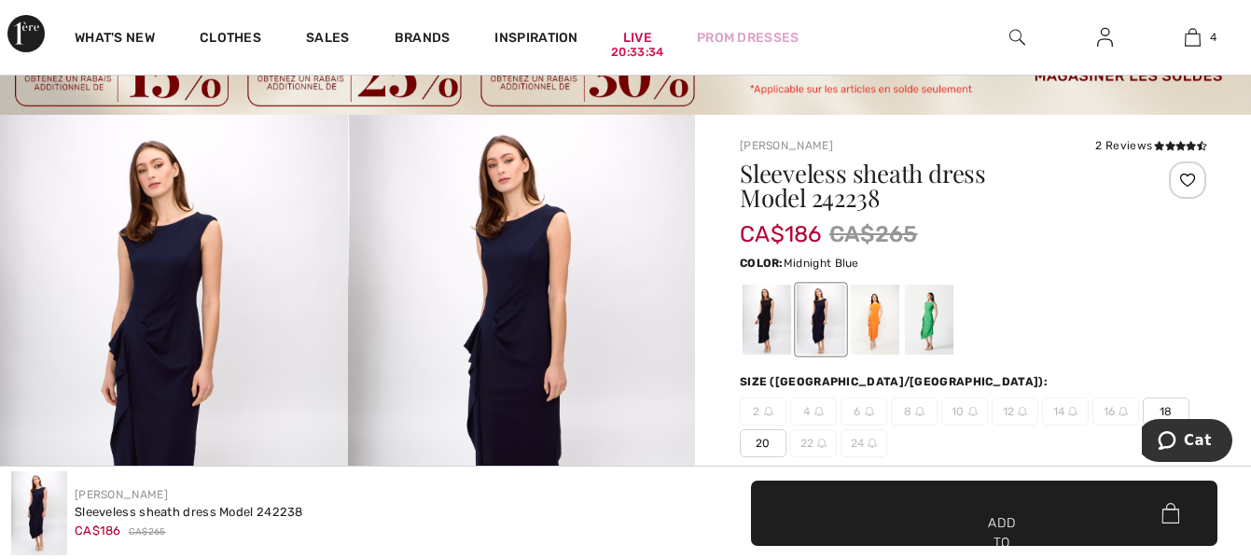
click at [1159, 408] on font "18" at bounding box center [1165, 411] width 13 height 13
click at [997, 511] on span "✔ Added to cart Add to cart" at bounding box center [984, 512] width 466 height 65
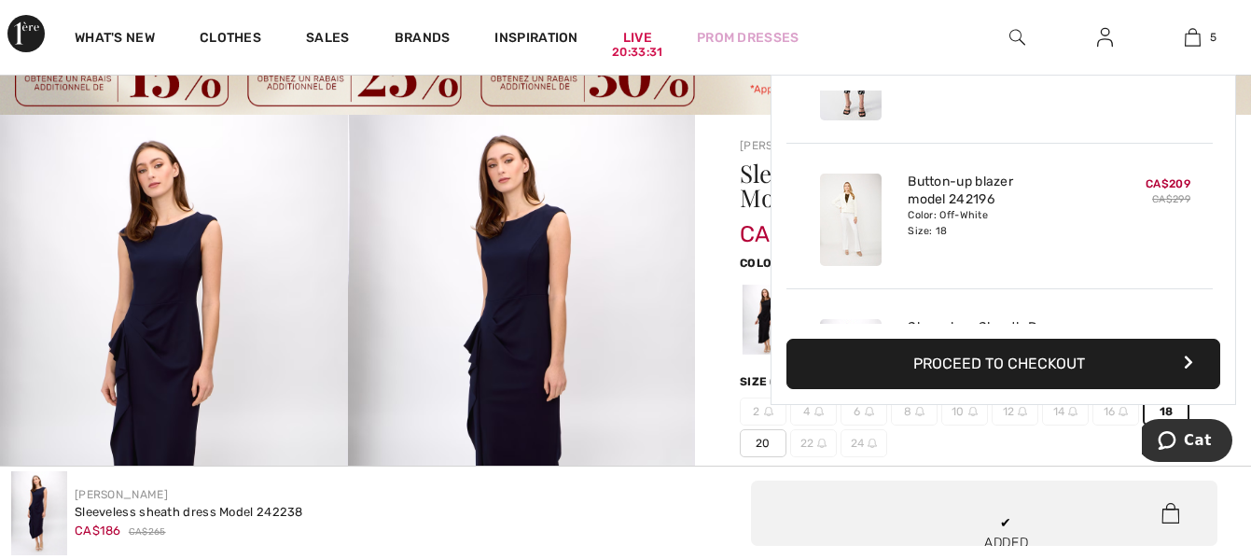
scroll to position [494, 0]
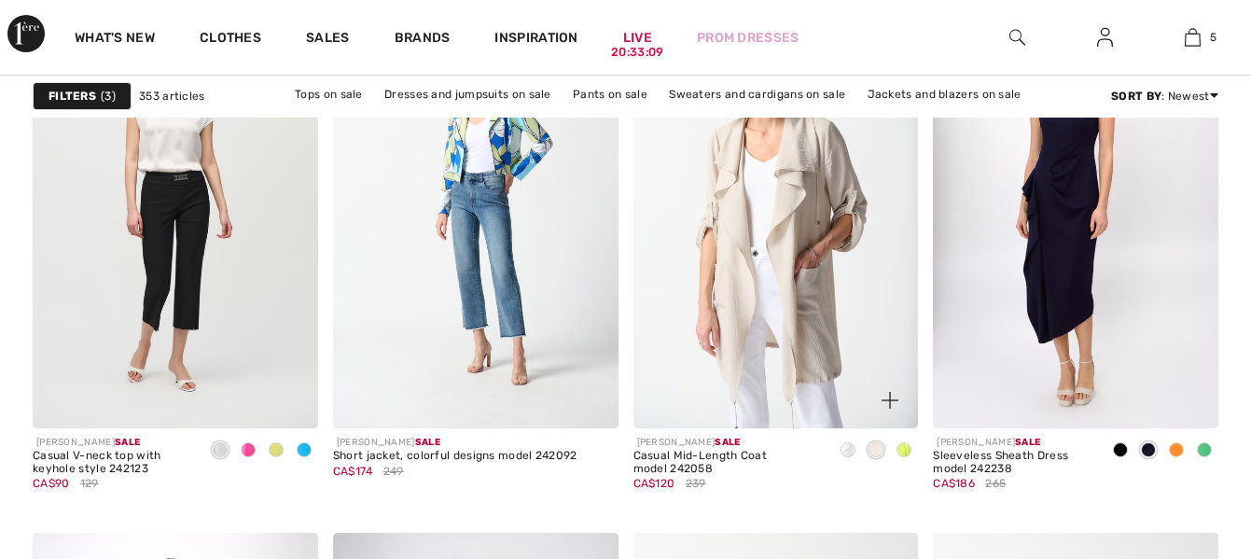
scroll to position [3507, 0]
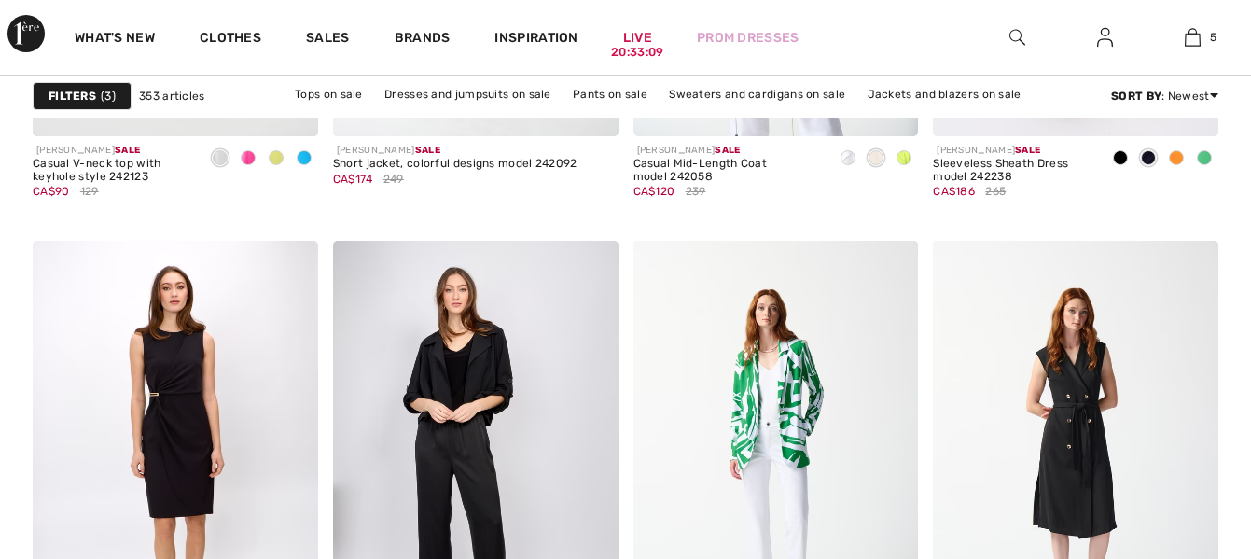
checkbox input "true"
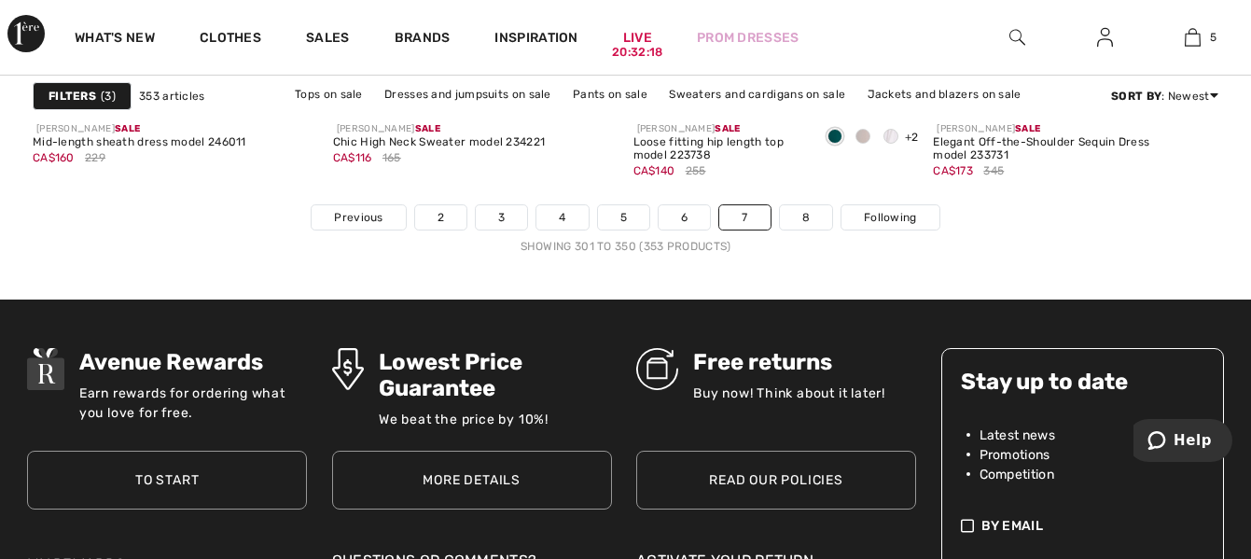
scroll to position [8432, 0]
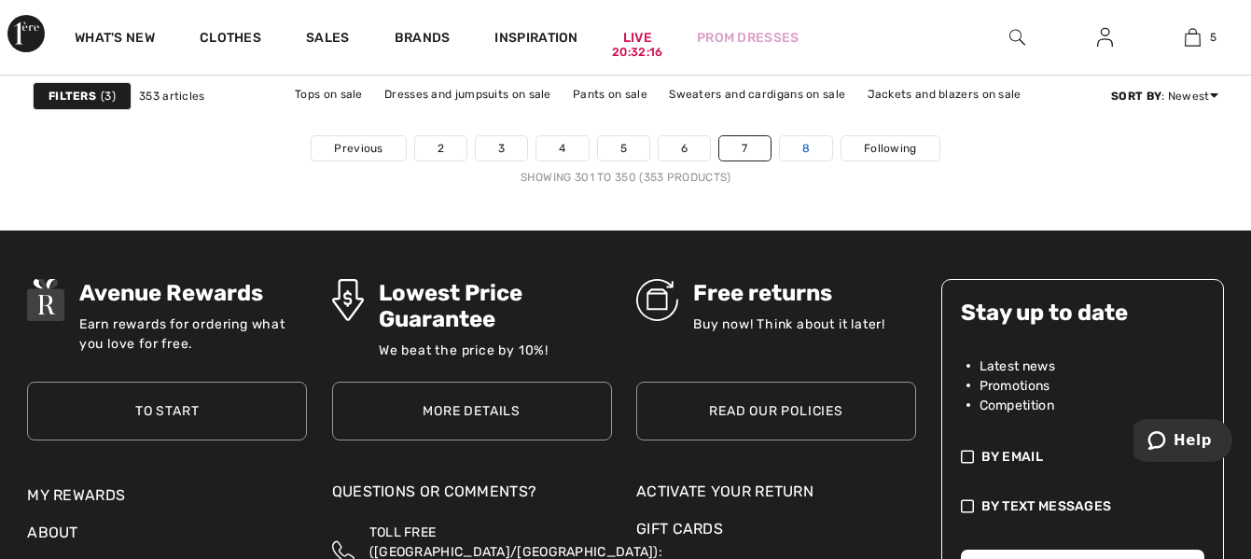
click at [813, 146] on link "8" at bounding box center [806, 148] width 52 height 24
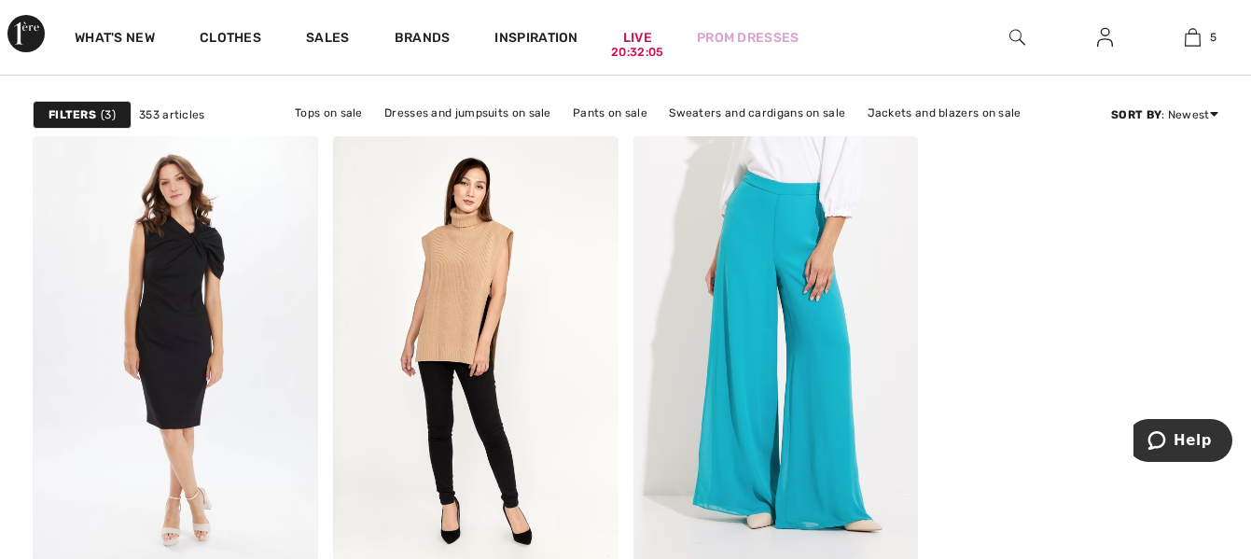
scroll to position [187, 0]
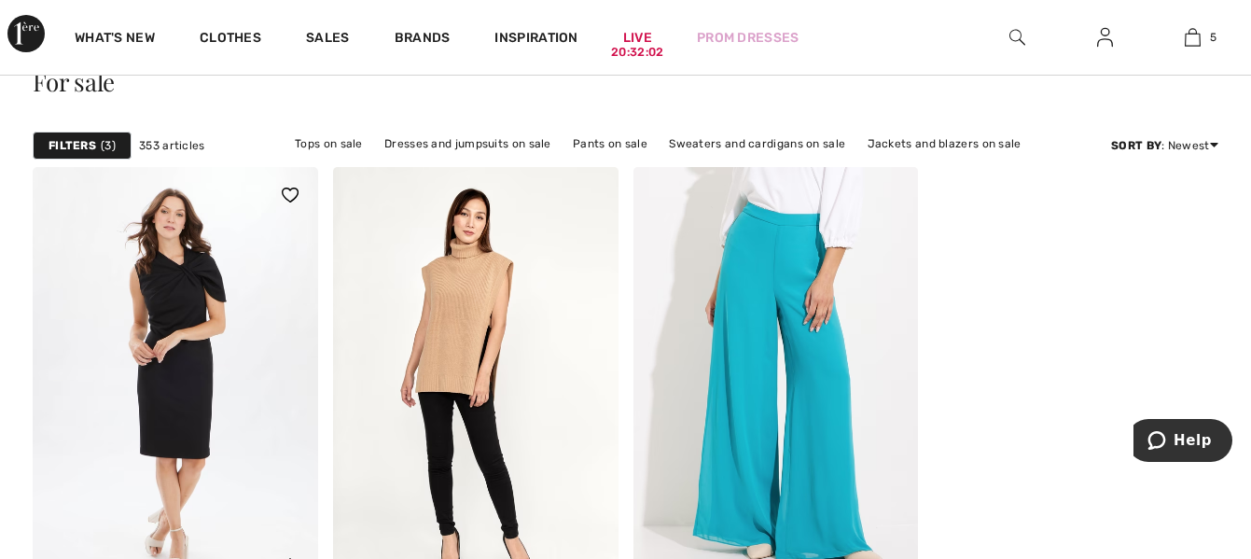
click at [187, 366] on img at bounding box center [175, 381] width 285 height 428
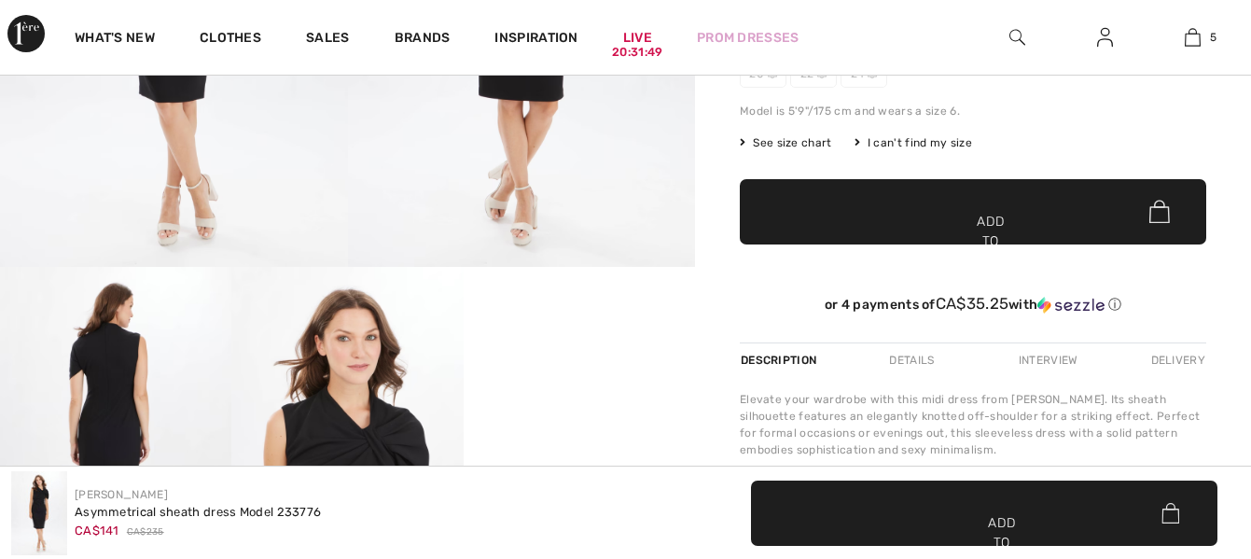
scroll to position [709, 0]
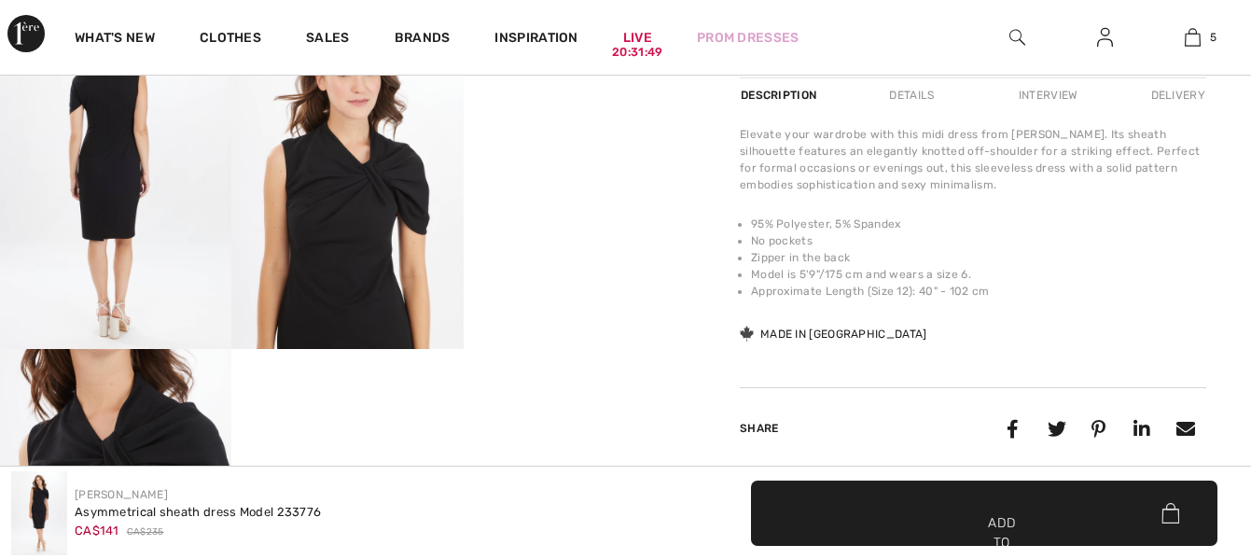
checkbox input "true"
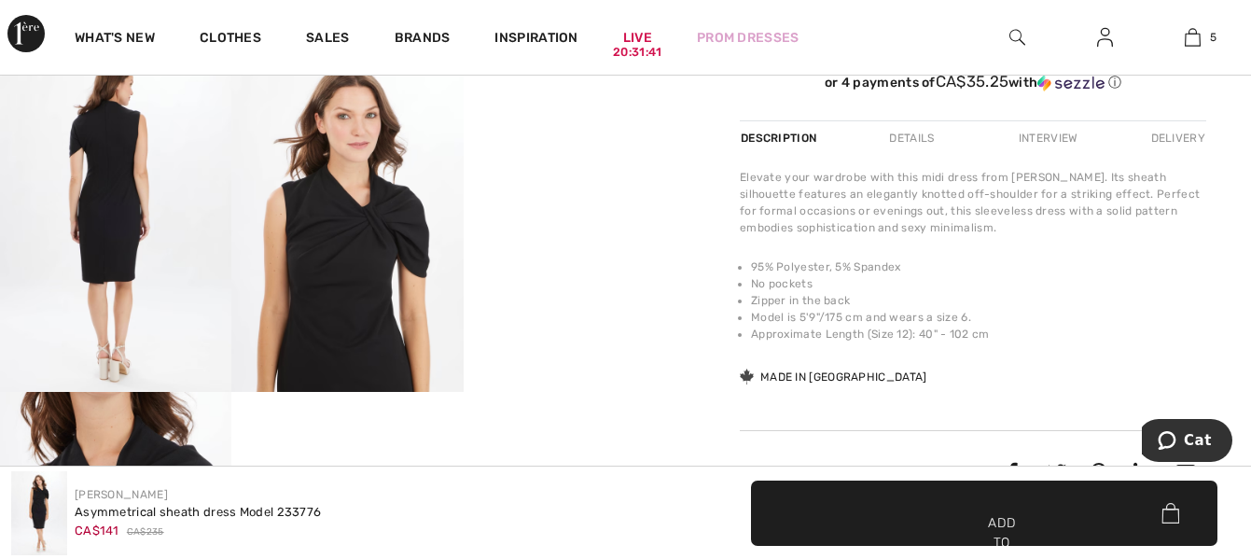
scroll to position [0, 0]
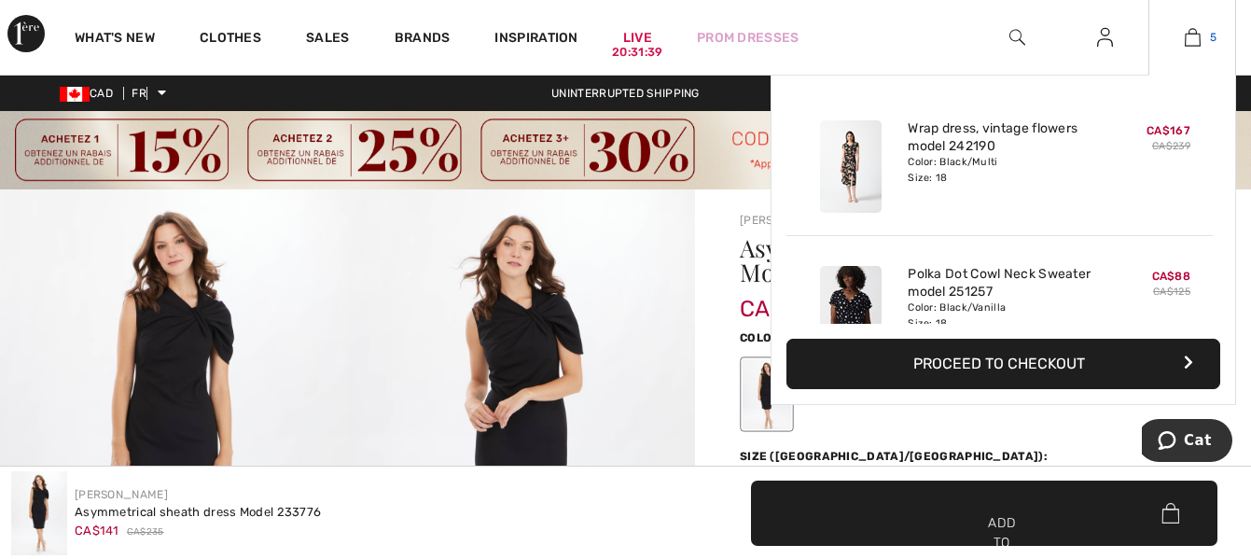
click at [1190, 35] on img at bounding box center [1193, 37] width 16 height 22
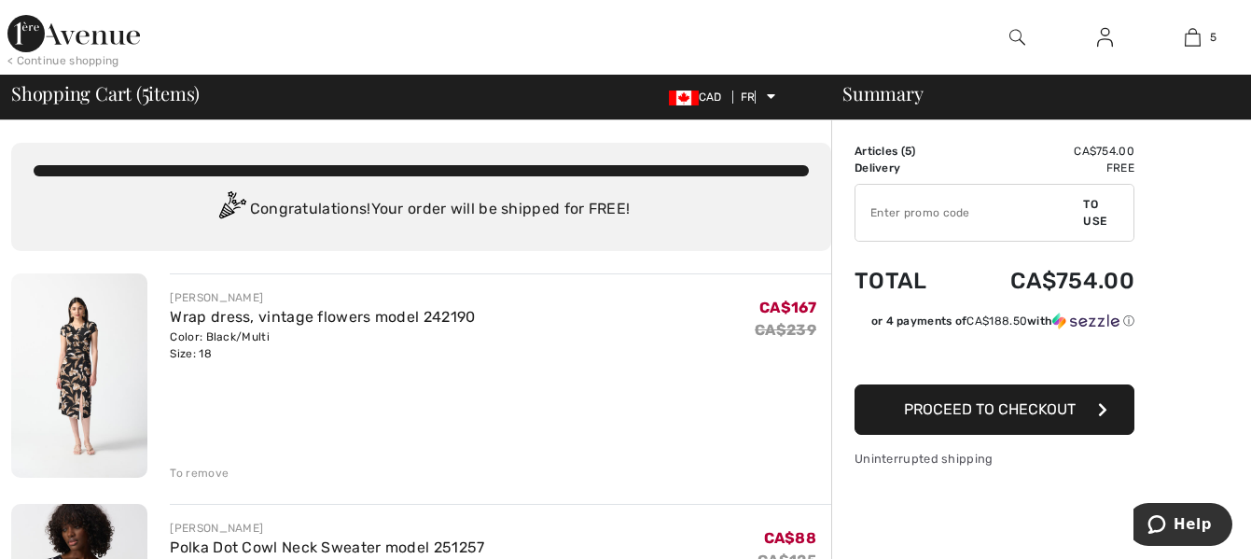
click at [984, 218] on input "TEXT" at bounding box center [969, 213] width 228 height 56
type input "SALEAVENUE"
click at [1090, 210] on font "To use" at bounding box center [1094, 213] width 23 height 30
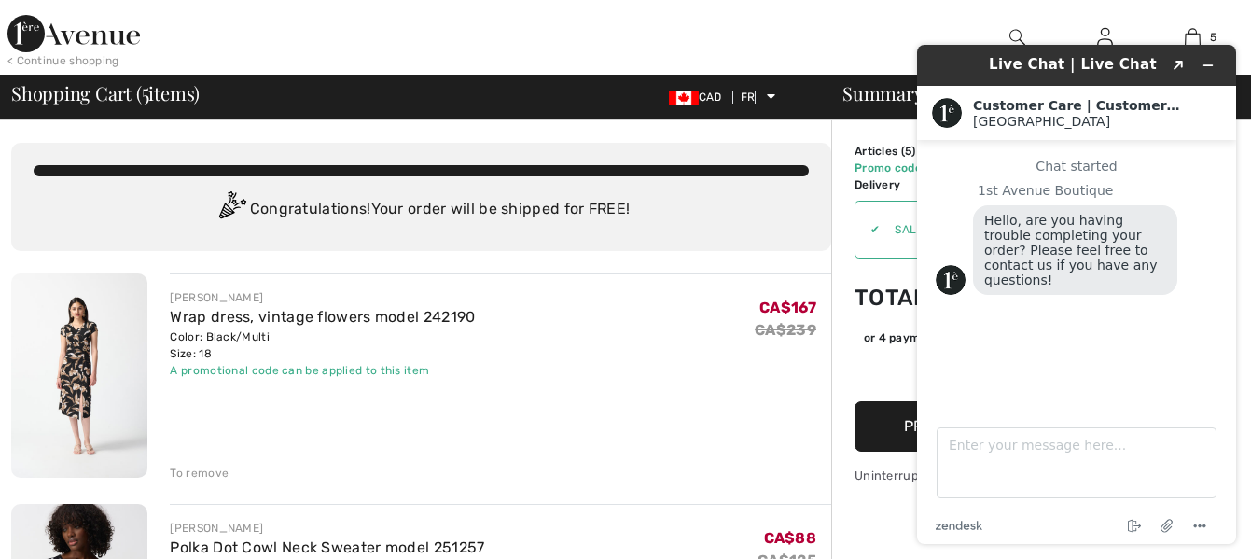
click at [873, 46] on div "< Continue shopping 5 Added to cart Joseph Ribkoff Vintage Floral Wrap Dress Mo…" at bounding box center [625, 37] width 1251 height 75
click at [1203, 62] on icon "Minimize the widget" at bounding box center [1207, 65] width 13 height 13
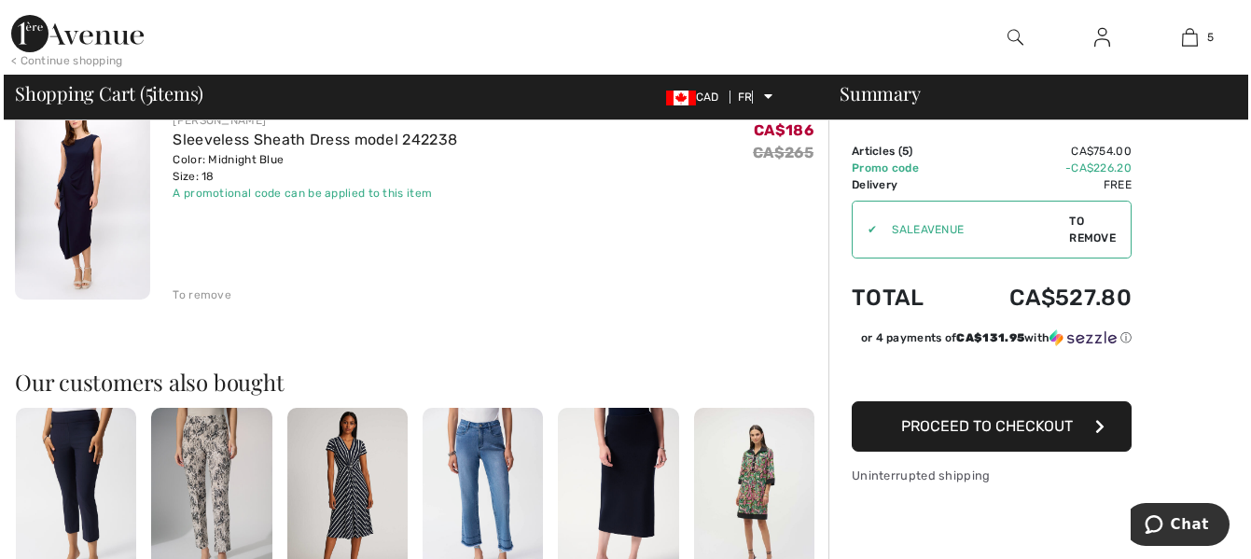
scroll to position [1102, 0]
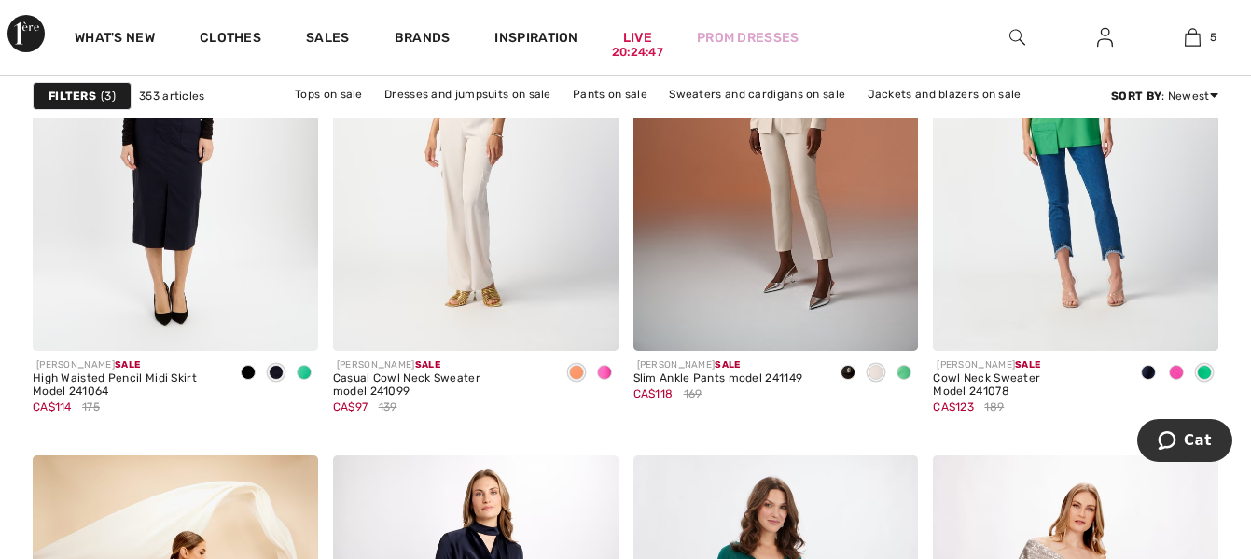
checkbox input "true"
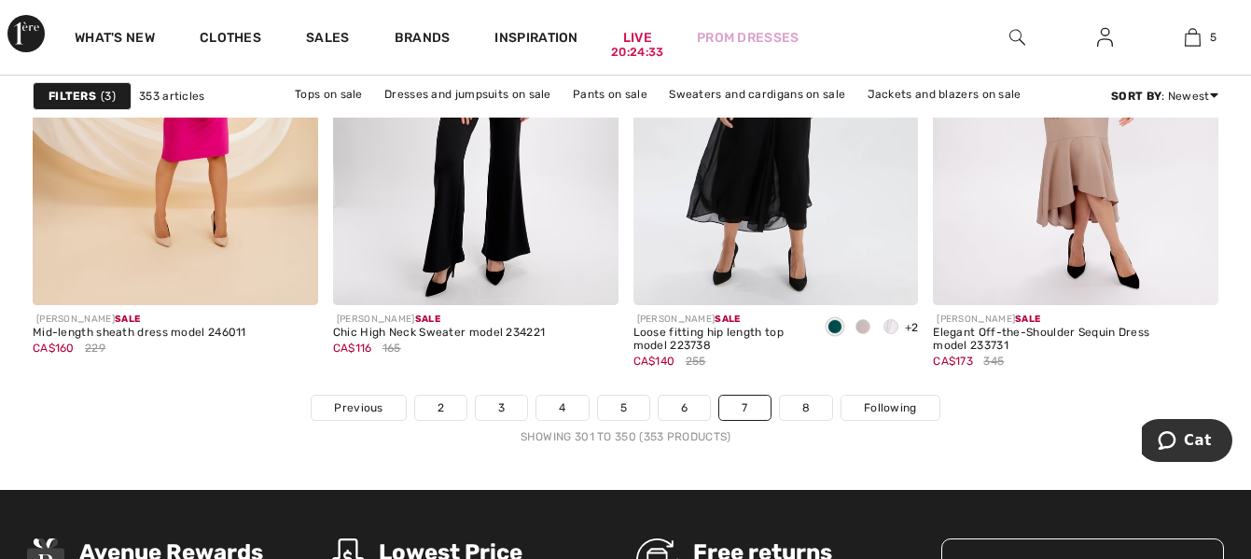
scroll to position [8205, 0]
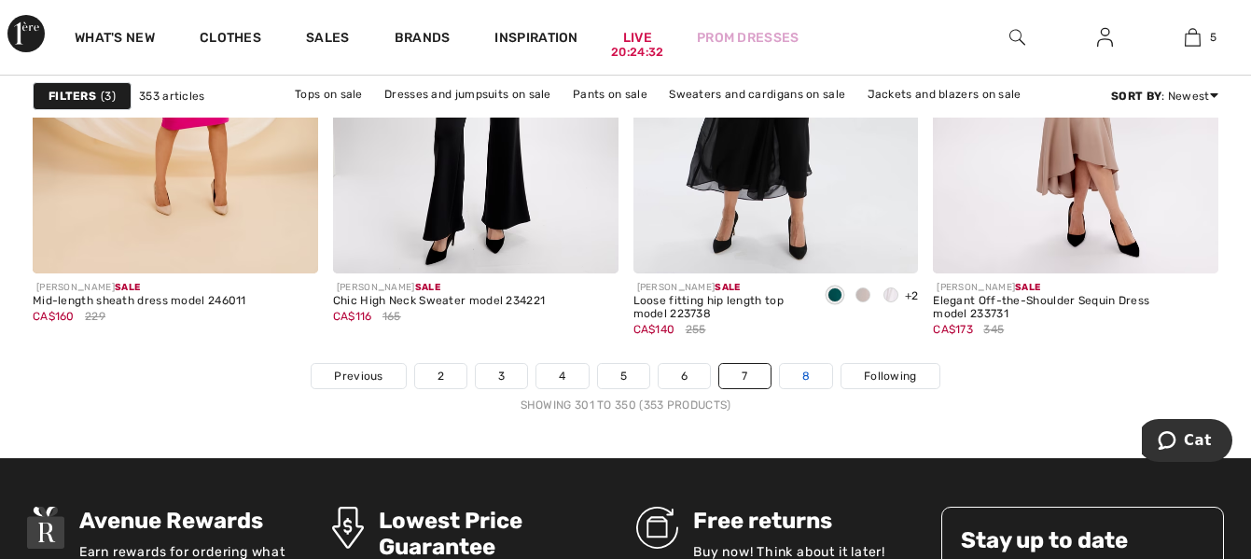
click at [797, 370] on link "8" at bounding box center [806, 376] width 52 height 24
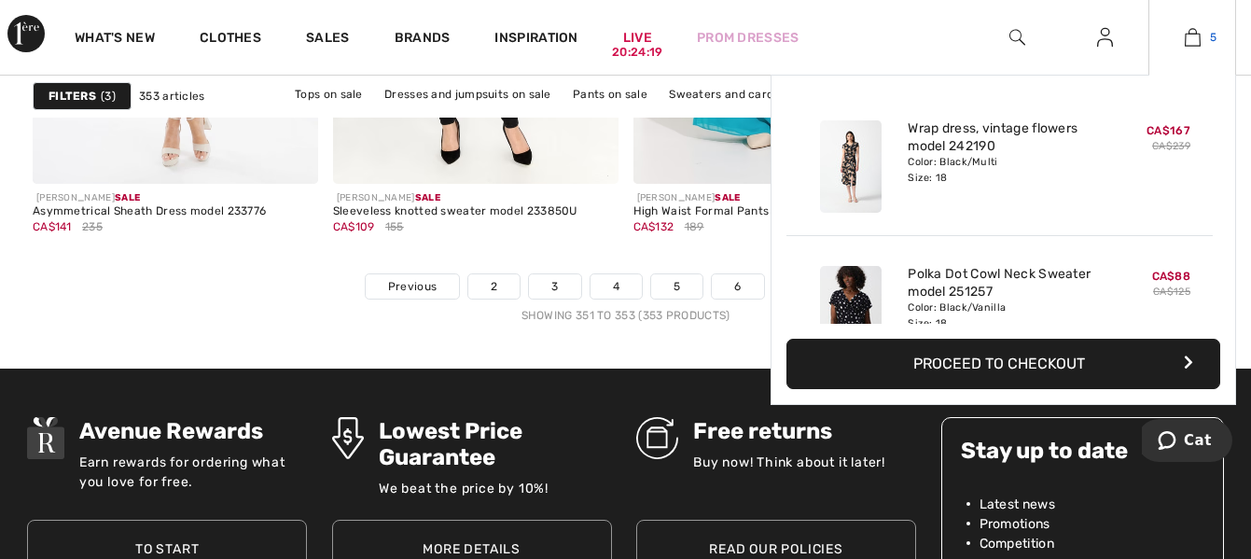
click at [1192, 41] on img at bounding box center [1193, 37] width 16 height 22
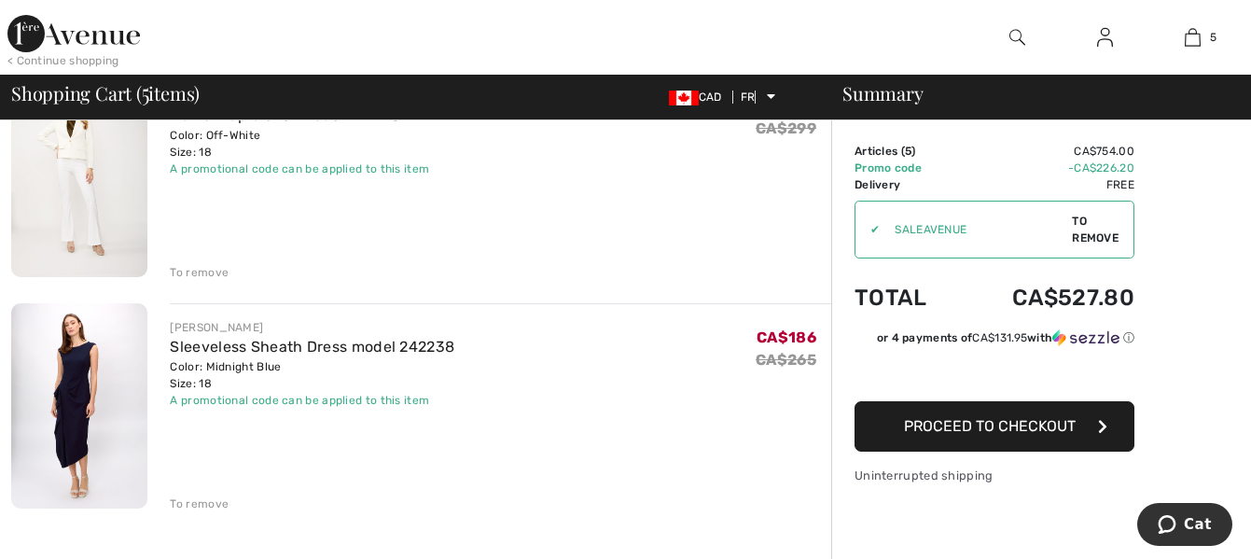
scroll to position [896, 0]
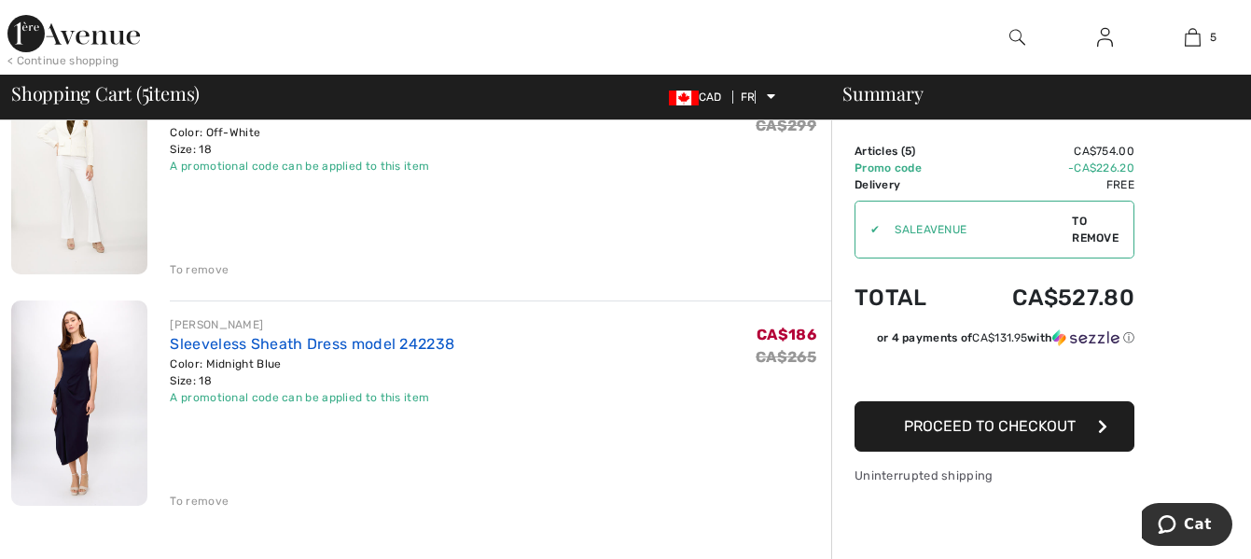
click at [260, 344] on font "Sleeveless Sheath Dress model 242238" at bounding box center [312, 344] width 285 height 18
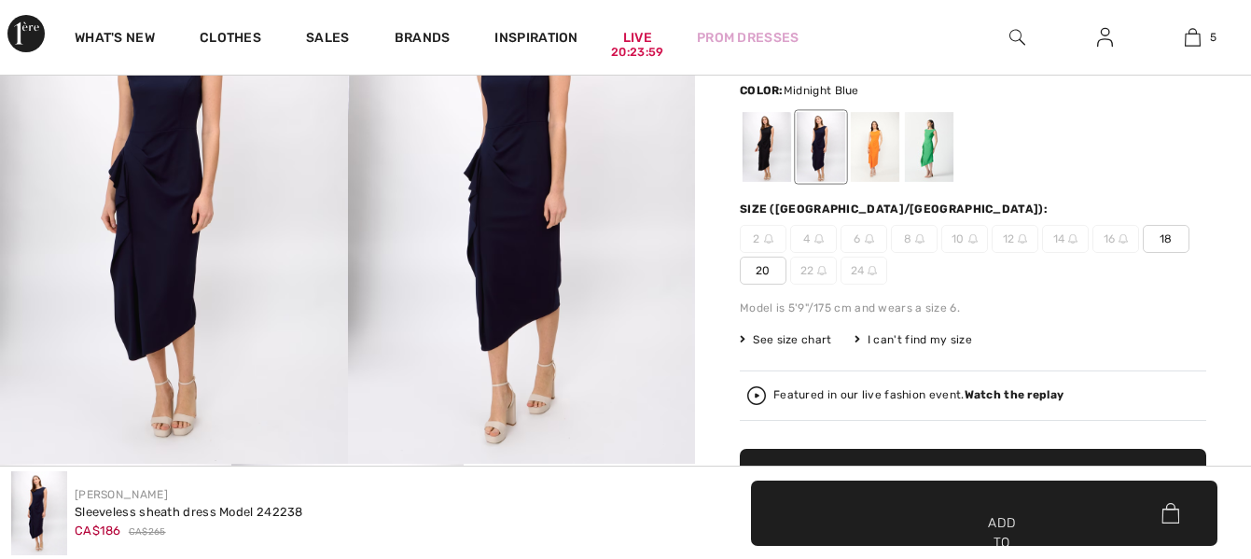
checkbox input "true"
click at [800, 336] on font "See size chart" at bounding box center [792, 339] width 78 height 13
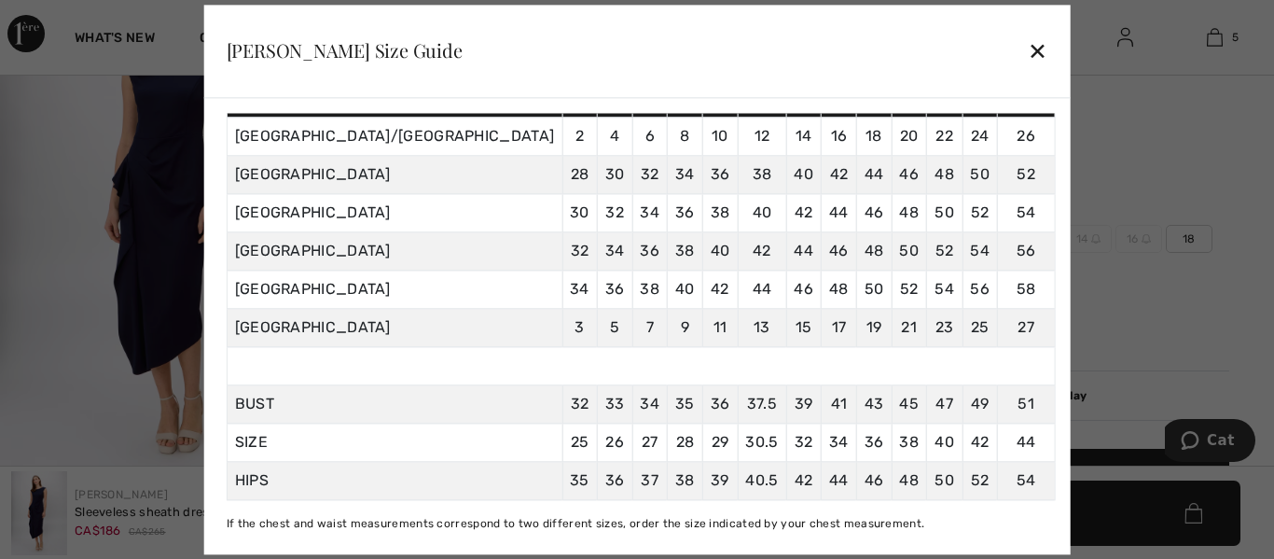
scroll to position [211, 0]
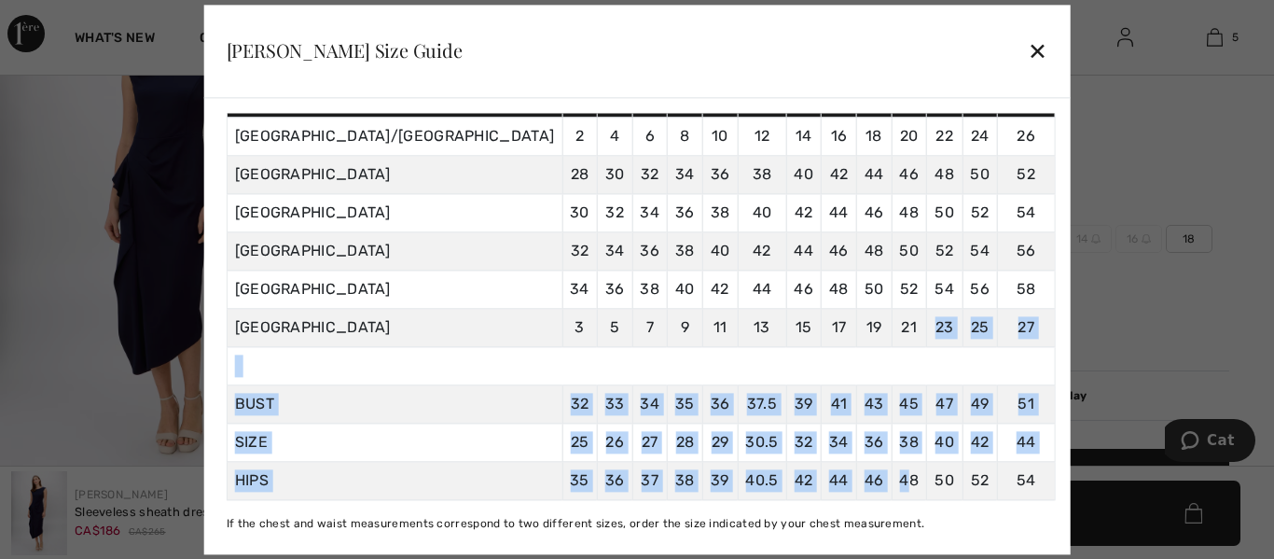
drag, startPoint x: 829, startPoint y: 340, endPoint x: 814, endPoint y: 497, distance: 157.4
click at [814, 497] on tbody "Sizes XS S M L XL XXL XXXL 0 2 4 6 8 10 12 14 16 18 20 22 24 CANADA/UNITED STAT…" at bounding box center [641, 239] width 828 height 520
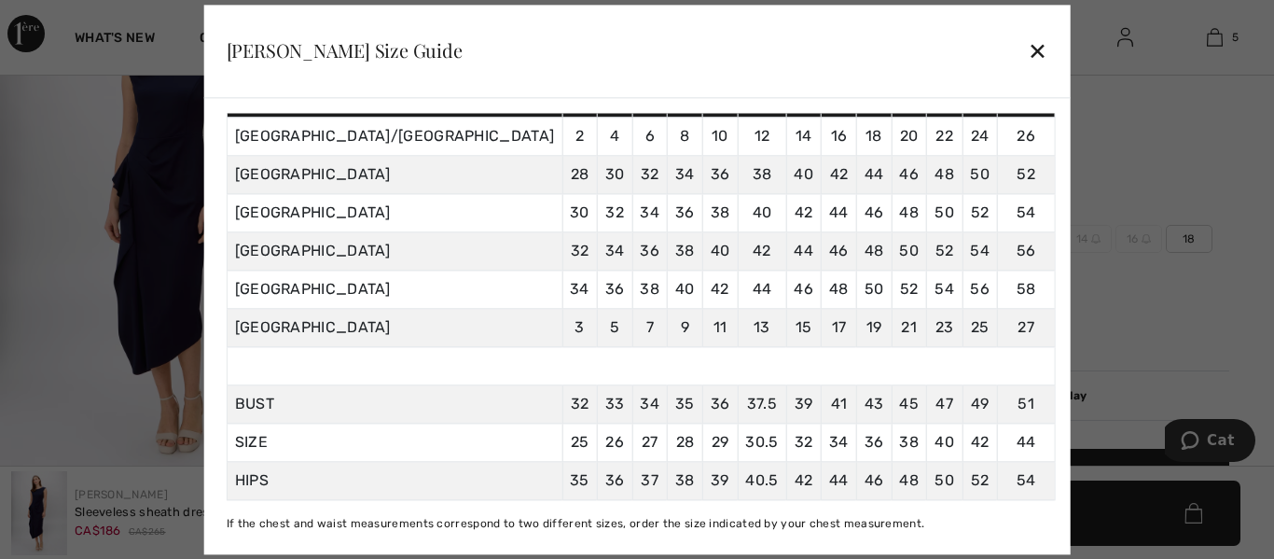
click at [1028, 45] on font "✕" at bounding box center [1038, 52] width 20 height 27
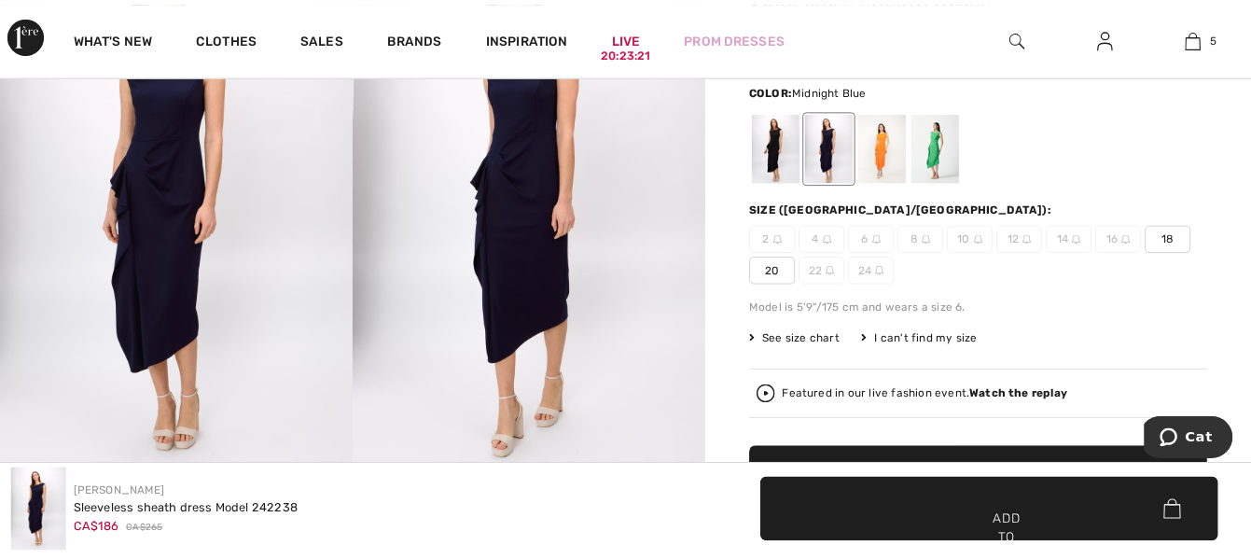
scroll to position [247, 0]
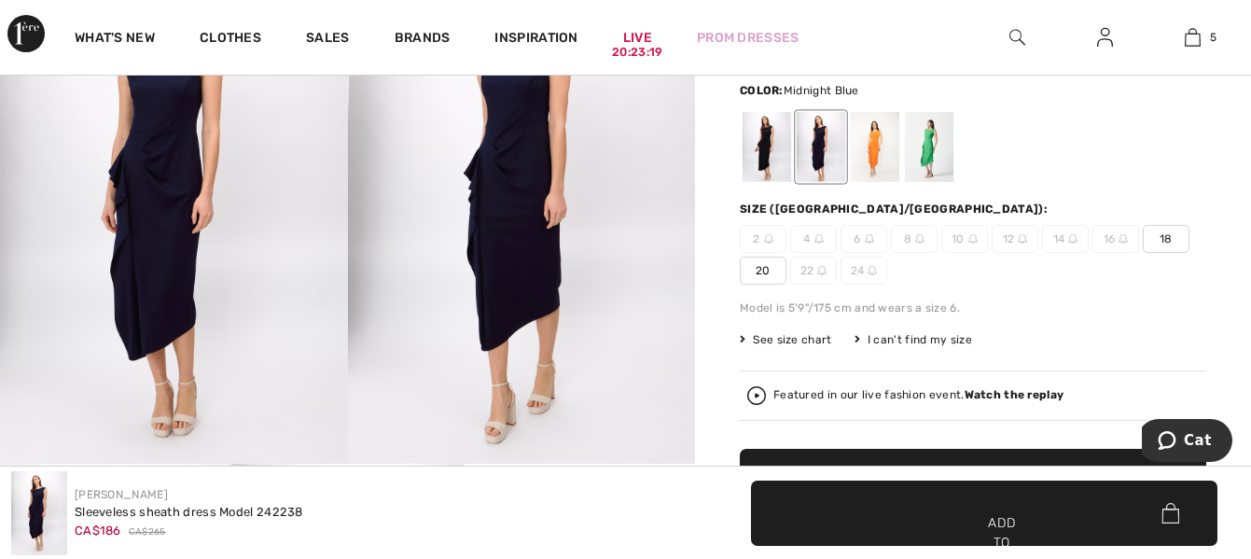
click at [763, 269] on font "20" at bounding box center [763, 270] width 15 height 13
click at [935, 509] on span "✔ Added to cart Add to cart" at bounding box center [984, 512] width 466 height 65
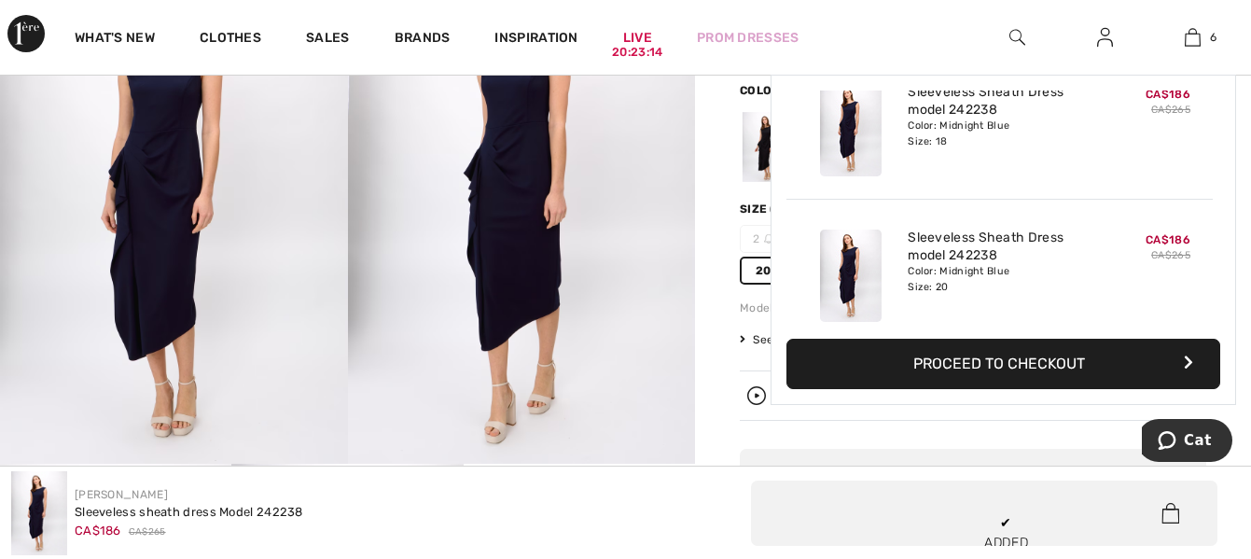
scroll to position [640, 0]
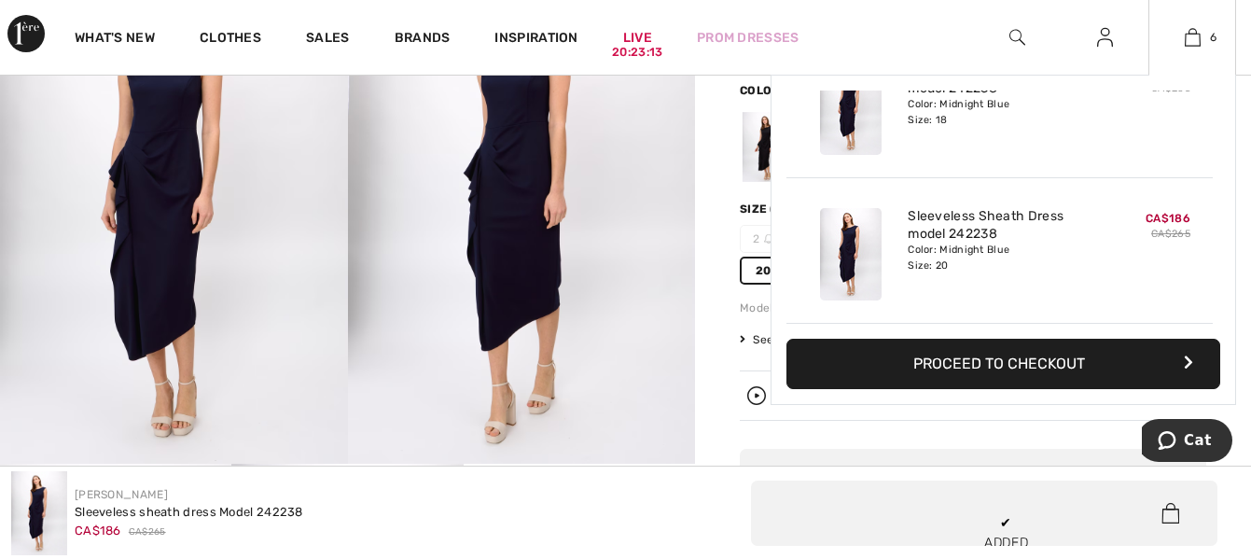
click at [984, 358] on font "Proceed to checkout" at bounding box center [999, 363] width 172 height 18
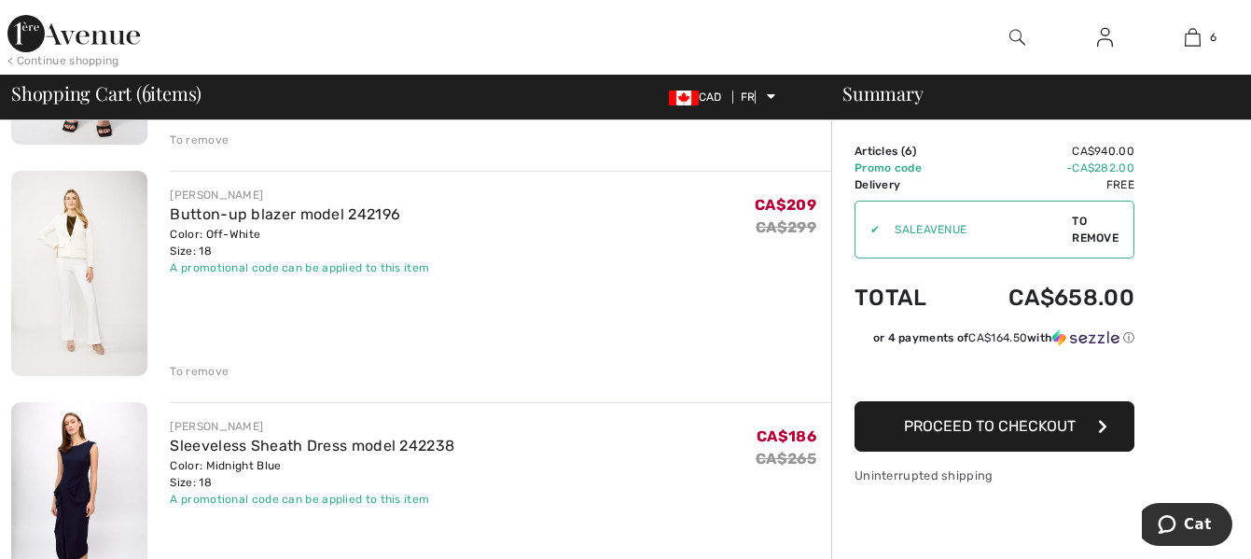
scroll to position [798, 0]
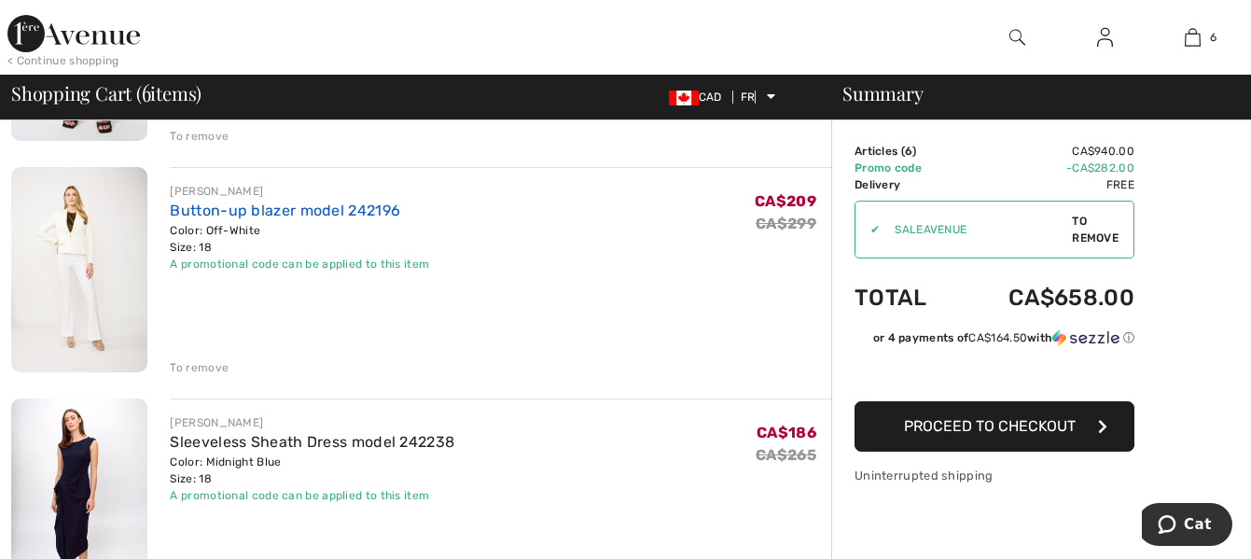
click at [301, 211] on font "Button-up blazer model 242196" at bounding box center [285, 210] width 230 height 18
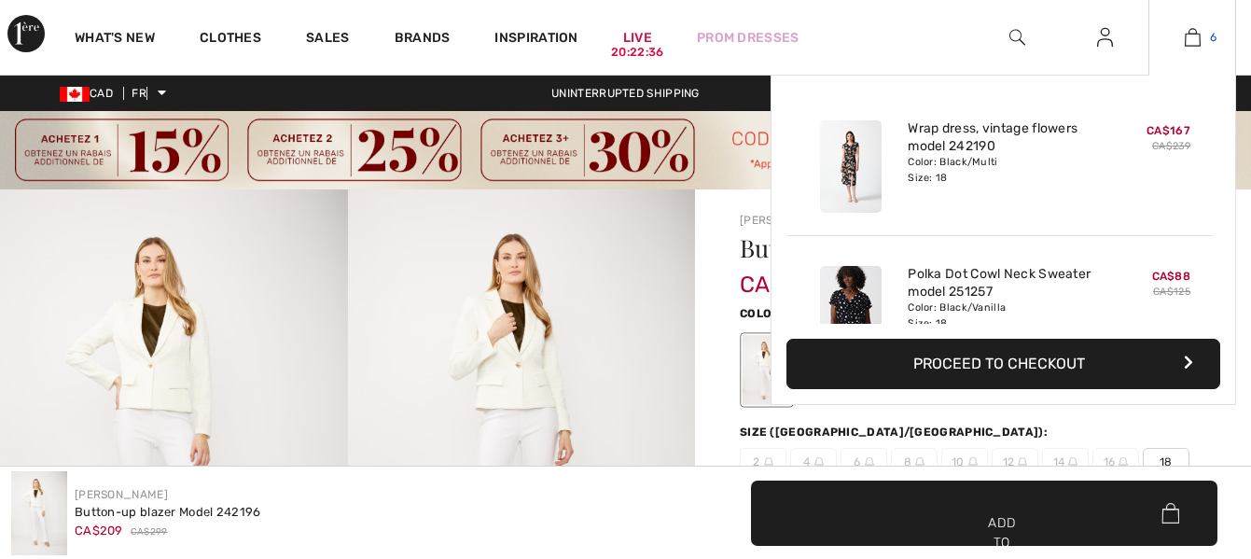
click at [1195, 38] on img at bounding box center [1193, 37] width 16 height 22
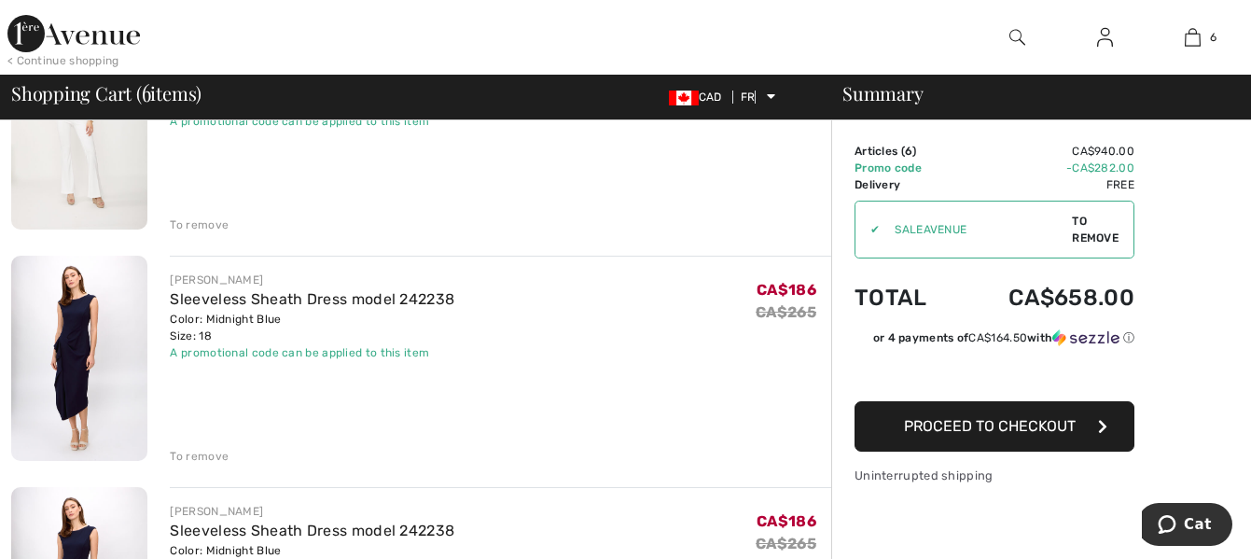
scroll to position [970, 0]
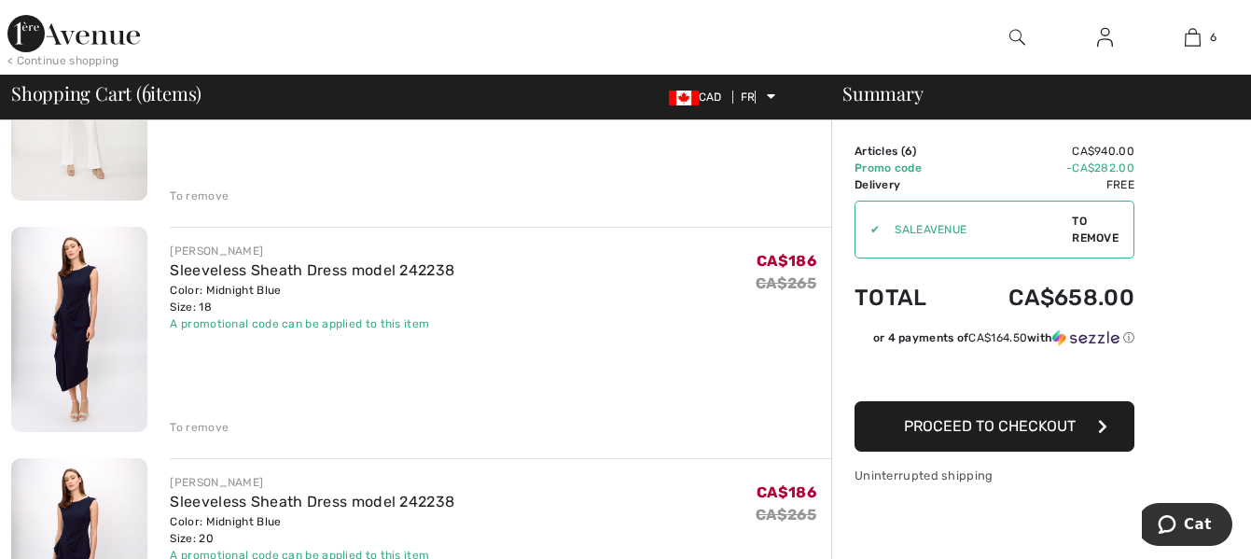
click at [207, 427] on font "To remove" at bounding box center [199, 427] width 59 height 13
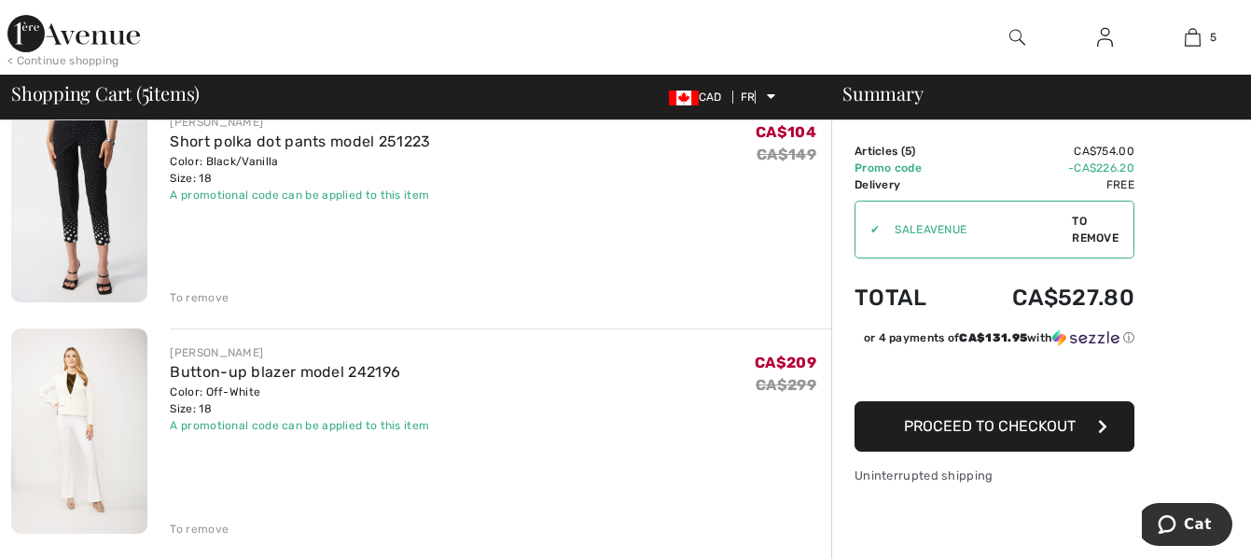
scroll to position [634, 0]
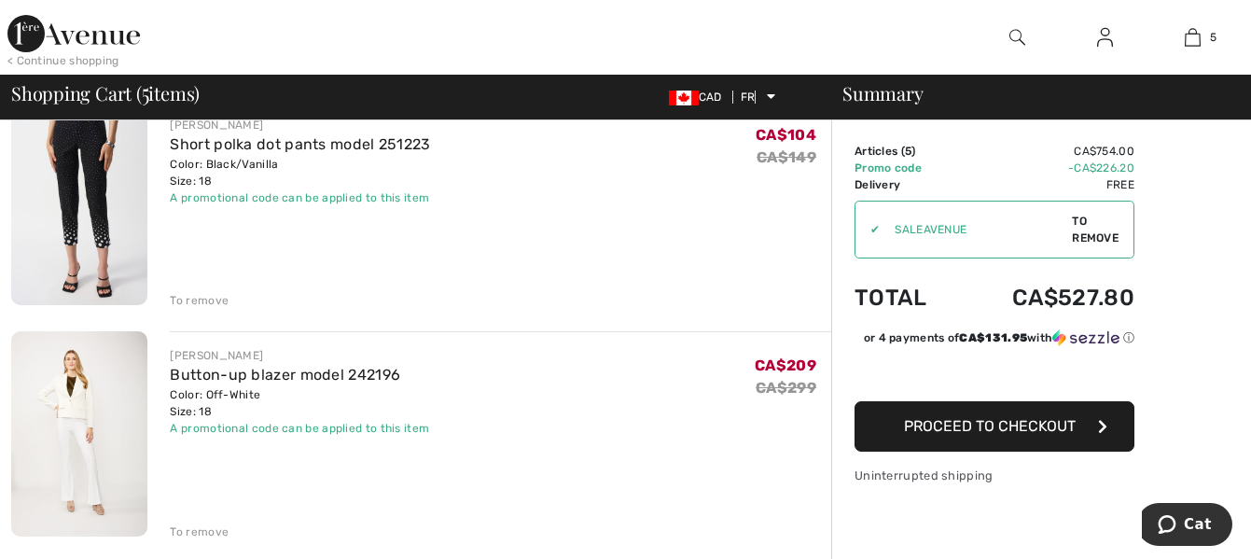
click at [189, 531] on font "To remove" at bounding box center [199, 531] width 59 height 13
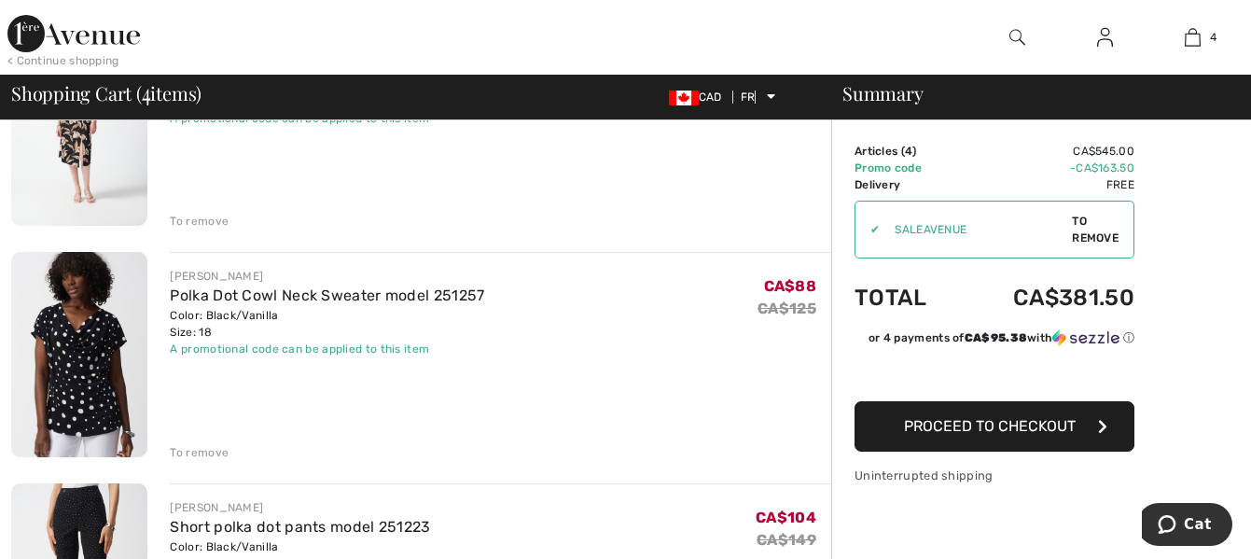
scroll to position [284, 0]
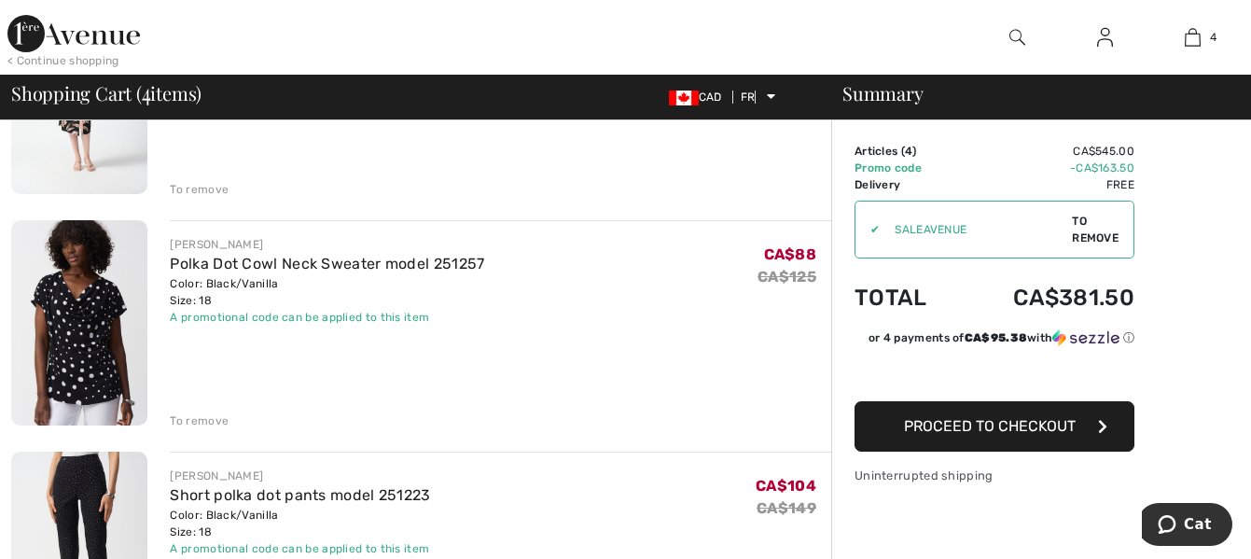
click at [192, 418] on font "To remove" at bounding box center [199, 420] width 59 height 13
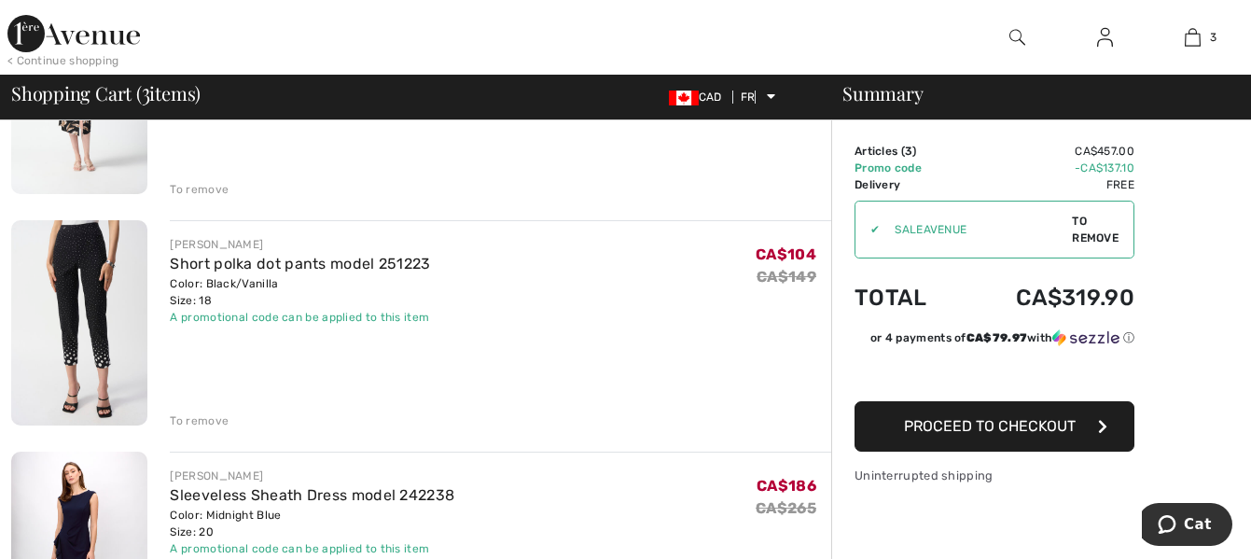
click at [197, 417] on font "To remove" at bounding box center [199, 420] width 59 height 13
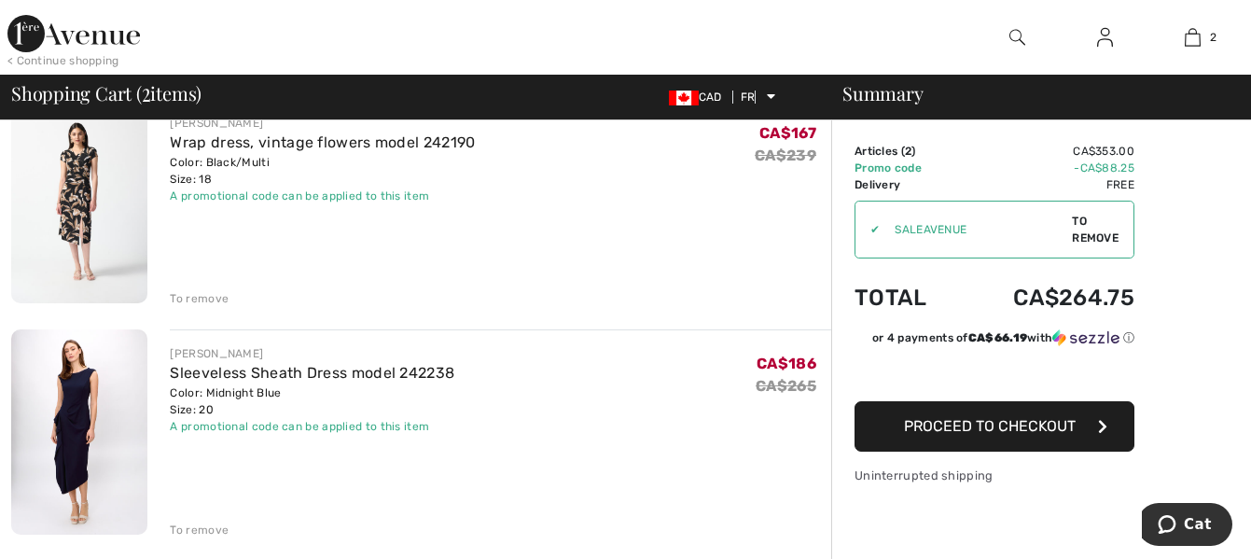
scroll to position [101, 0]
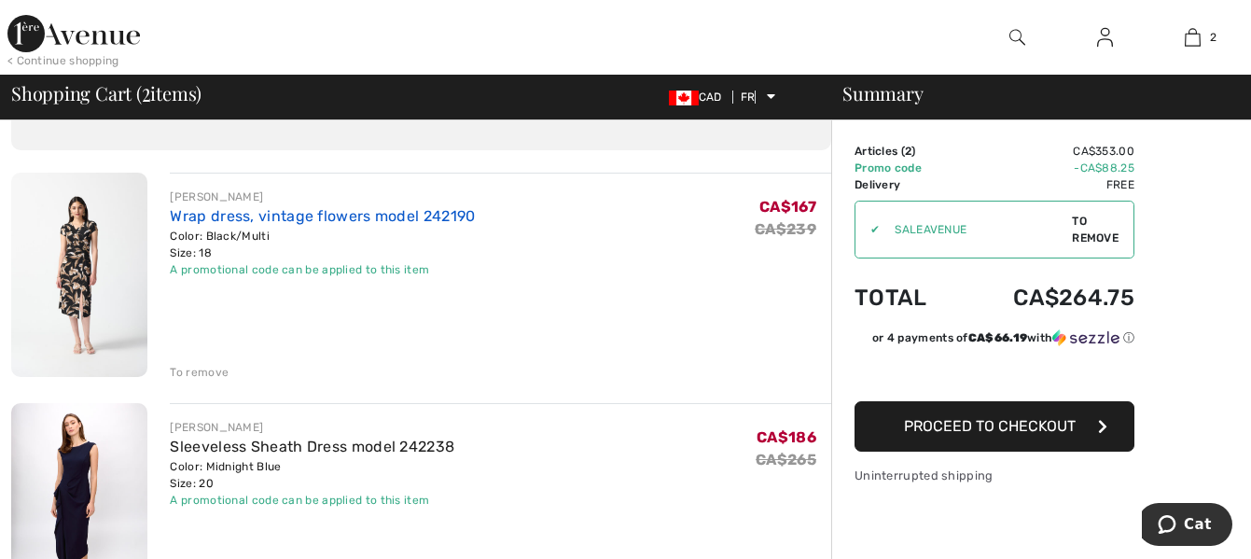
click at [289, 218] on font "Wrap dress, vintage flowers model 242190" at bounding box center [322, 216] width 305 height 18
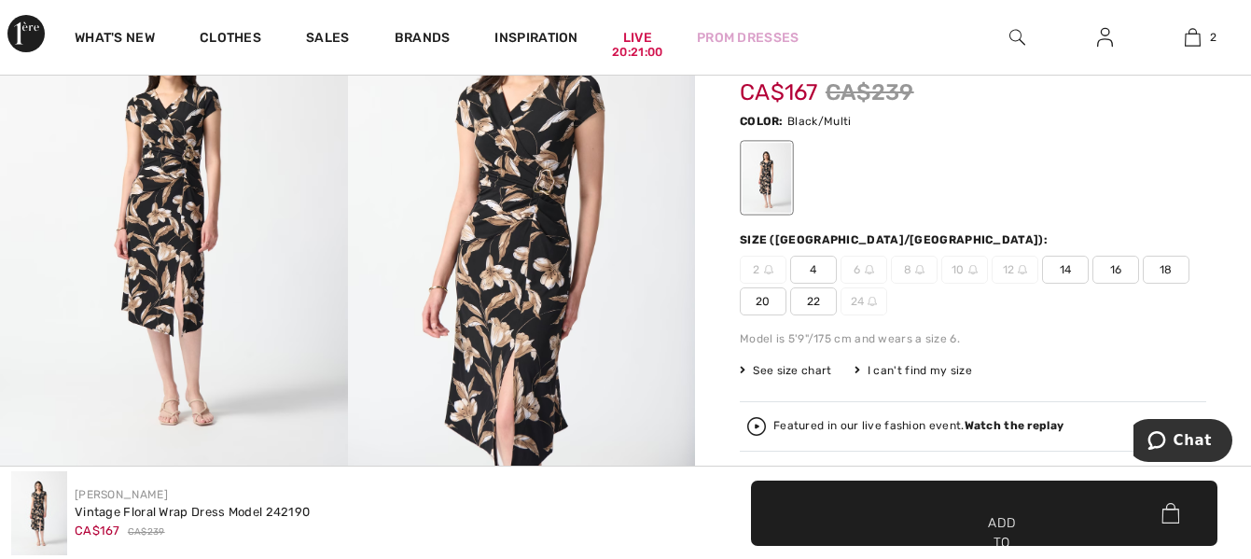
click at [762, 302] on font "20" at bounding box center [763, 301] width 15 height 13
click at [922, 495] on span "✔ Added to cart Add to cart" at bounding box center [984, 512] width 466 height 65
click at [960, 362] on div "I can't find my size" at bounding box center [913, 370] width 118 height 17
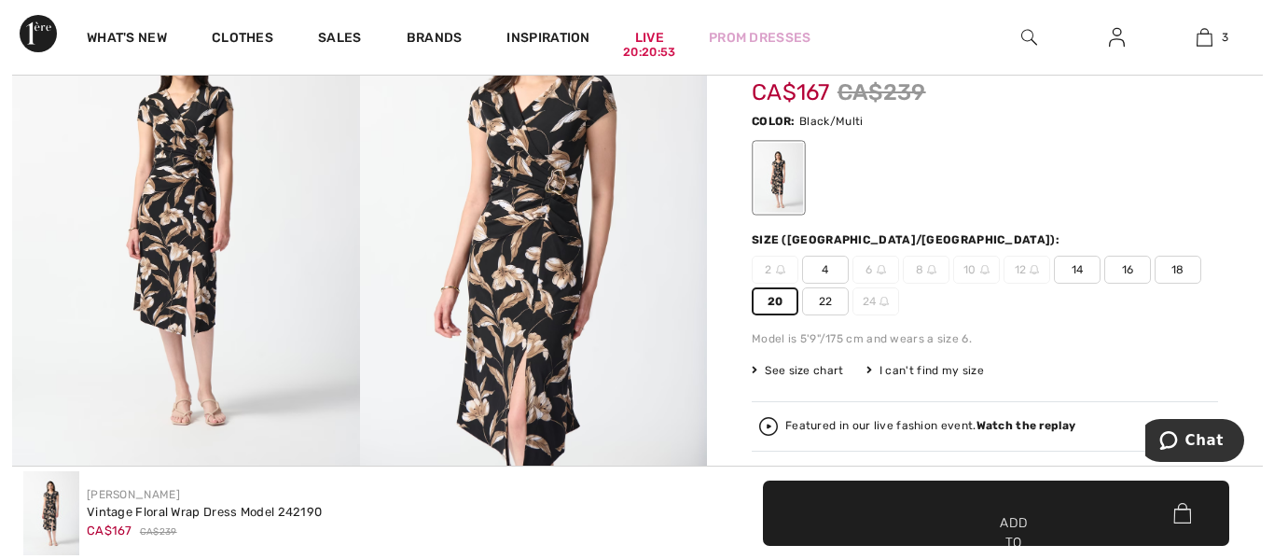
scroll to position [227, 0]
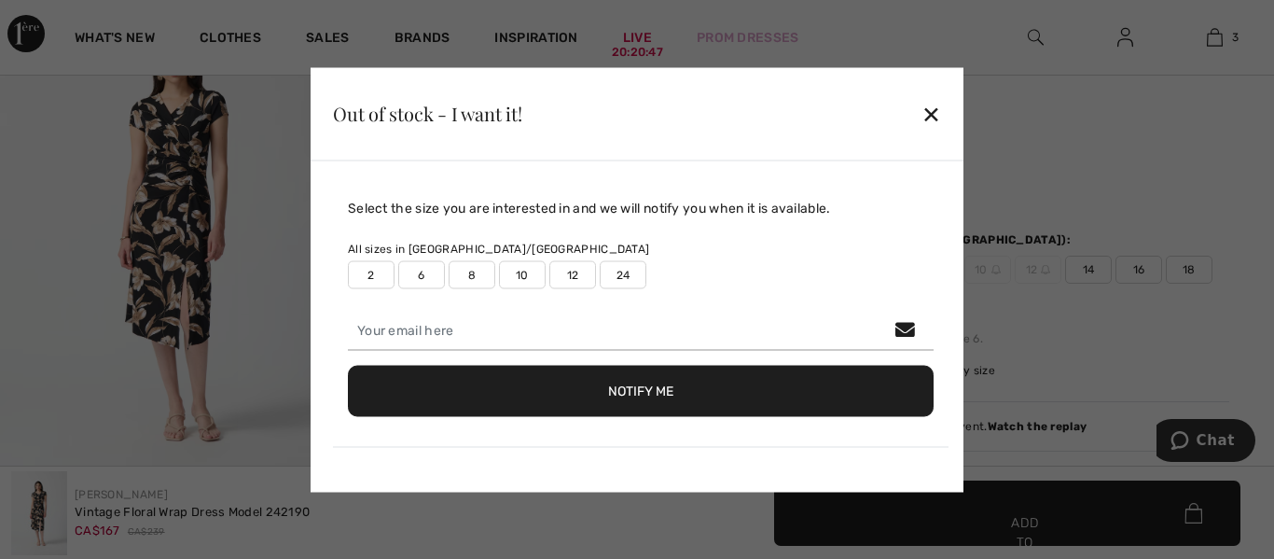
click at [934, 115] on font "✕" at bounding box center [932, 115] width 20 height 27
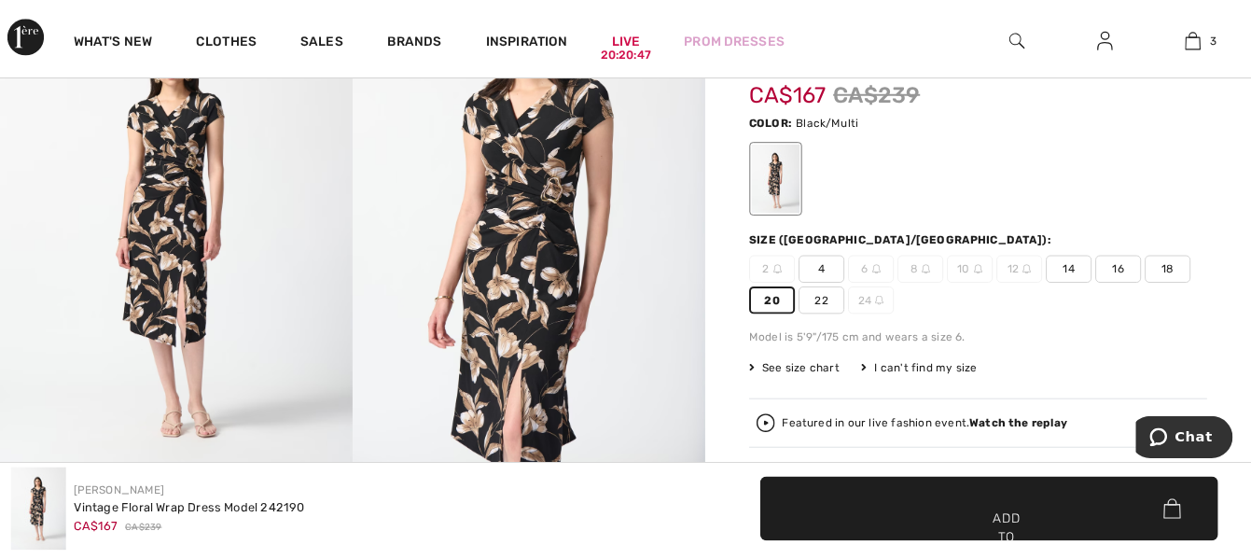
scroll to position [226, 0]
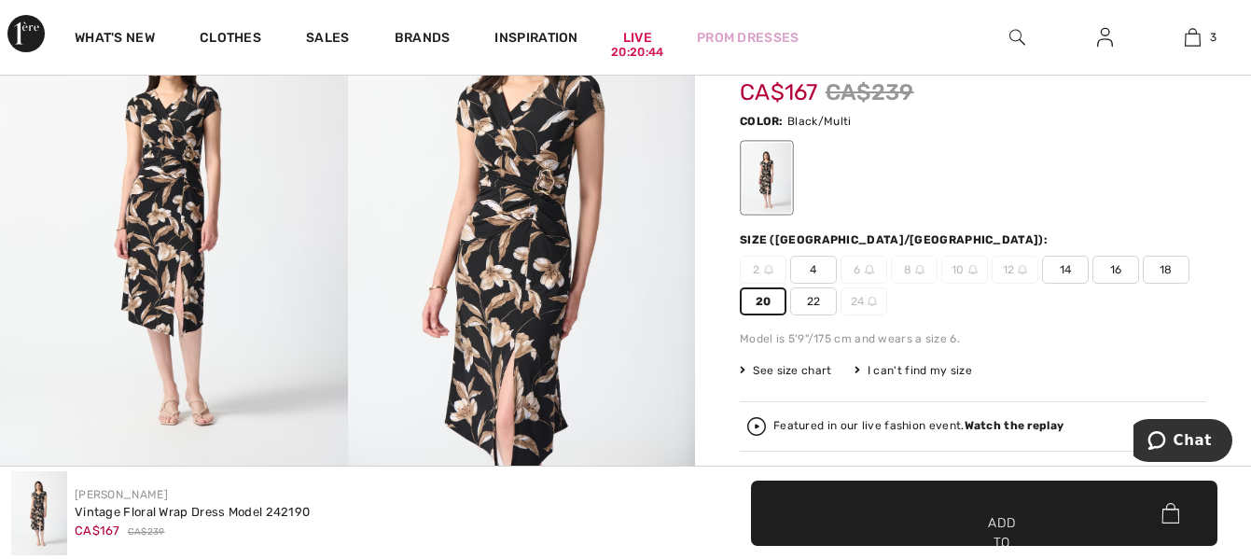
click at [892, 507] on span "✔ Added to cart Add to cart" at bounding box center [984, 512] width 466 height 65
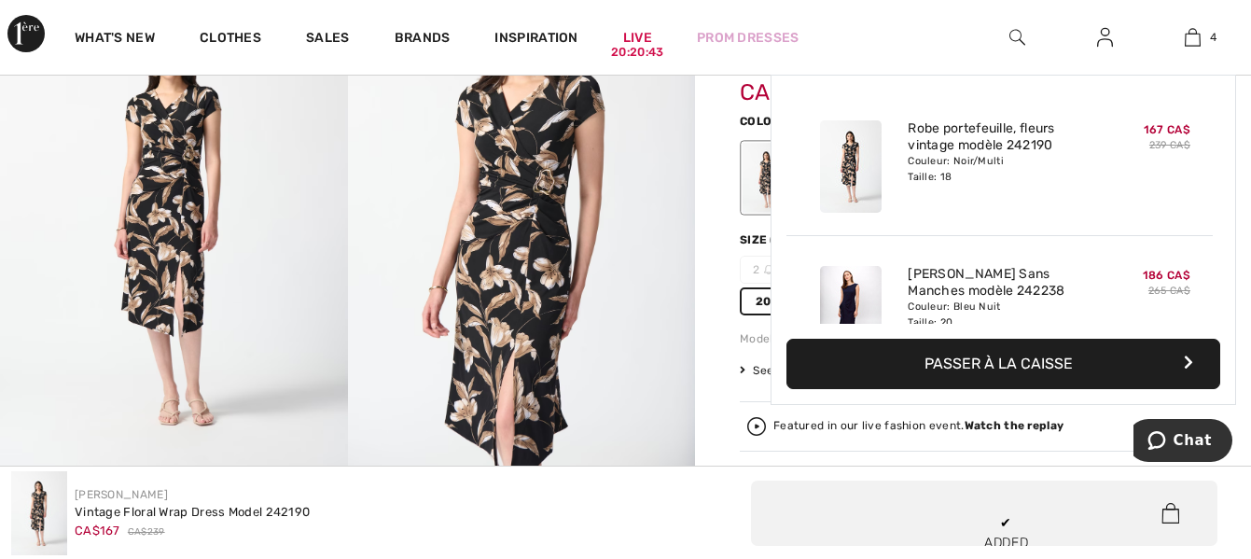
scroll to position [349, 0]
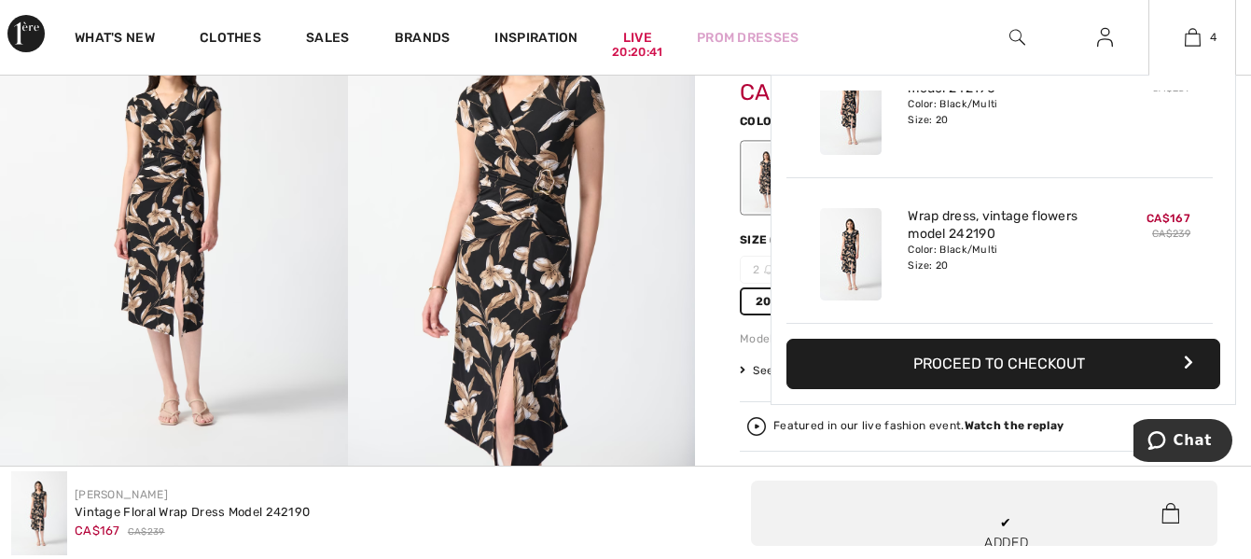
click at [943, 361] on font "Proceed to checkout" at bounding box center [999, 363] width 172 height 18
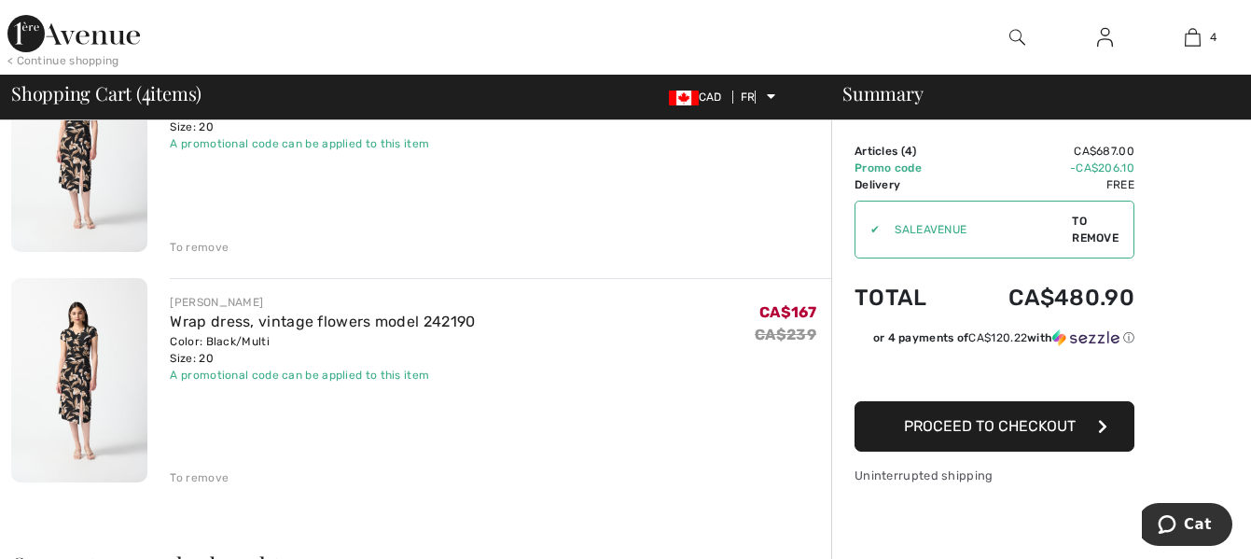
scroll to position [717, 0]
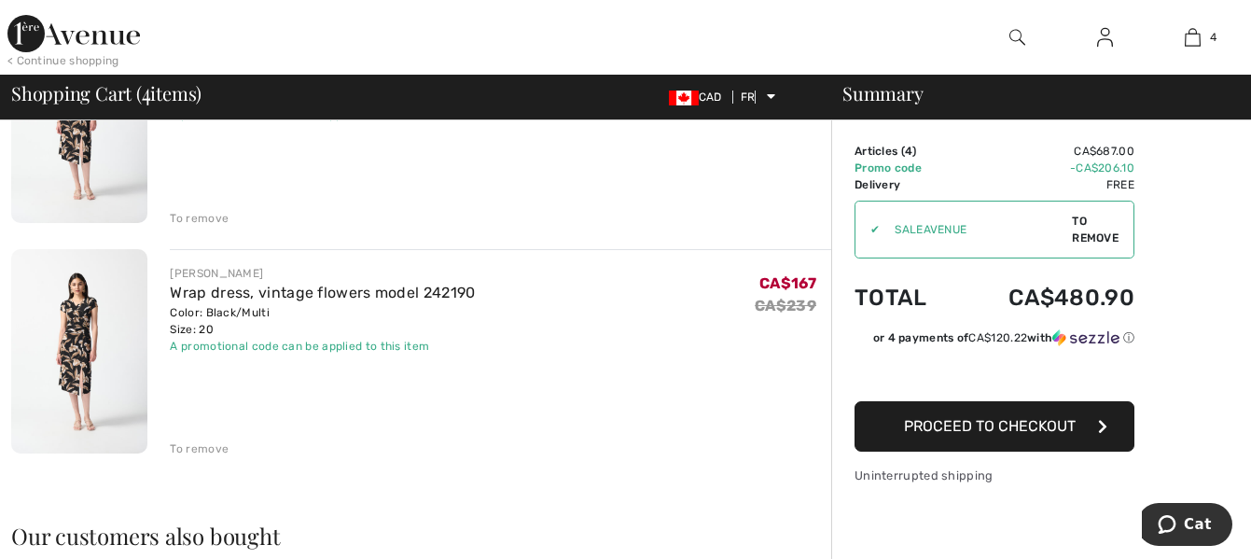
click font "To remove"
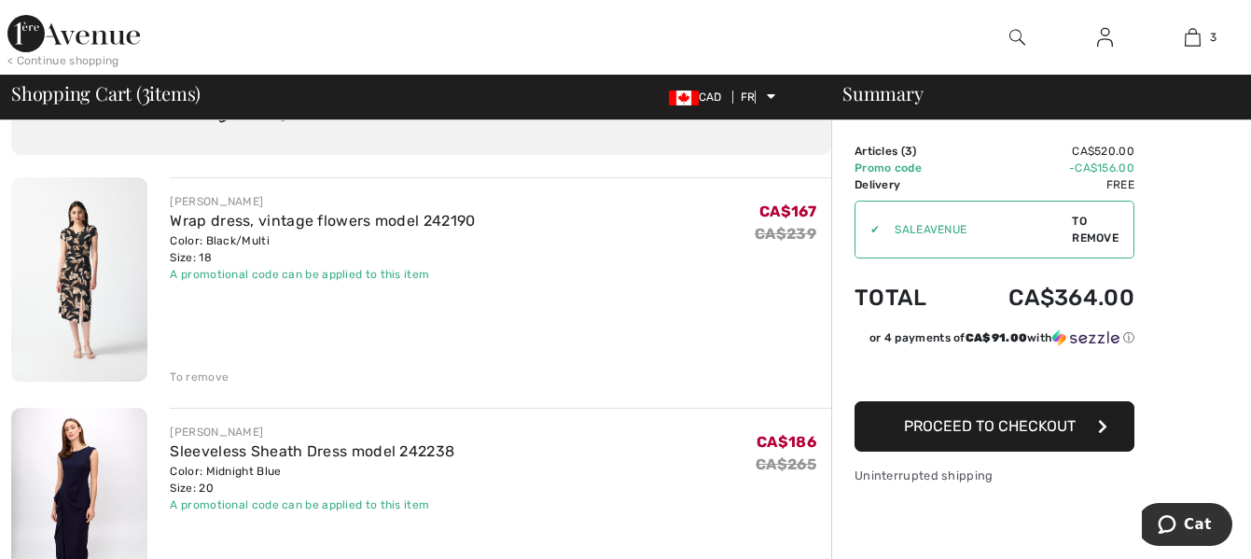
scroll to position [0, 0]
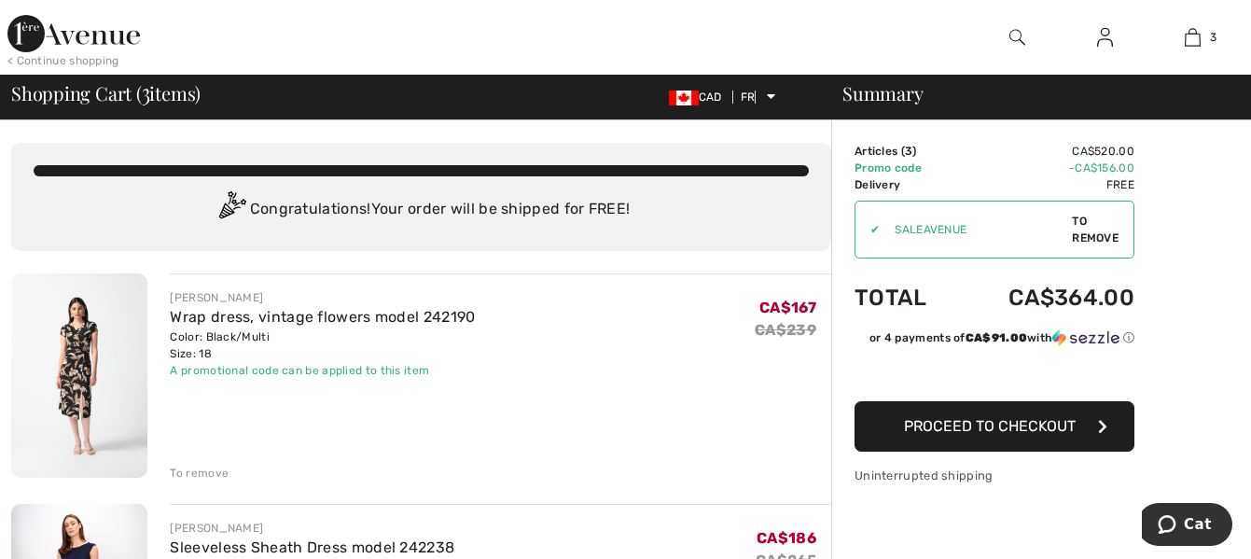
click font "To remove"
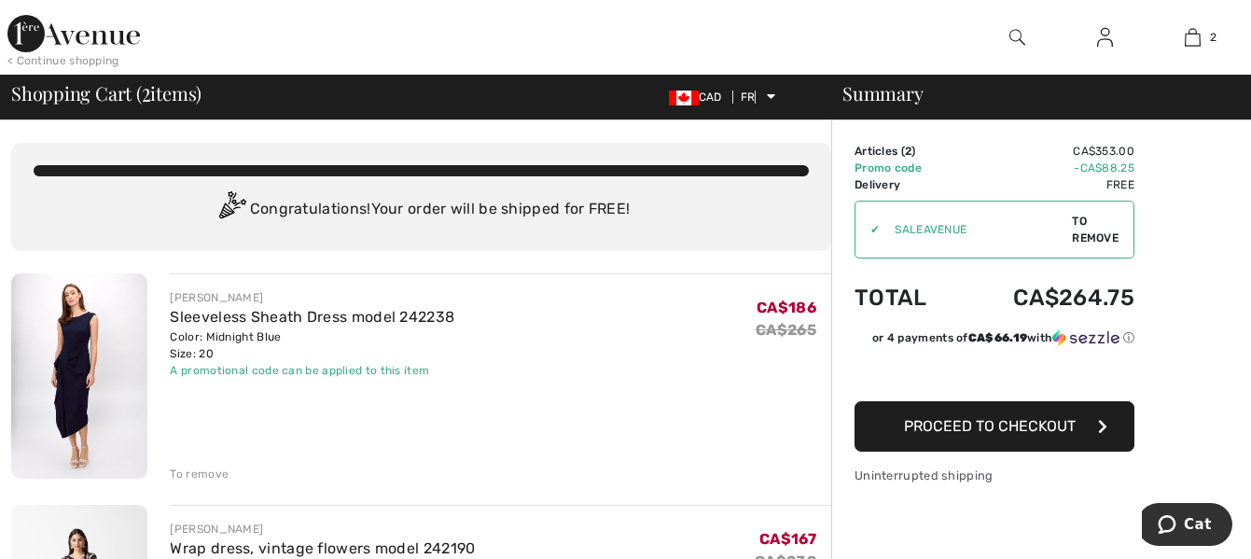
click font "Proceed to checkout"
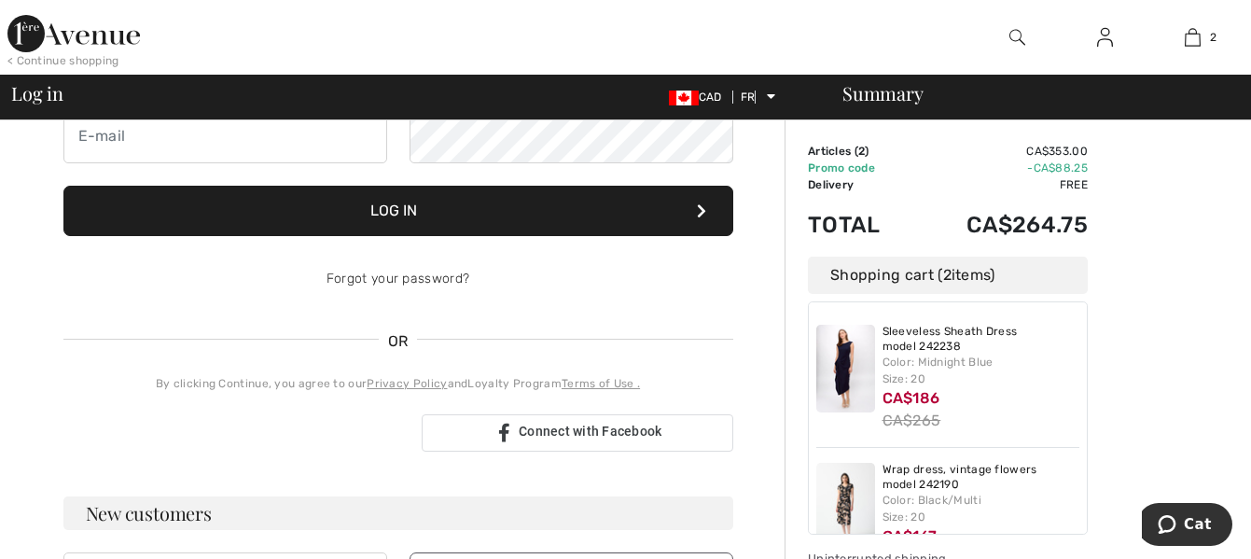
click at [63, 61] on font "< Continue shopping" at bounding box center [63, 60] width 112 height 13
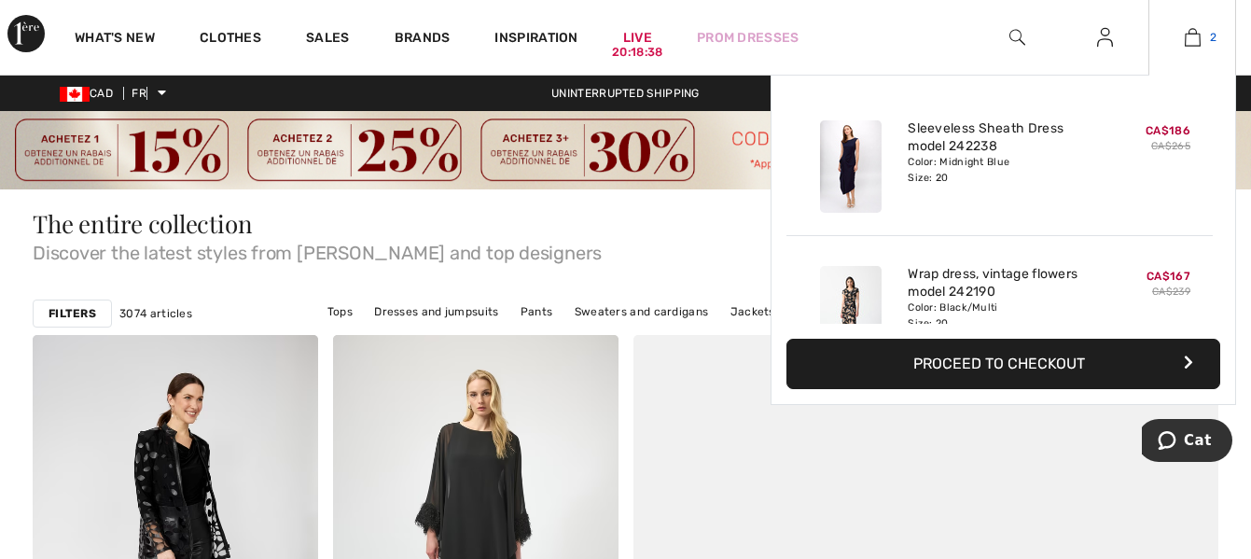
click at [1185, 37] on img at bounding box center [1193, 37] width 16 height 22
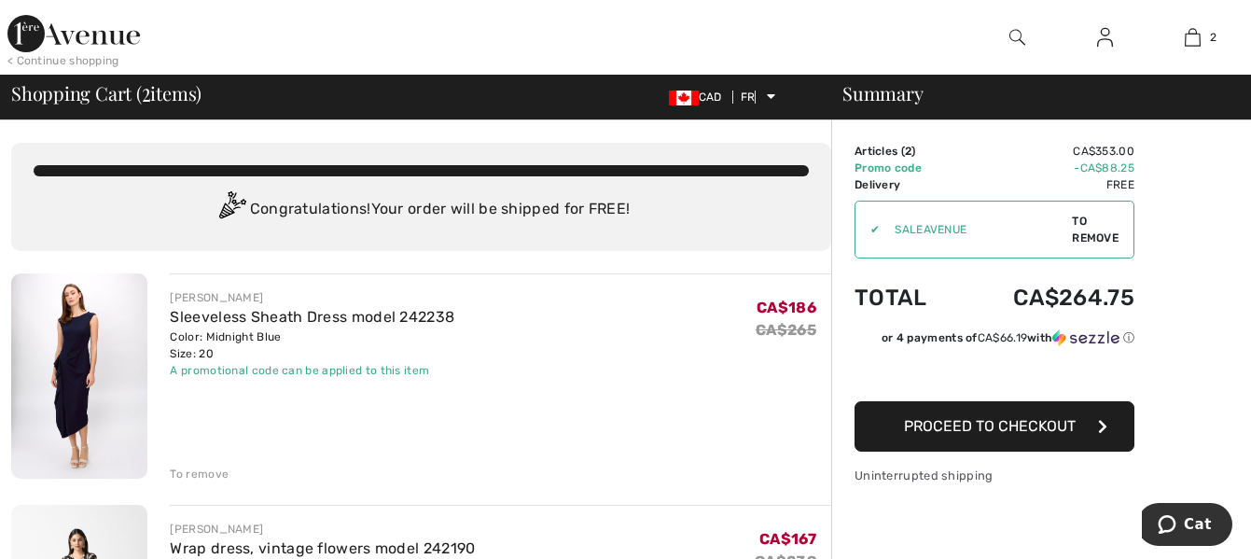
click at [1029, 421] on font "Proceed to checkout" at bounding box center [990, 426] width 172 height 18
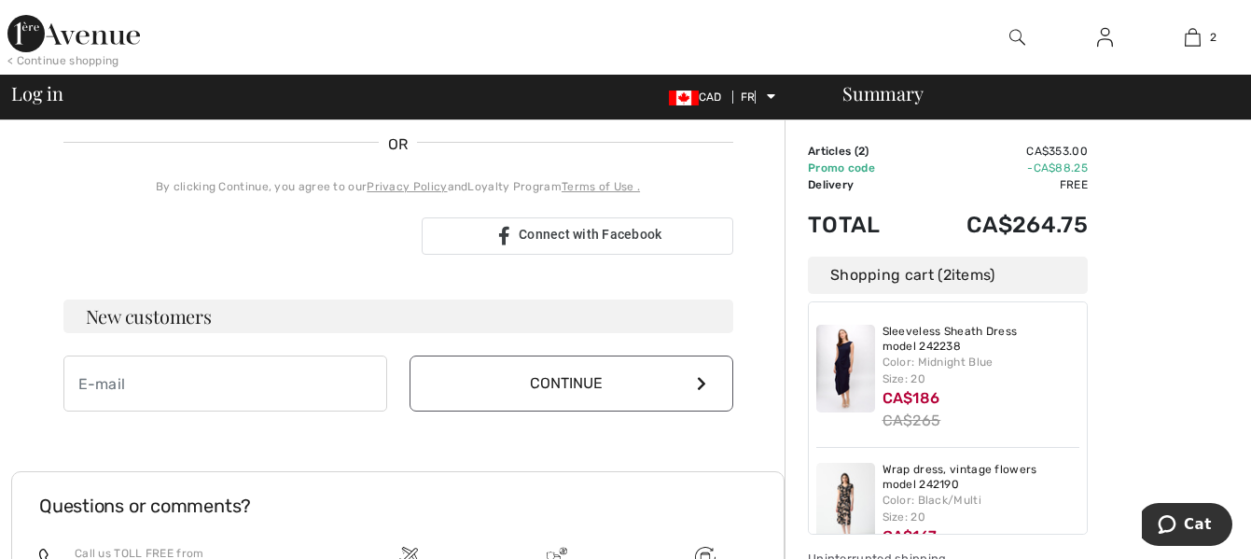
scroll to position [412, 0]
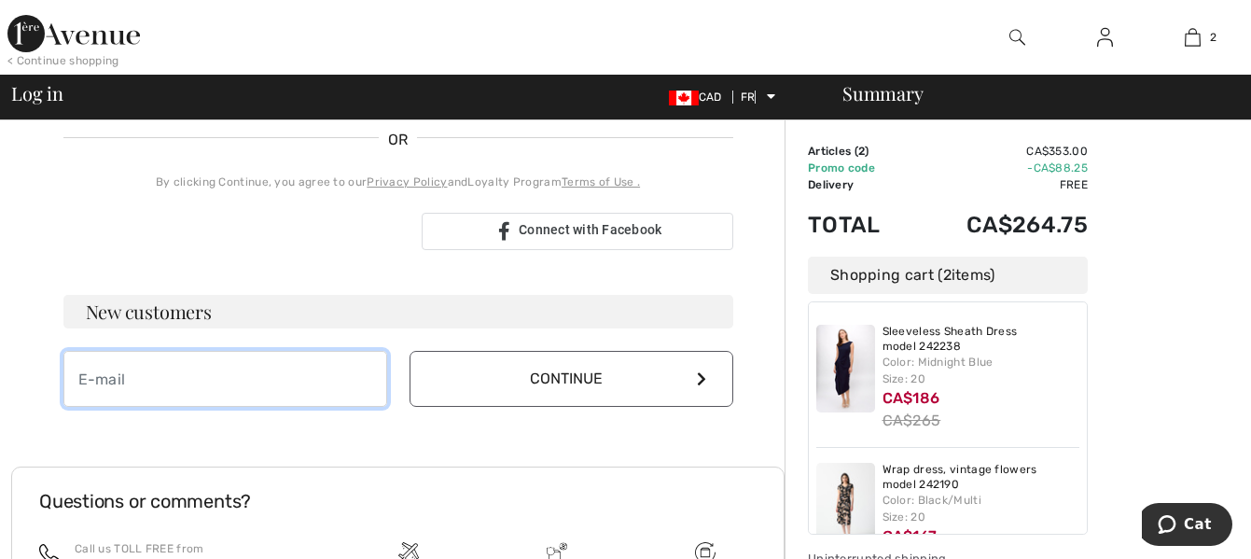
click at [261, 379] on input "email" at bounding box center [225, 379] width 324 height 56
type input "laura.horton@rogers.com"
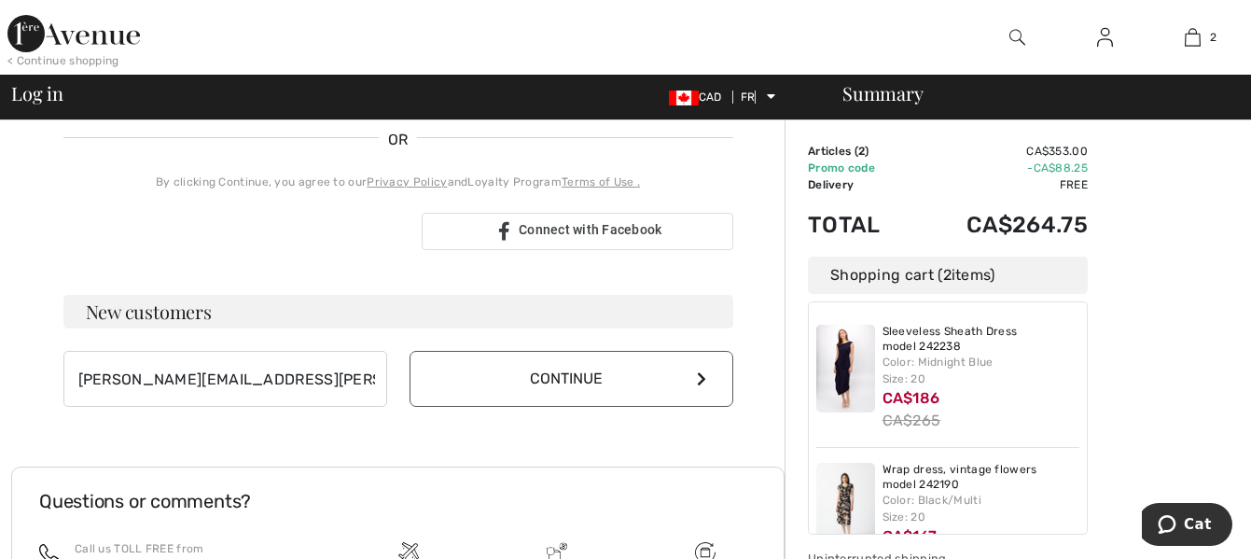
click at [560, 379] on font "Continue" at bounding box center [566, 378] width 73 height 18
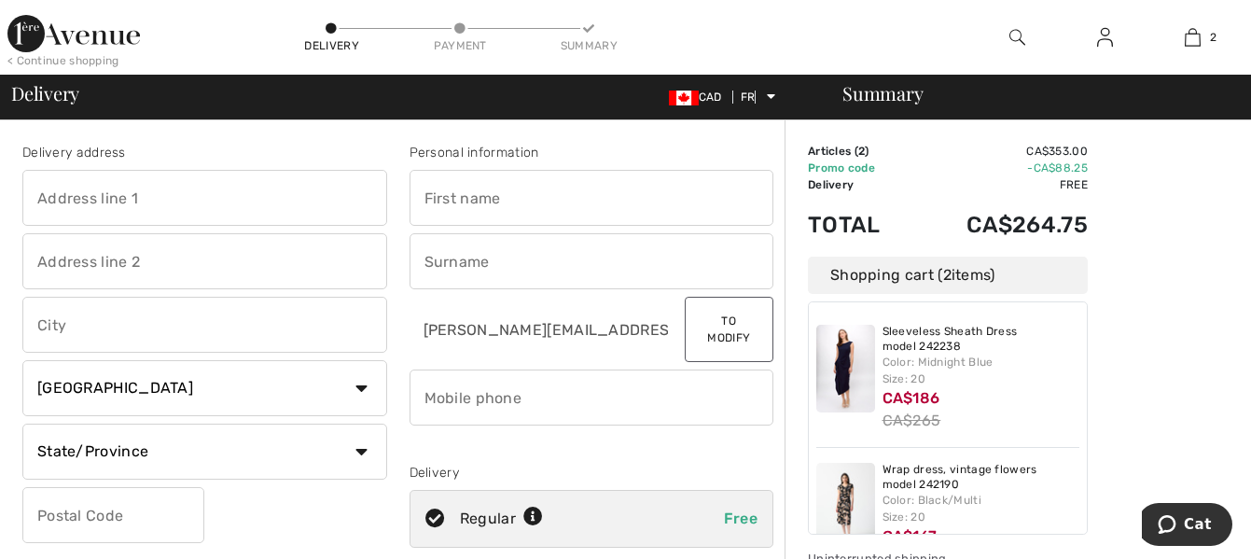
click at [157, 193] on input "text" at bounding box center [204, 198] width 365 height 56
type input "78 [PERSON_NAME] Dr"
type input "Ingersoll"
select select "ON"
type input "N5C 0A6"
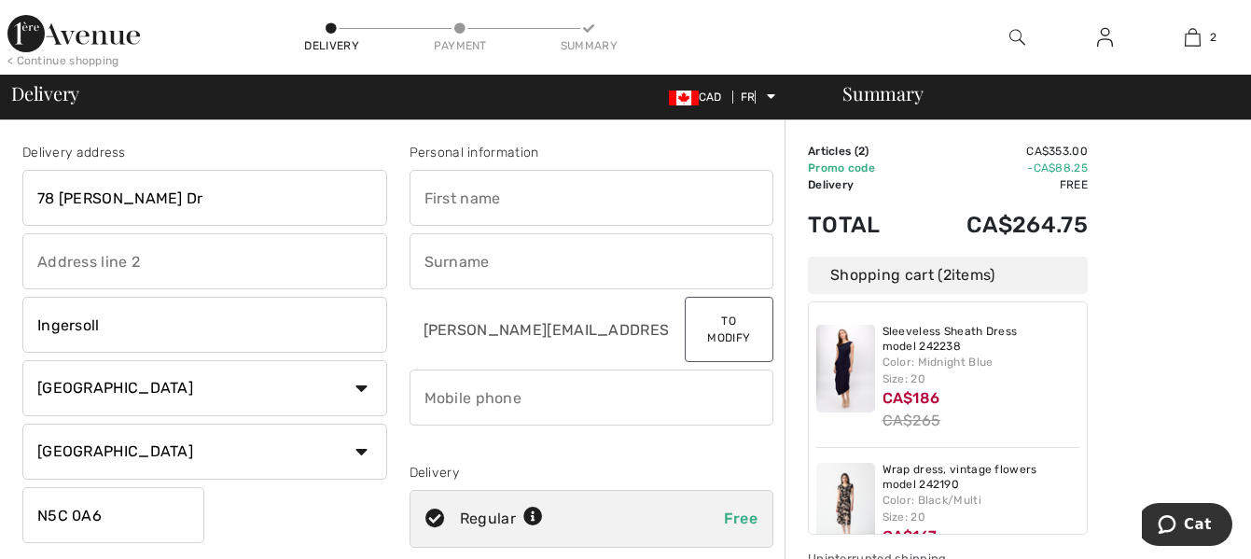
type input "Laura"
type input "Horton"
type input "5195357901"
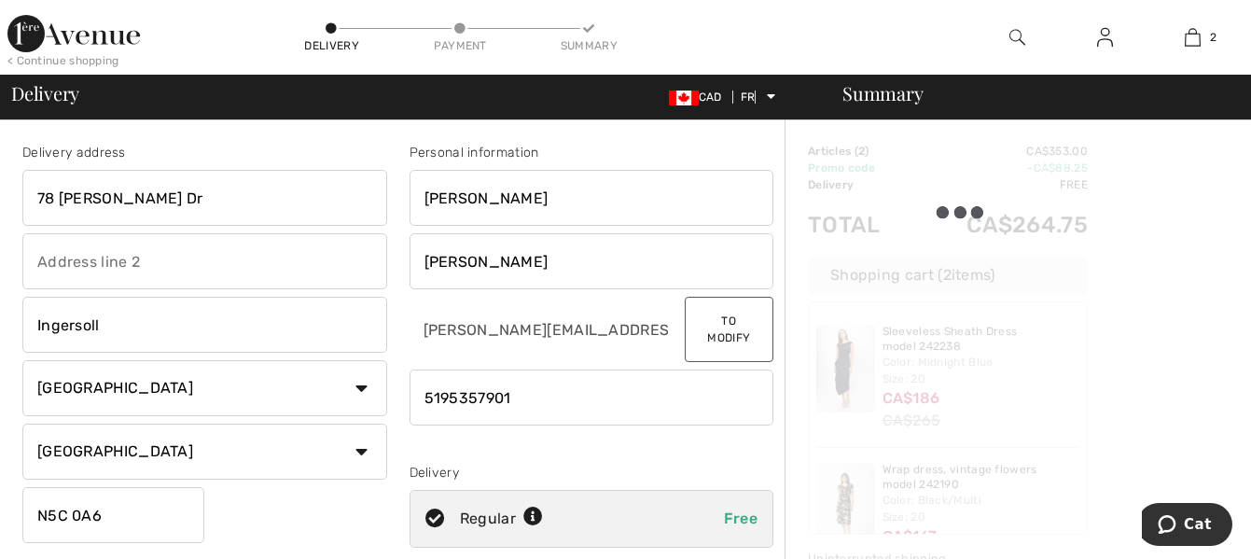
type input "N5C0A6"
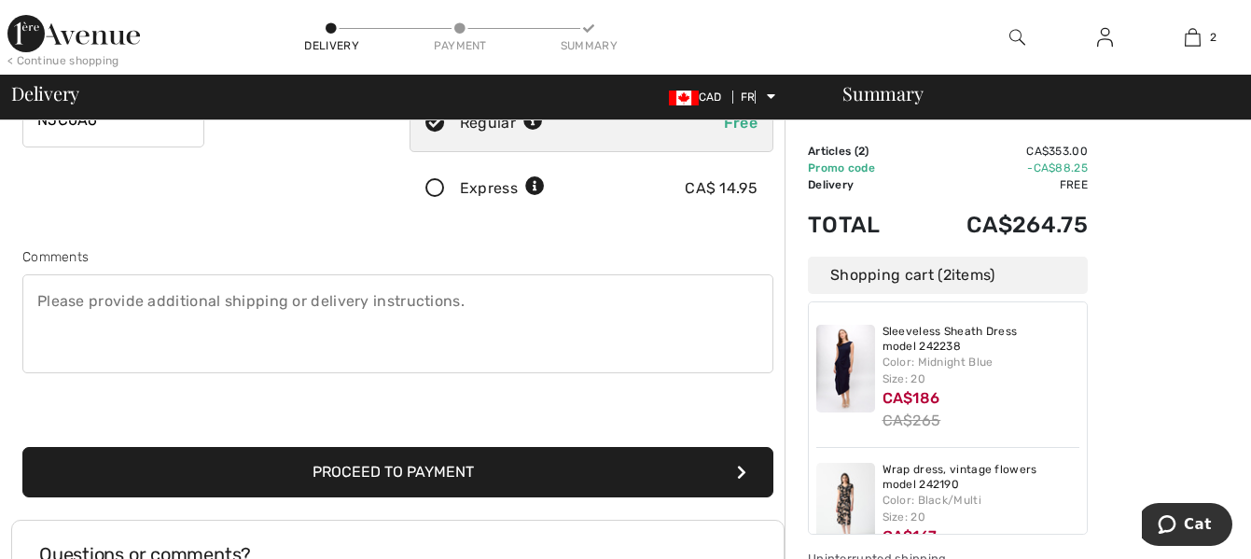
scroll to position [398, 0]
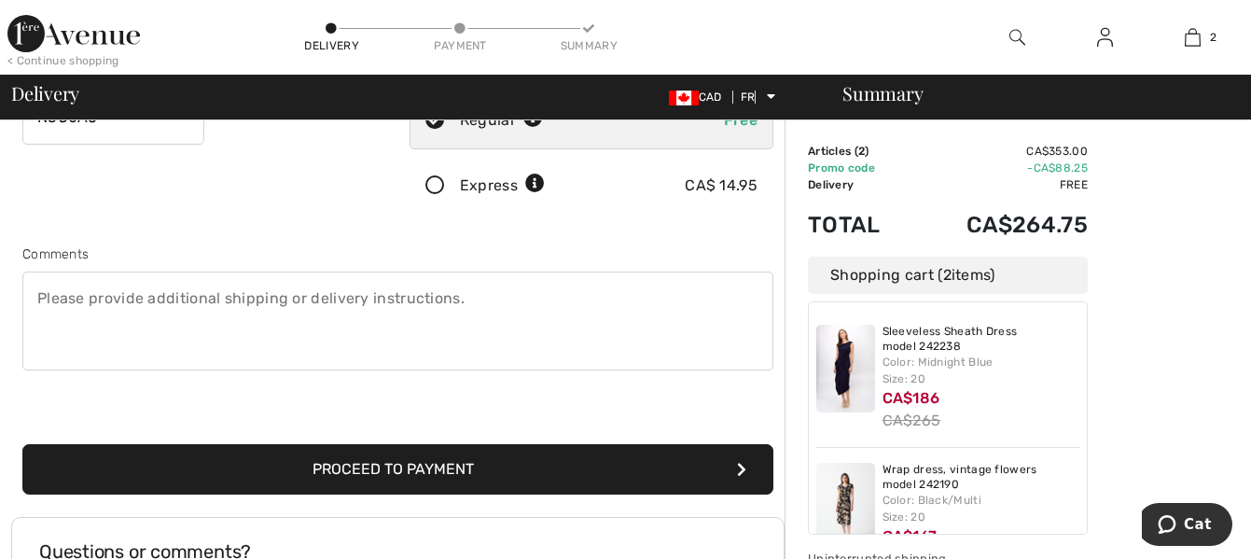
click at [484, 460] on button "Proceed to payment" at bounding box center [397, 469] width 751 height 50
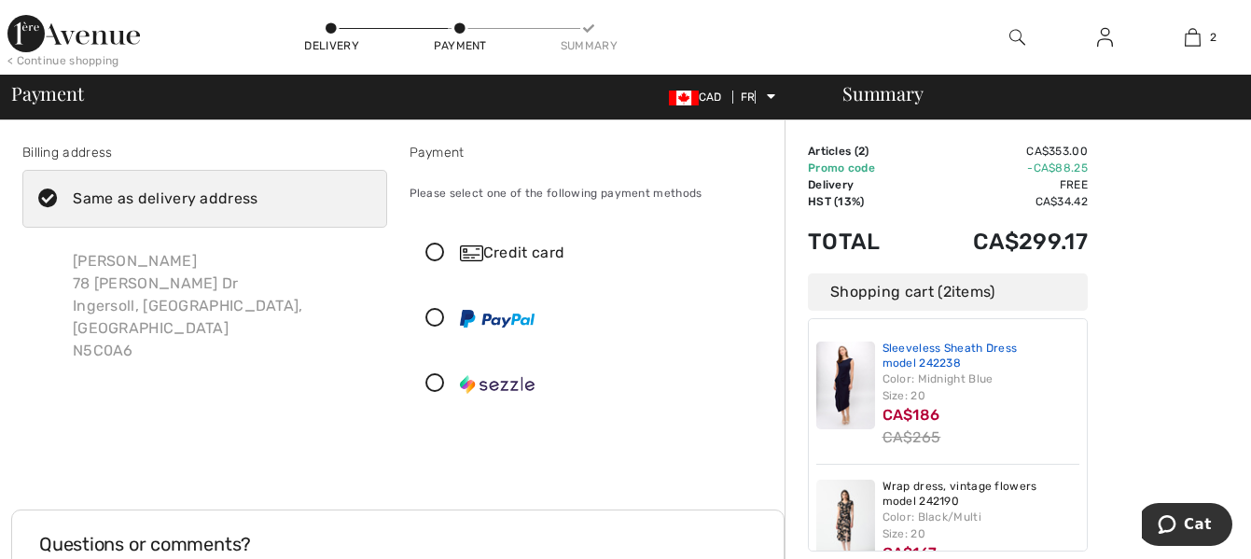
click at [935, 350] on font "Sleeveless Sheath Dress model 242238" at bounding box center [949, 355] width 135 height 28
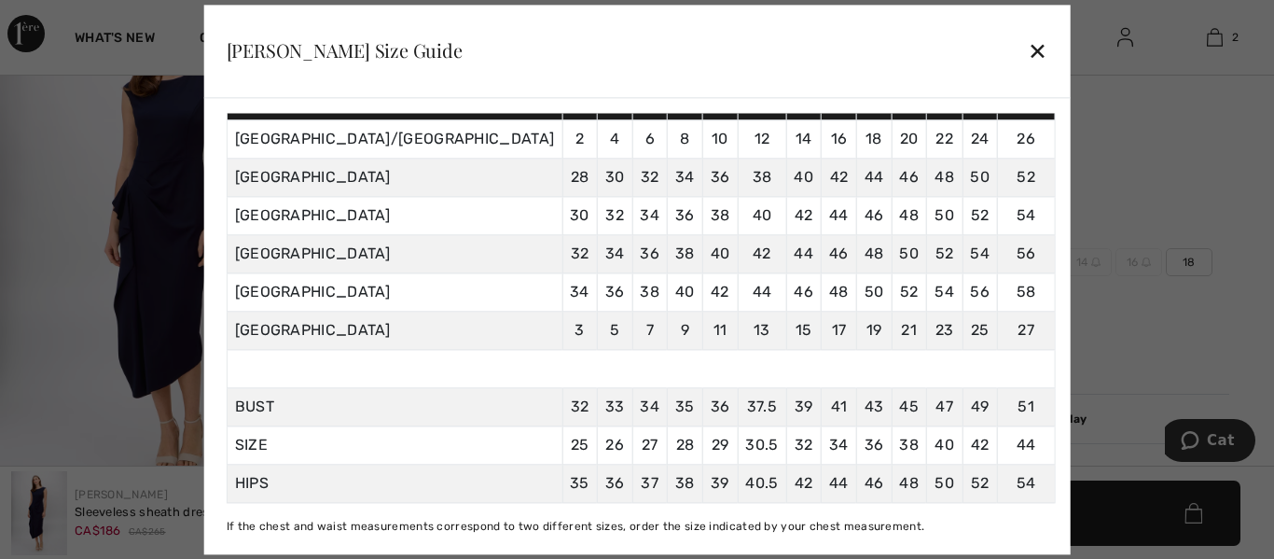
scroll to position [202, 0]
click at [1028, 48] on font "✕" at bounding box center [1038, 52] width 20 height 27
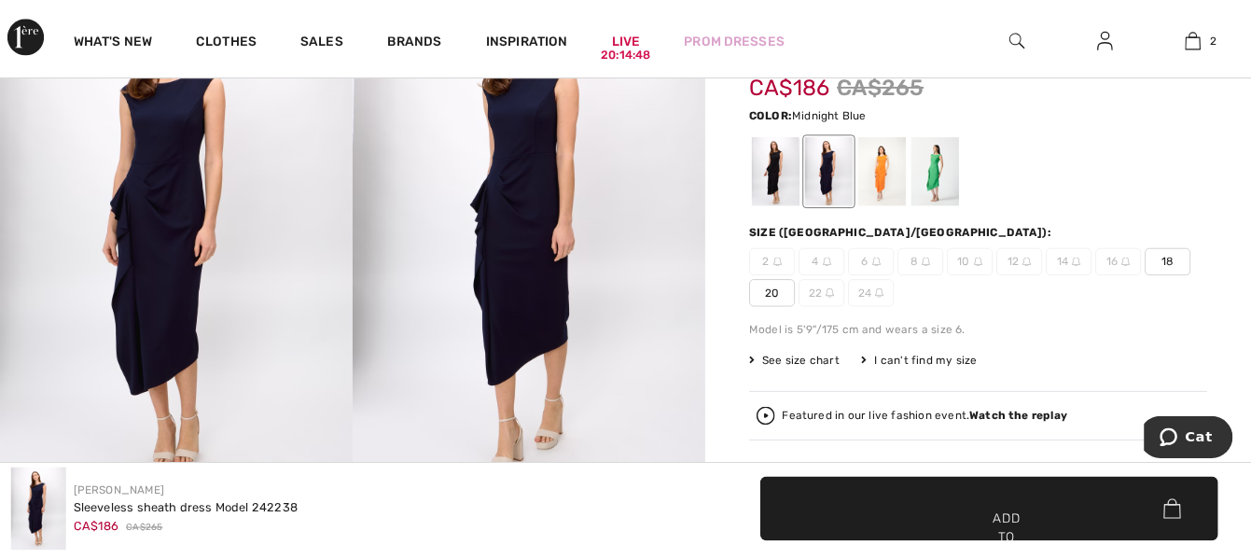
scroll to position [224, 0]
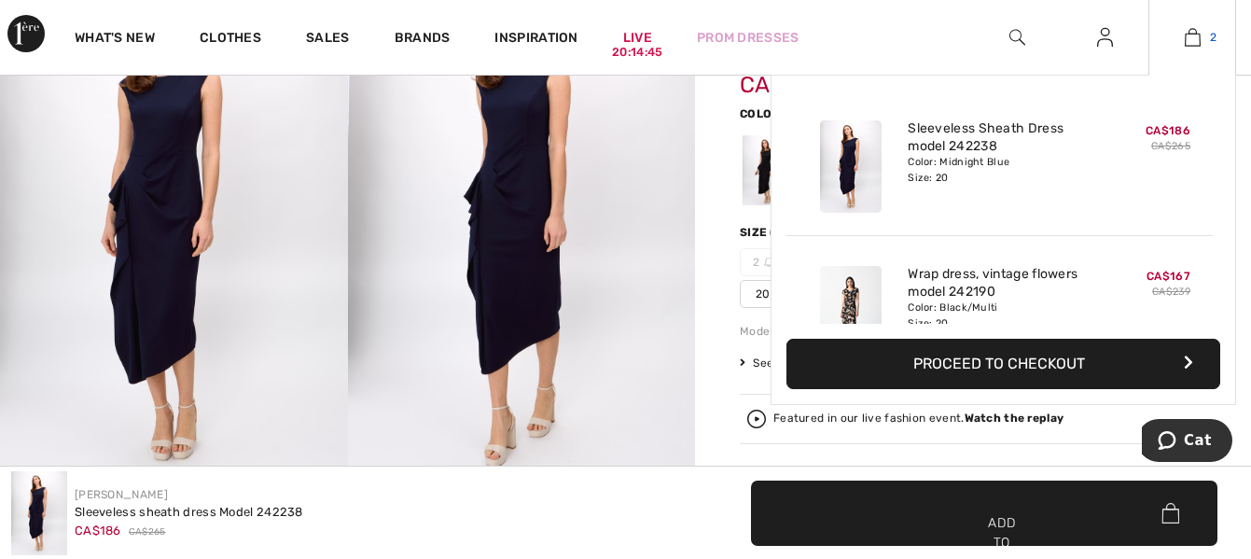
click at [1191, 41] on img at bounding box center [1193, 37] width 16 height 22
click at [974, 276] on font "Wrap dress, vintage flowers model 242190" at bounding box center [993, 283] width 170 height 34
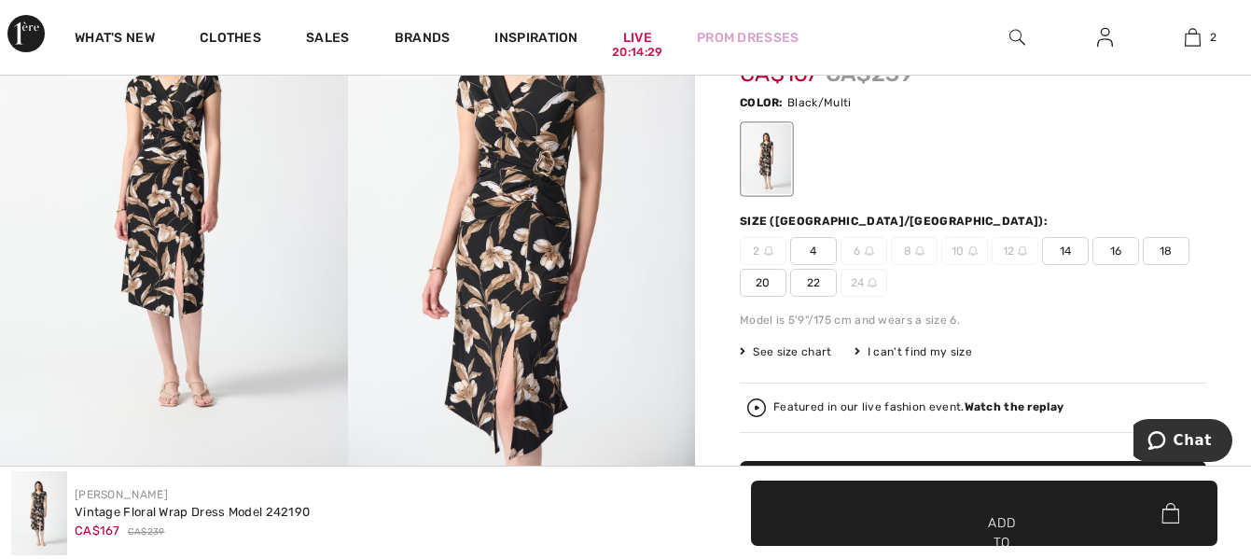
click at [768, 349] on font "See size chart" at bounding box center [792, 351] width 78 height 13
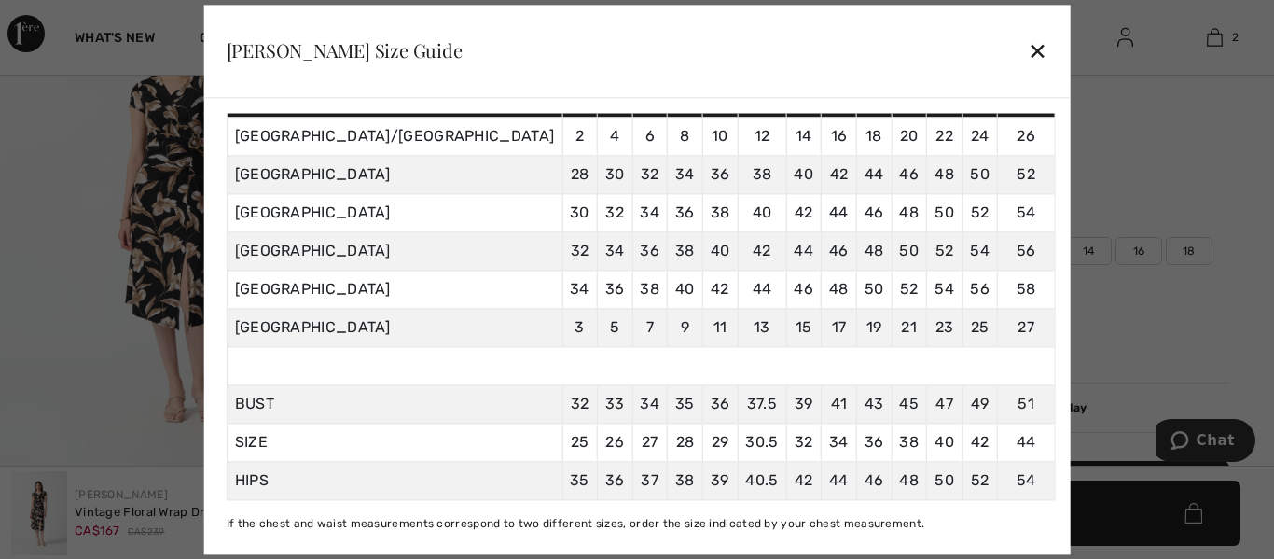
scroll to position [215, 0]
click at [1028, 50] on font "✕" at bounding box center [1038, 52] width 20 height 27
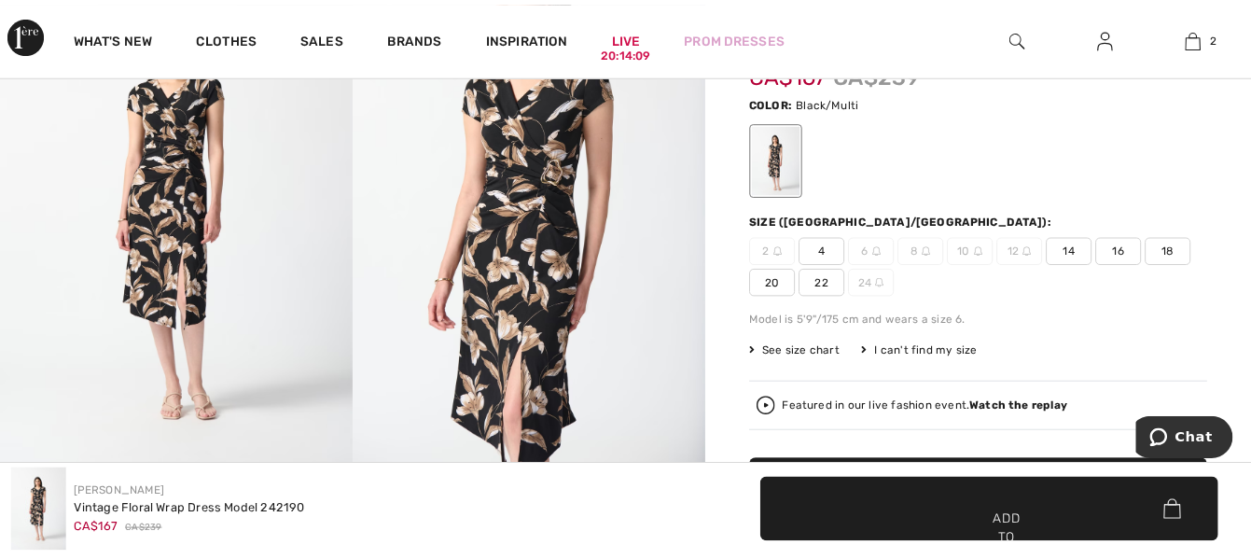
scroll to position [244, 0]
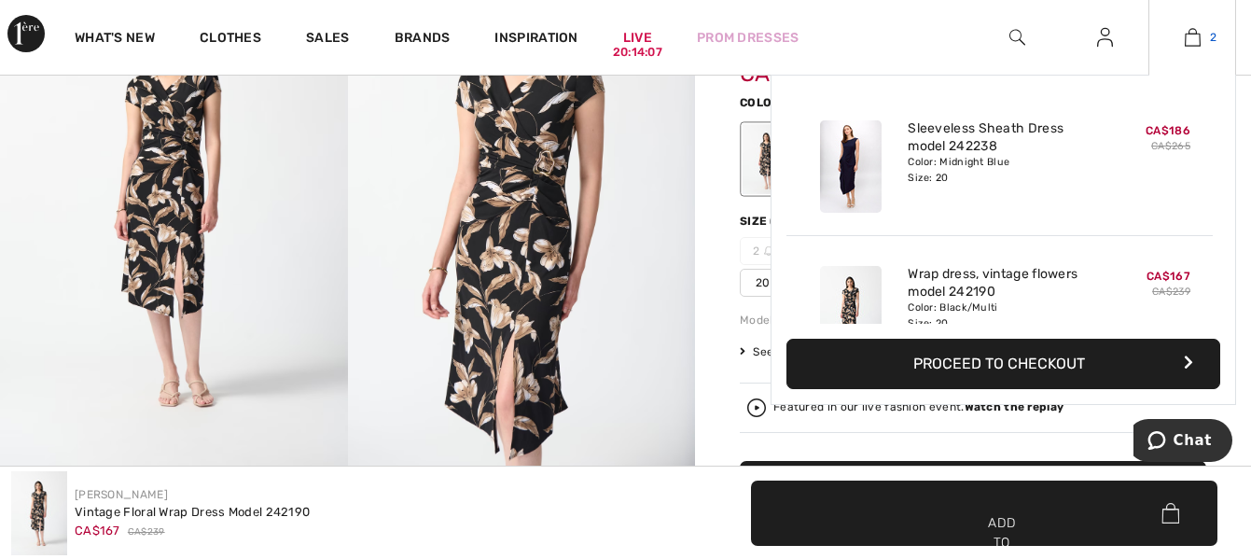
click at [1197, 39] on img at bounding box center [1193, 37] width 16 height 22
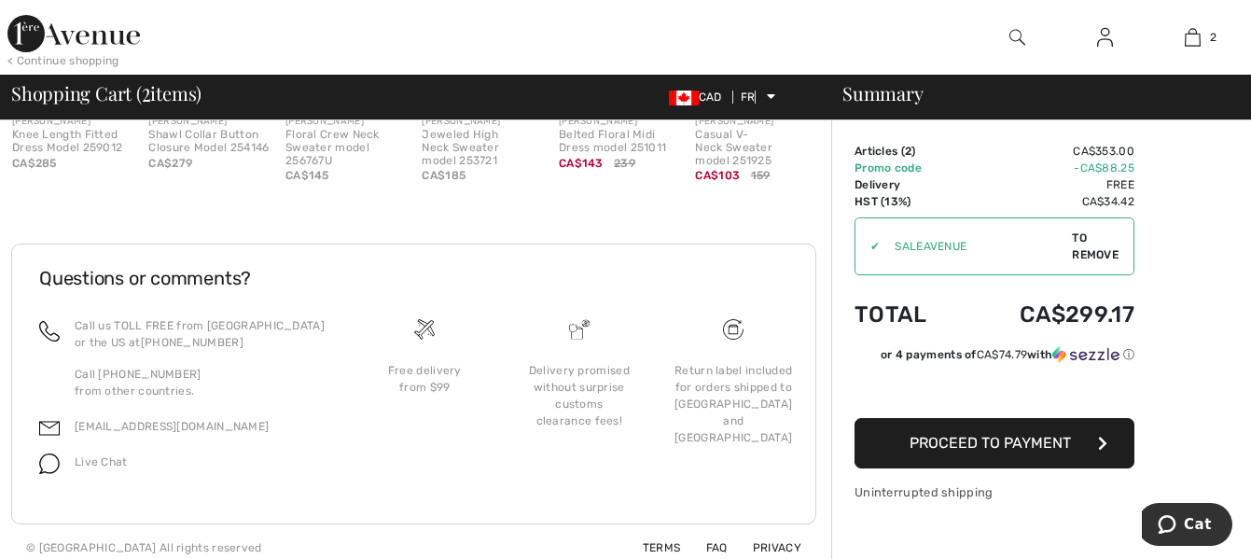
scroll to position [912, 0]
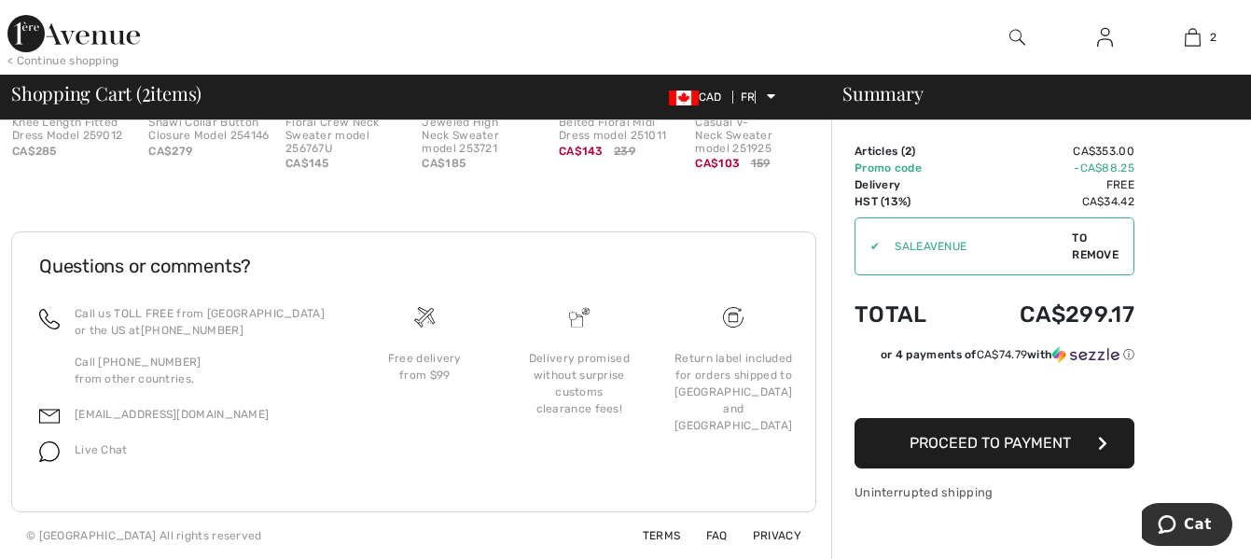
click at [1024, 441] on font "Proceed to payment" at bounding box center [989, 443] width 161 height 18
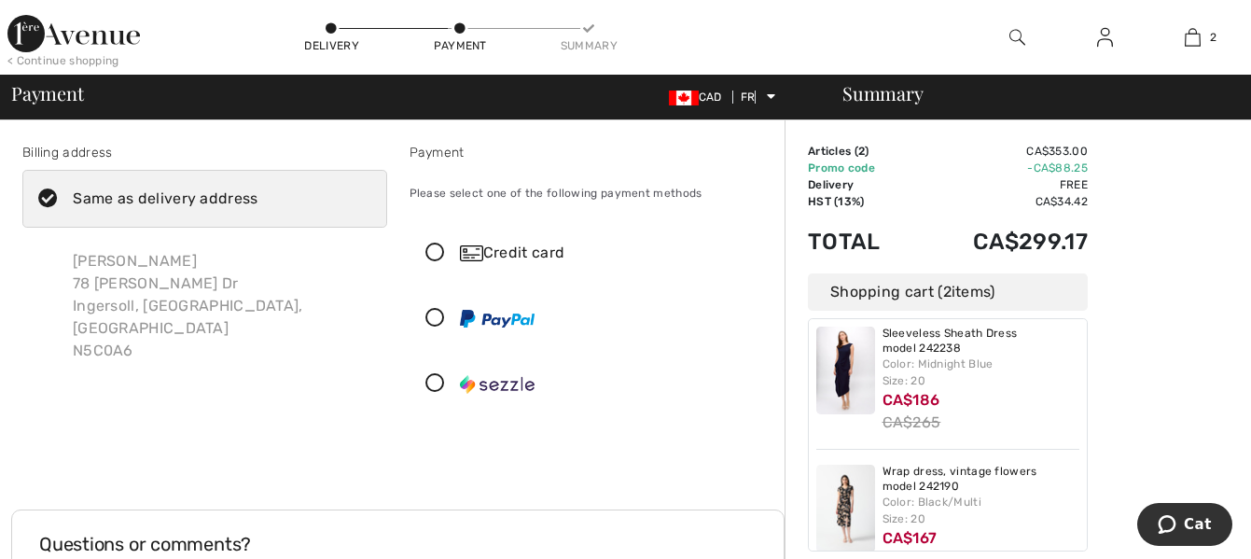
scroll to position [17, 0]
click at [434, 254] on icon at bounding box center [434, 253] width 49 height 20
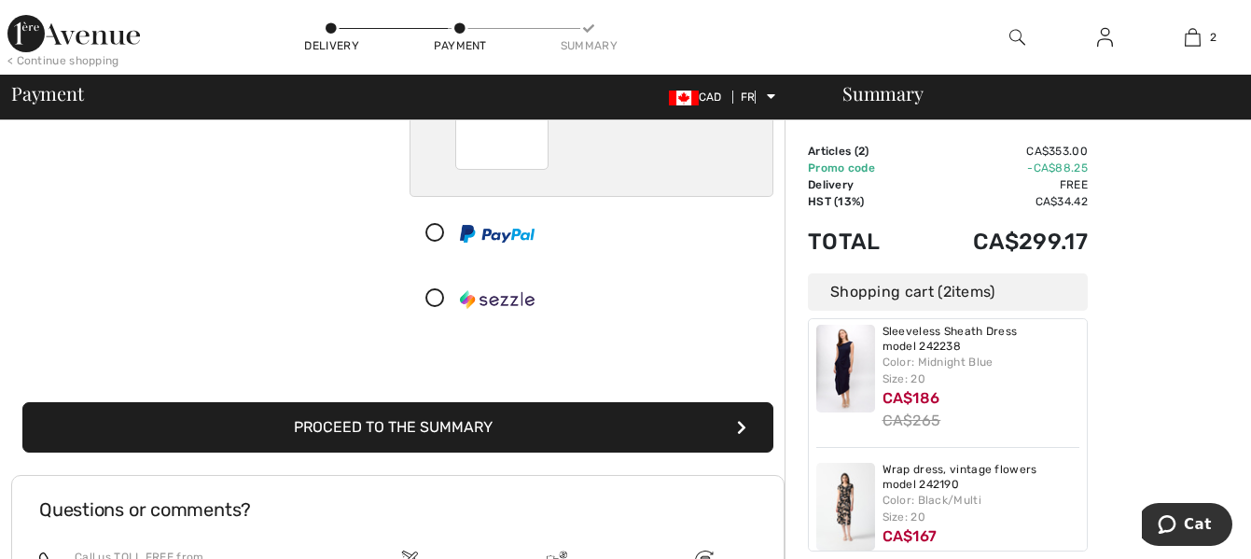
scroll to position [296, 0]
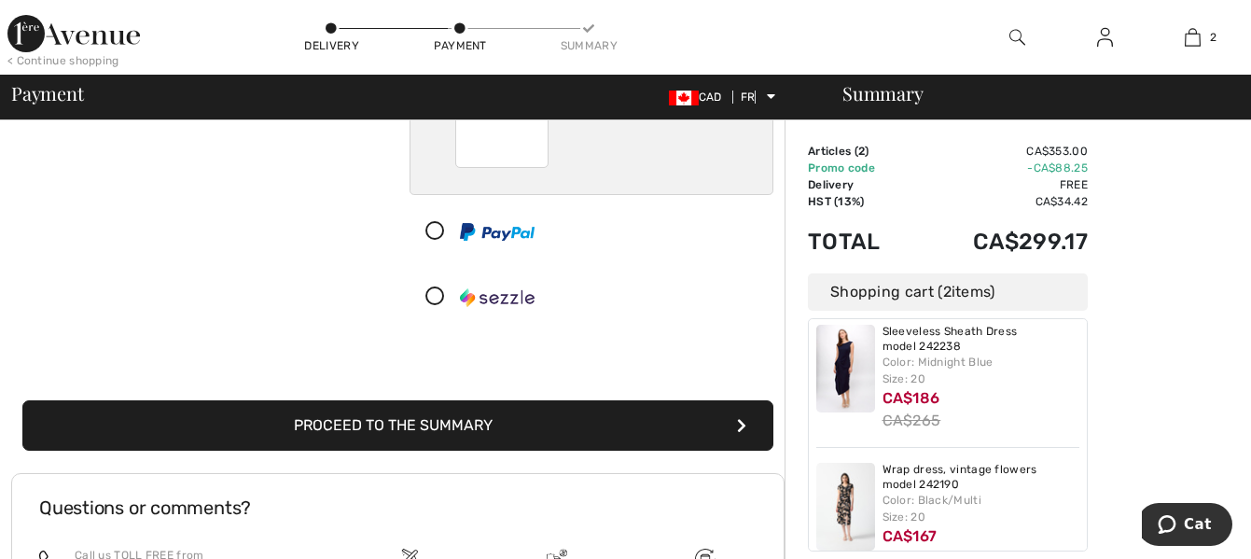
click at [387, 425] on font "Proceed to the summary" at bounding box center [393, 425] width 199 height 18
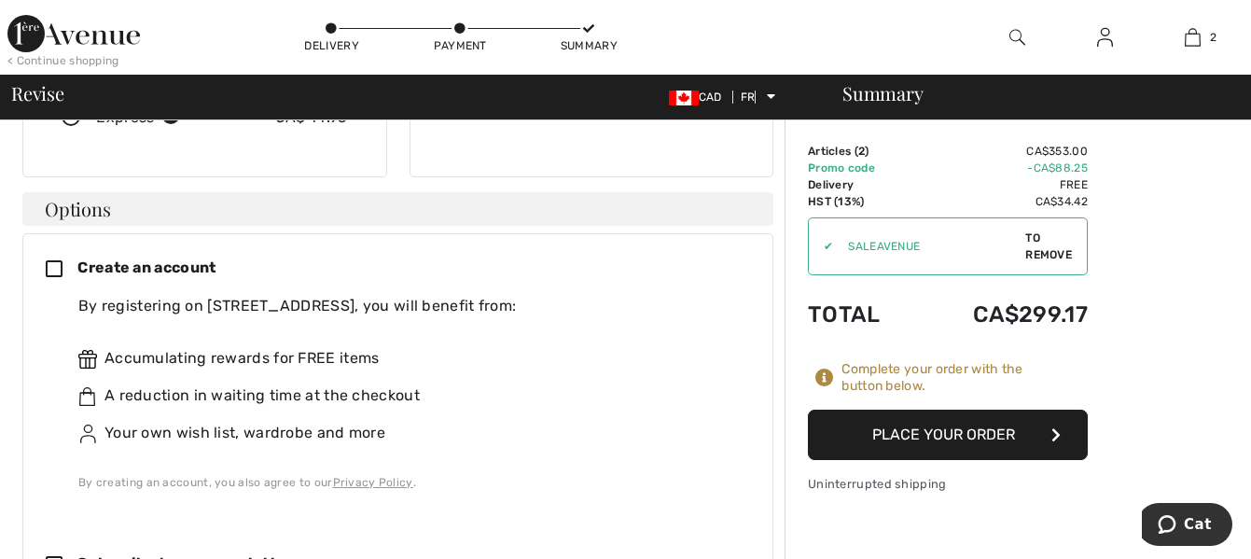
scroll to position [455, 0]
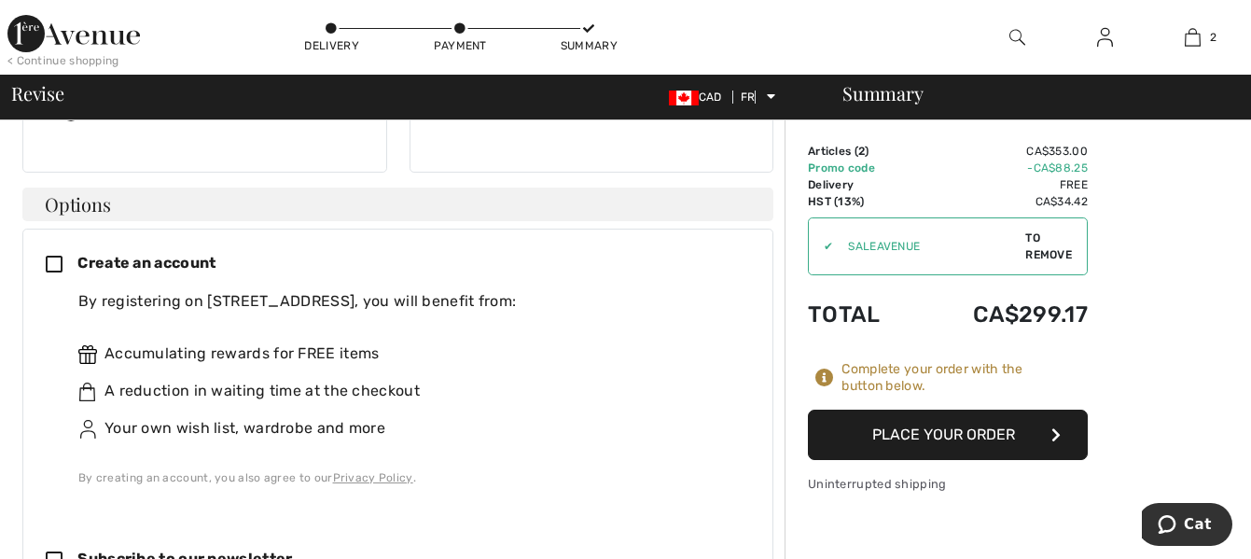
click at [50, 256] on icon at bounding box center [62, 266] width 32 height 20
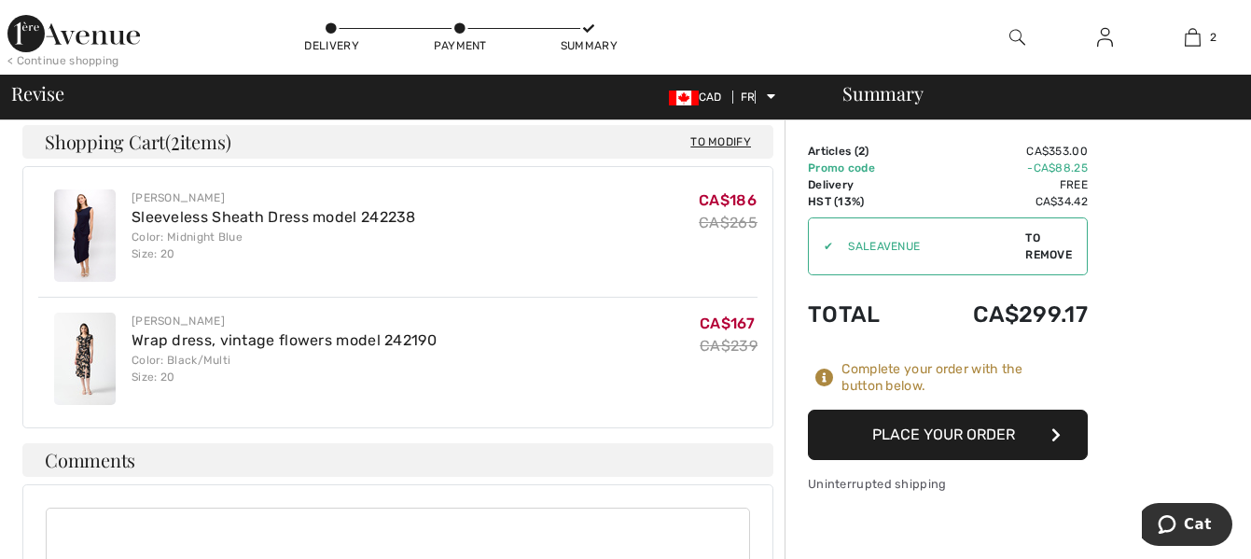
scroll to position [1490, 0]
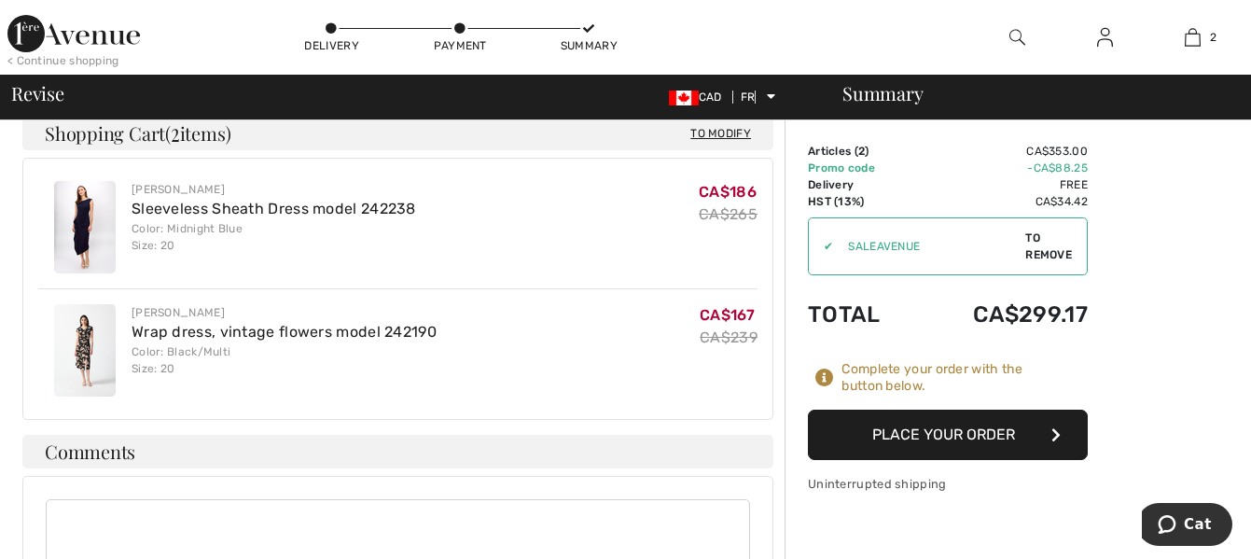
click at [923, 431] on font "Place your order" at bounding box center [943, 434] width 143 height 18
